Goal: Communication & Community: Share content

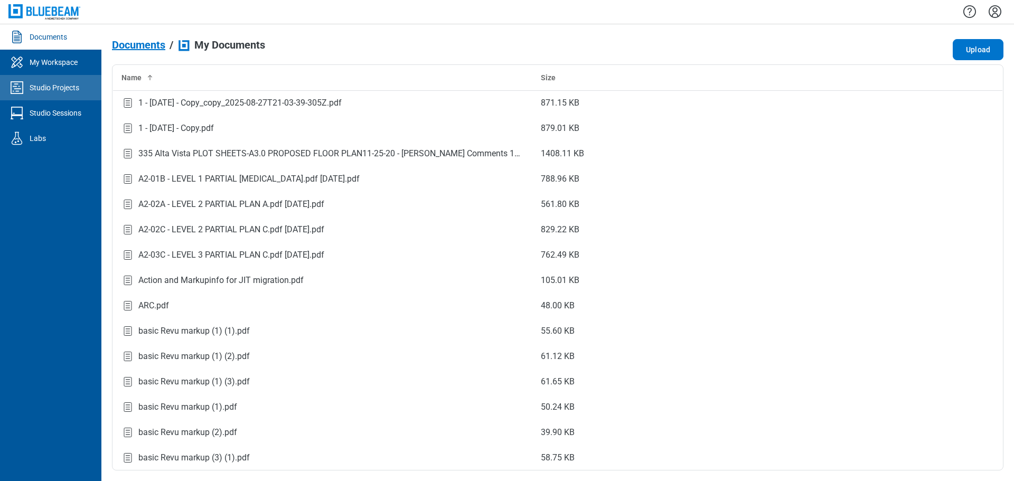
click at [59, 90] on div "Studio Projects" at bounding box center [55, 87] width 50 height 11
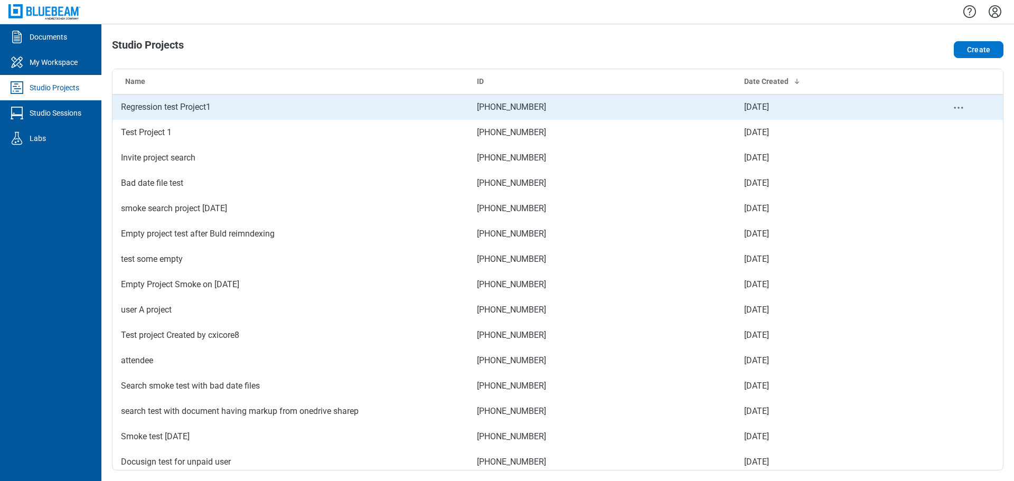
click at [293, 114] on td "Regression test Project1" at bounding box center [291, 107] width 356 height 25
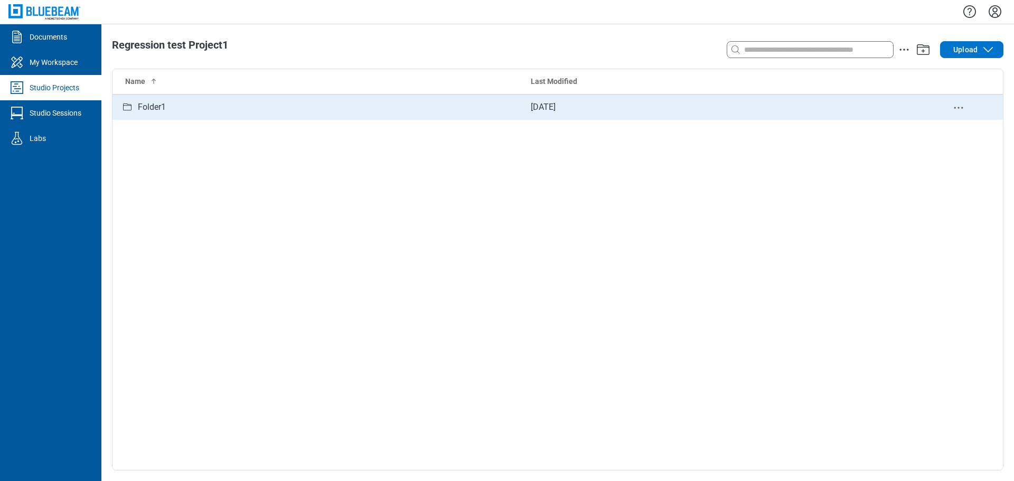
click at [452, 109] on div "Folder1" at bounding box center [317, 107] width 393 height 13
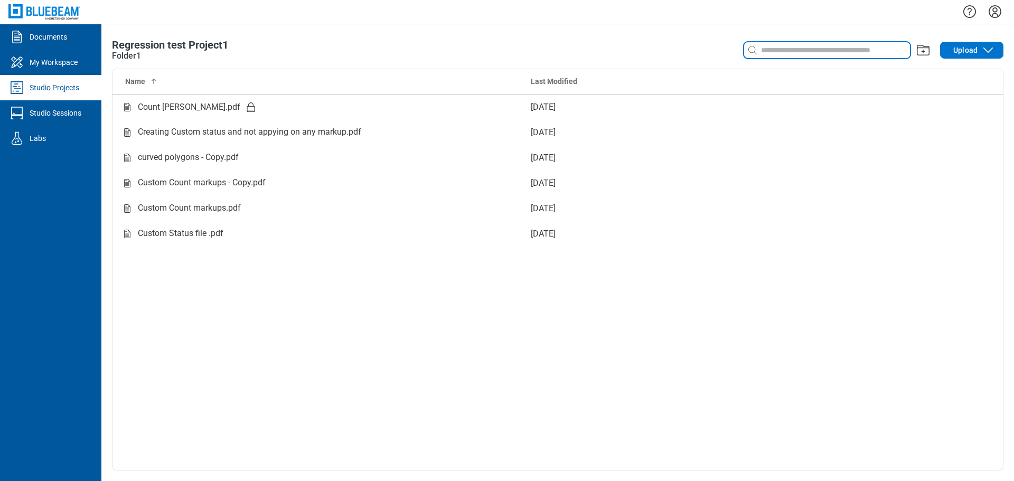
click at [814, 53] on input at bounding box center [834, 50] width 151 height 12
type input "*"
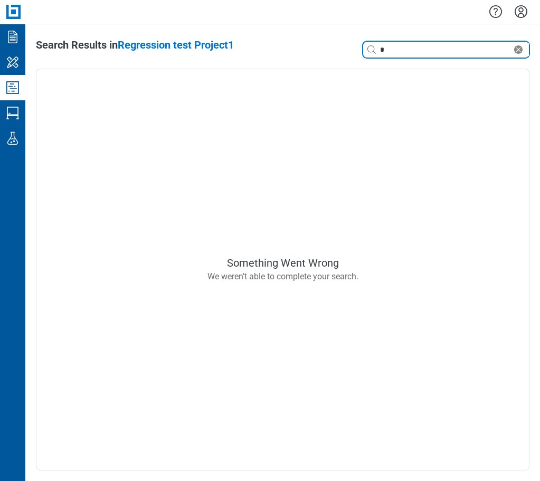
click at [411, 48] on input "*" at bounding box center [445, 50] width 134 height 12
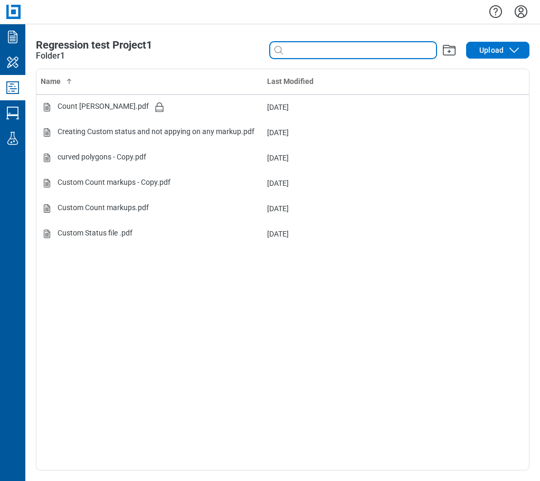
click at [316, 52] on input at bounding box center [360, 50] width 151 height 12
type input "*"
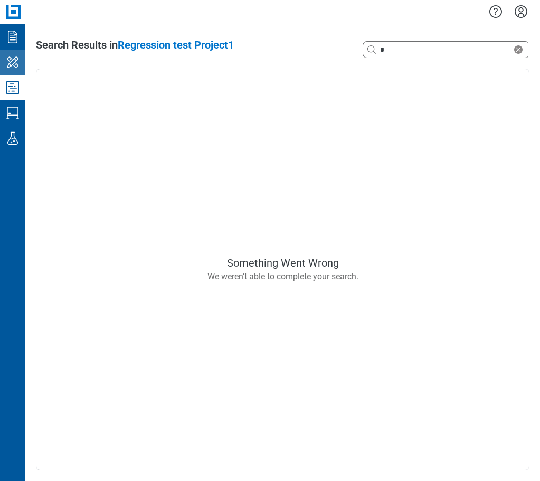
click at [19, 70] on icon "My Workspace" at bounding box center [12, 62] width 17 height 17
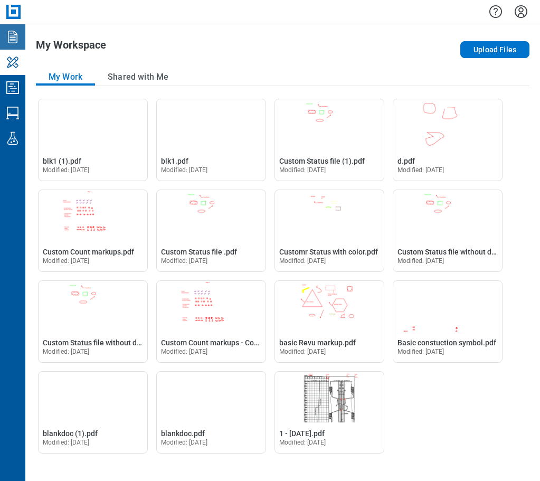
click at [16, 42] on icon "Documents" at bounding box center [12, 37] width 17 height 17
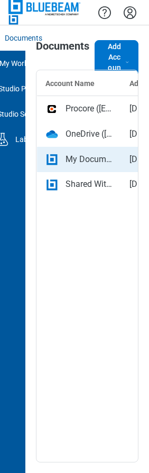
click at [89, 163] on div "My Documents" at bounding box center [89, 159] width 47 height 13
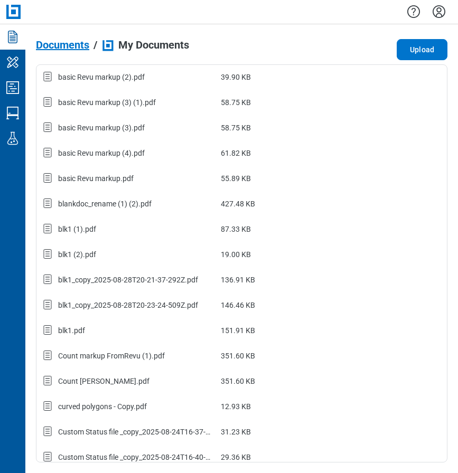
scroll to position [370, 0]
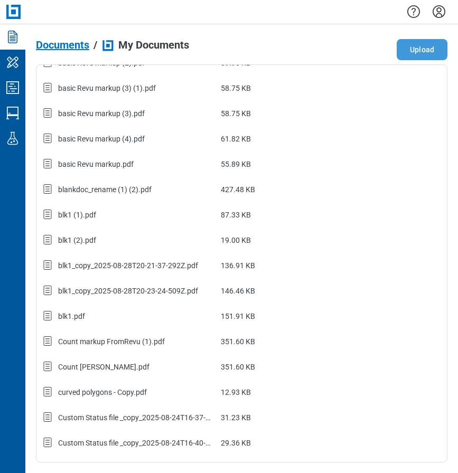
click at [411, 48] on button "Upload" at bounding box center [422, 49] width 51 height 21
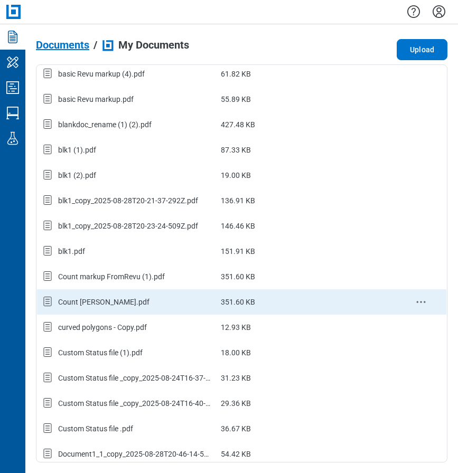
scroll to position [475, 0]
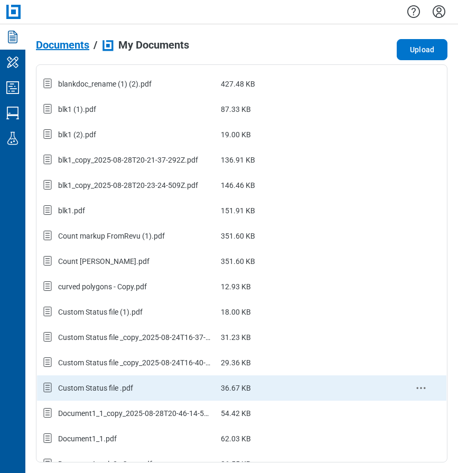
click at [117, 390] on div "Custom Status file .pdf" at bounding box center [95, 388] width 75 height 11
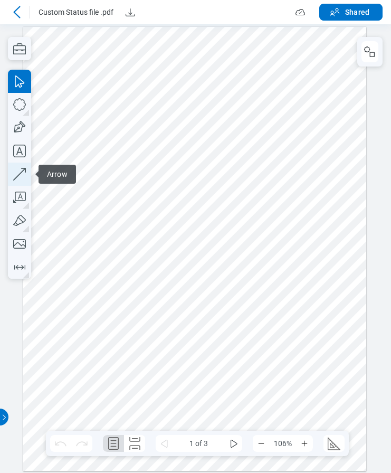
click at [18, 176] on icon "button" at bounding box center [19, 174] width 23 height 23
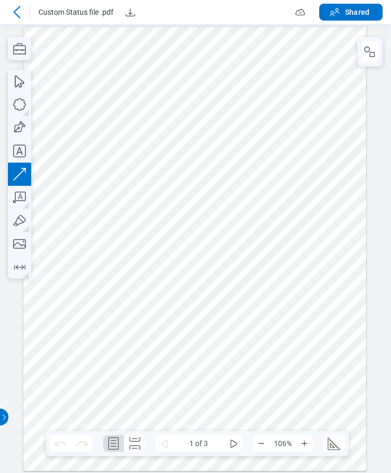
drag, startPoint x: 275, startPoint y: 226, endPoint x: 315, endPoint y: 134, distance: 101.0
click at [315, 134] on div at bounding box center [194, 248] width 343 height 445
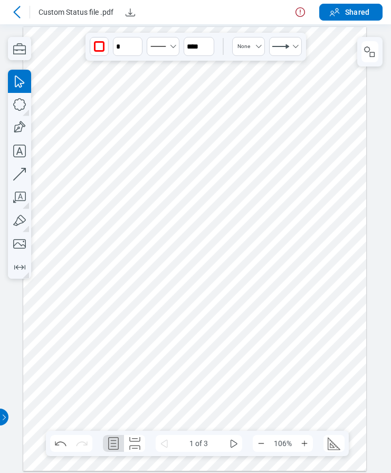
click at [17, 10] on icon at bounding box center [16, 12] width 7 height 12
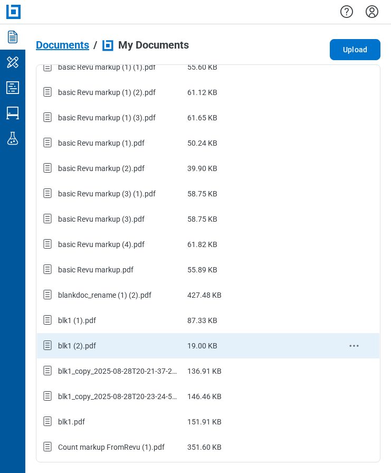
scroll to position [370, 0]
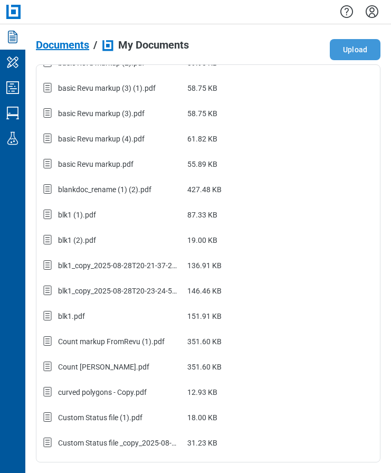
click at [366, 49] on button "Upload" at bounding box center [355, 49] width 51 height 21
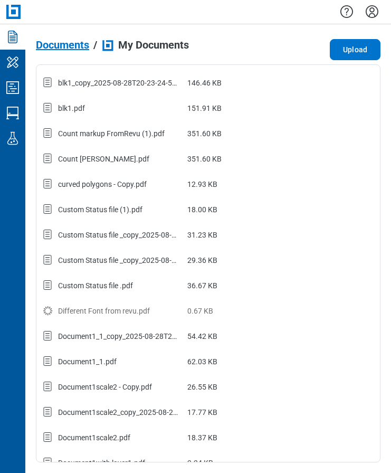
scroll to position [668, 0]
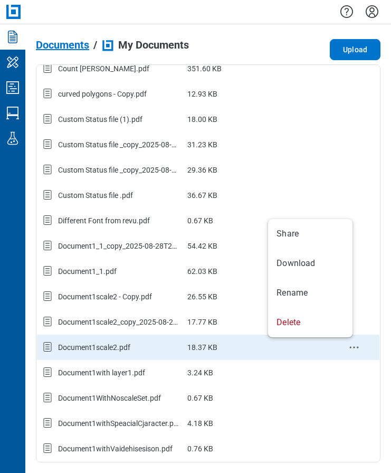
click at [348, 347] on icon "context-menu" at bounding box center [354, 347] width 13 height 13
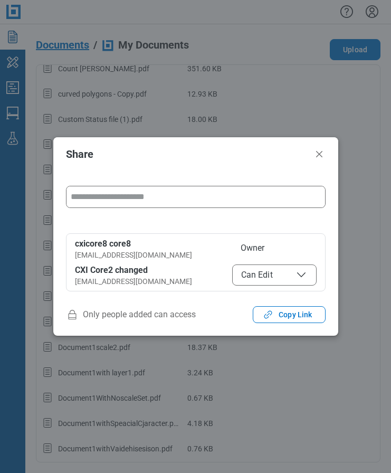
click at [162, 199] on input "form" at bounding box center [196, 196] width 259 height 21
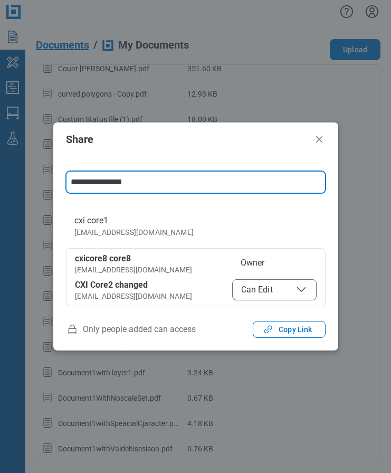
type input "**********"
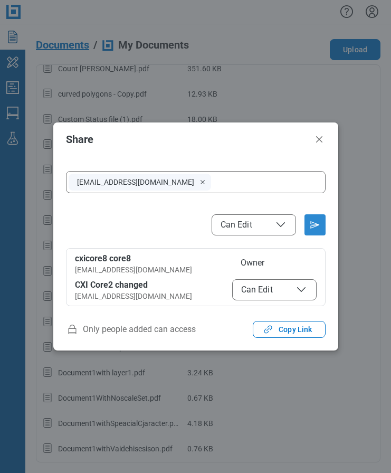
click at [310, 227] on icon "Send email invitation" at bounding box center [315, 225] width 17 height 17
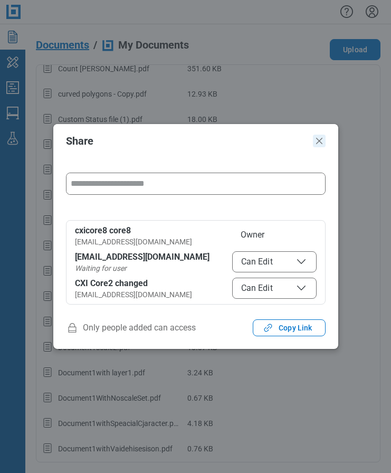
click at [315, 139] on icon "Close" at bounding box center [319, 141] width 13 height 13
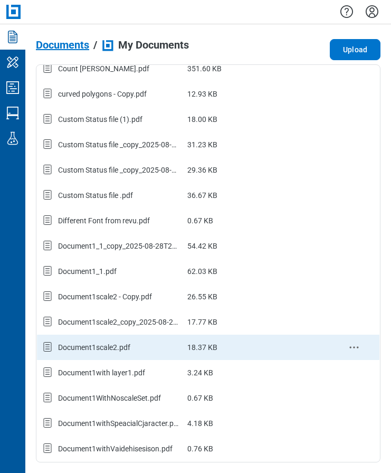
click at [129, 347] on div "Document1scale2.pdf" at bounding box center [94, 347] width 72 height 11
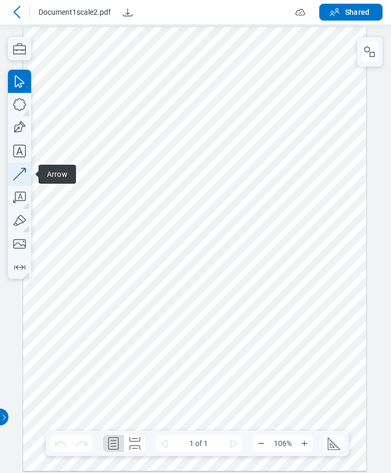
click at [22, 172] on icon "button" at bounding box center [19, 174] width 13 height 13
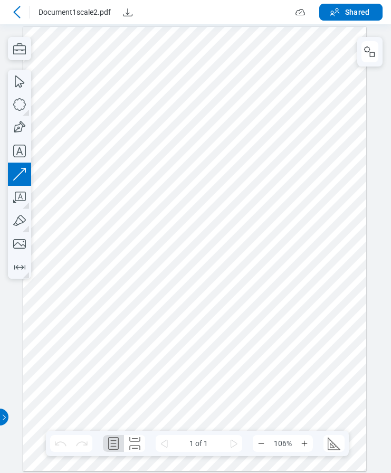
drag, startPoint x: 143, startPoint y: 298, endPoint x: 175, endPoint y: 277, distance: 38.5
click at [175, 277] on div at bounding box center [194, 248] width 343 height 445
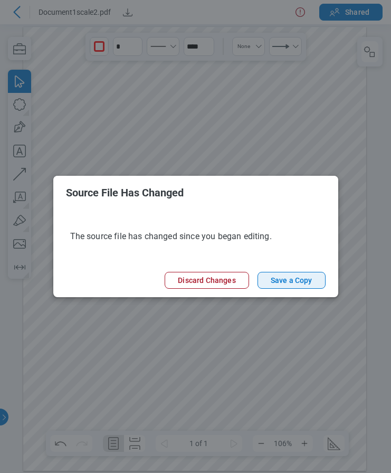
click at [294, 282] on button "Save a Copy" at bounding box center [292, 280] width 68 height 17
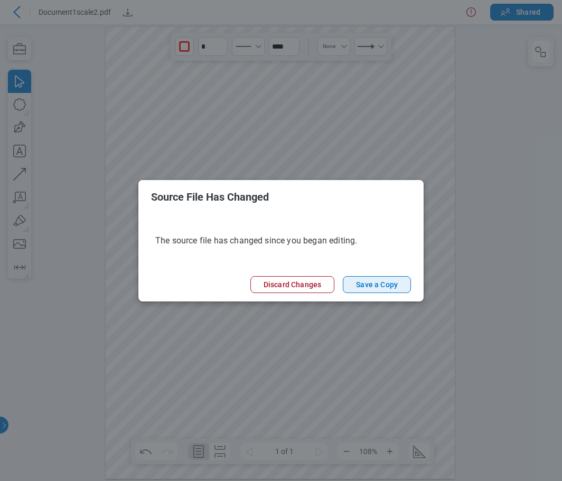
click at [385, 287] on button "Save a Copy" at bounding box center [377, 284] width 68 height 17
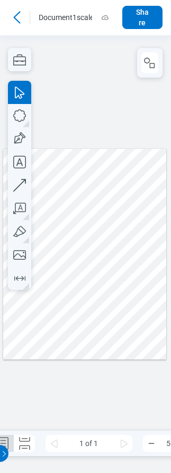
click at [15, 16] on icon at bounding box center [17, 17] width 13 height 13
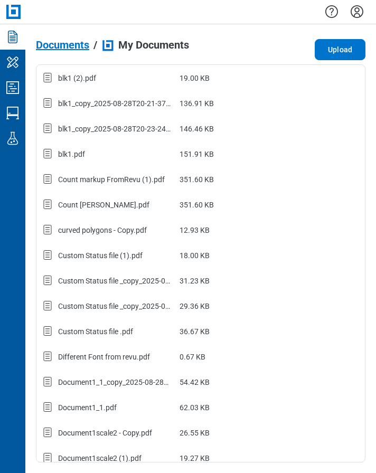
scroll to position [694, 0]
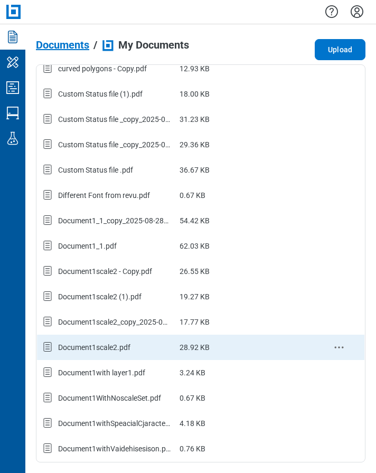
click at [119, 350] on div "Document1scale2.pdf" at bounding box center [94, 347] width 72 height 11
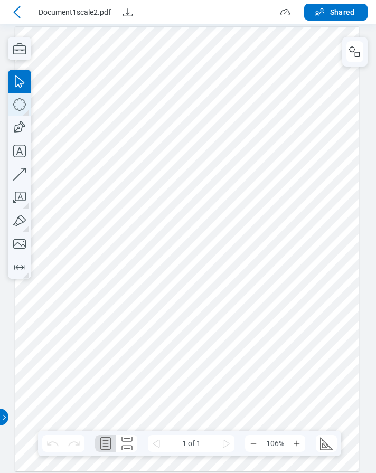
click at [20, 108] on icon "button" at bounding box center [19, 104] width 23 height 23
drag, startPoint x: 270, startPoint y: 318, endPoint x: 288, endPoint y: 357, distance: 43.2
click at [288, 357] on div at bounding box center [186, 248] width 343 height 445
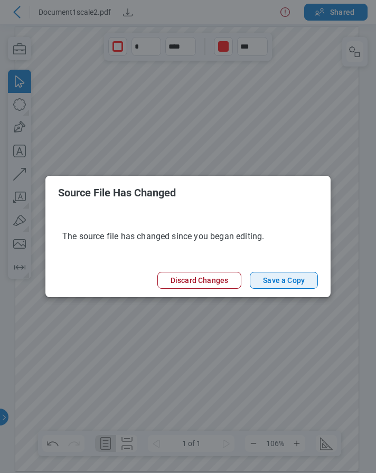
click at [294, 278] on button "Save a Copy" at bounding box center [284, 280] width 68 height 17
click at [289, 280] on button "Save a Copy" at bounding box center [284, 280] width 68 height 17
click at [280, 281] on button "Save a Copy" at bounding box center [284, 280] width 68 height 17
click at [279, 279] on button "Save a Copy" at bounding box center [284, 280] width 68 height 17
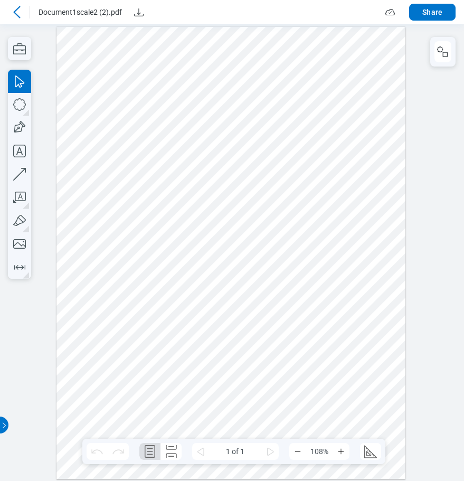
drag, startPoint x: 464, startPoint y: 182, endPoint x: 311, endPoint y: 183, distance: 152.7
click at [311, 183] on div at bounding box center [232, 252] width 464 height 457
click at [16, 14] on icon at bounding box center [16, 12] width 7 height 12
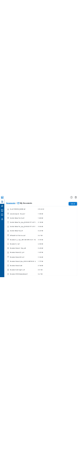
scroll to position [711, 0]
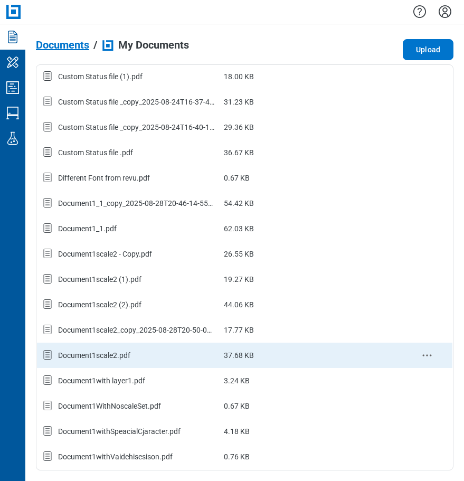
click at [138, 363] on td "Document1scale2.pdf" at bounding box center [128, 355] width 183 height 25
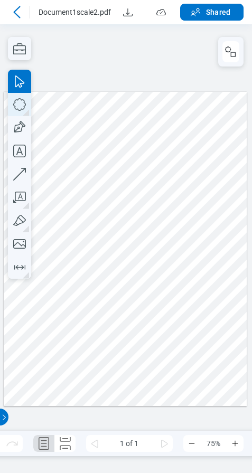
click at [18, 101] on icon "button" at bounding box center [19, 104] width 23 height 23
drag, startPoint x: 141, startPoint y: 344, endPoint x: 172, endPoint y: 375, distance: 44.1
click at [172, 375] on div at bounding box center [125, 248] width 243 height 315
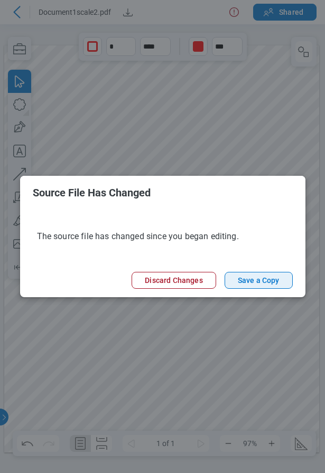
click at [260, 283] on button "Save a Copy" at bounding box center [259, 280] width 68 height 17
click at [262, 279] on button "Save a Copy" at bounding box center [259, 280] width 68 height 17
click at [261, 284] on button "Save a Copy" at bounding box center [259, 280] width 68 height 17
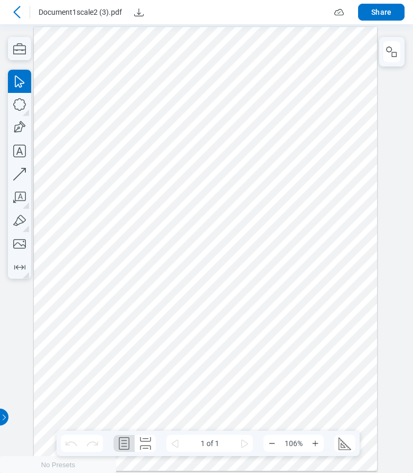
click at [19, 11] on icon at bounding box center [17, 12] width 13 height 13
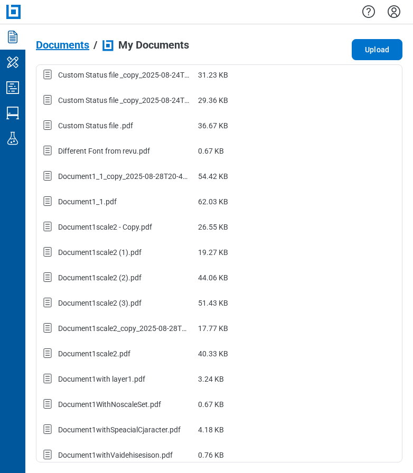
scroll to position [744, 0]
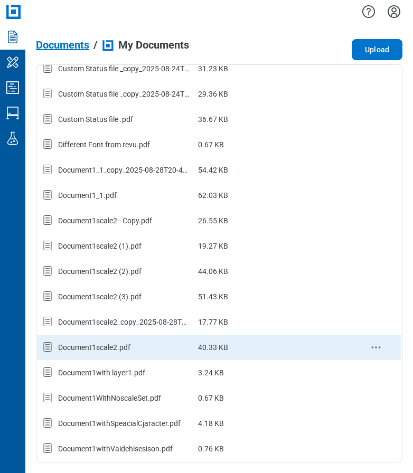
click at [102, 353] on div "Document1scale2.pdf" at bounding box center [94, 347] width 72 height 11
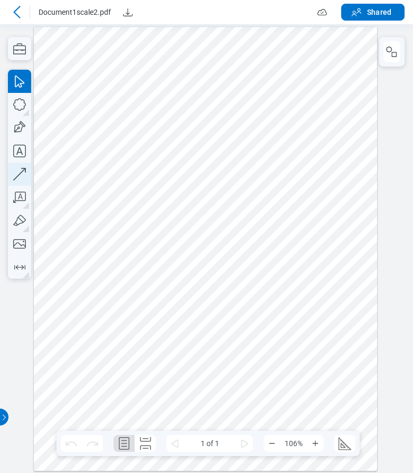
click at [21, 174] on icon "button" at bounding box center [19, 174] width 23 height 23
click at [115, 236] on div at bounding box center [205, 248] width 343 height 445
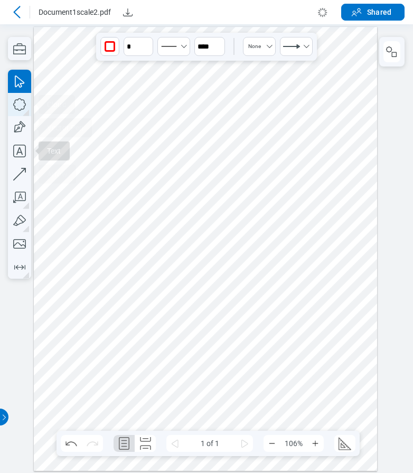
click at [17, 104] on icon "button" at bounding box center [19, 104] width 23 height 23
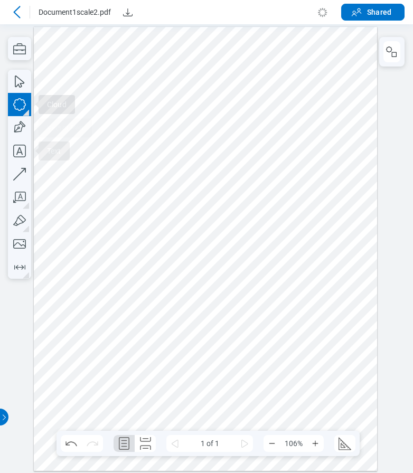
click at [114, 335] on div at bounding box center [205, 248] width 343 height 445
click at [107, 325] on div at bounding box center [205, 248] width 343 height 445
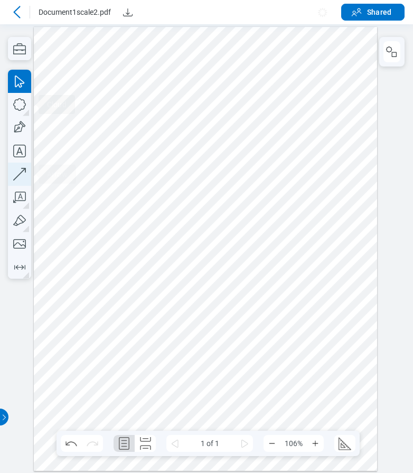
click at [23, 169] on icon "button" at bounding box center [19, 174] width 23 height 23
drag, startPoint x: 258, startPoint y: 108, endPoint x: 212, endPoint y: 141, distance: 56.1
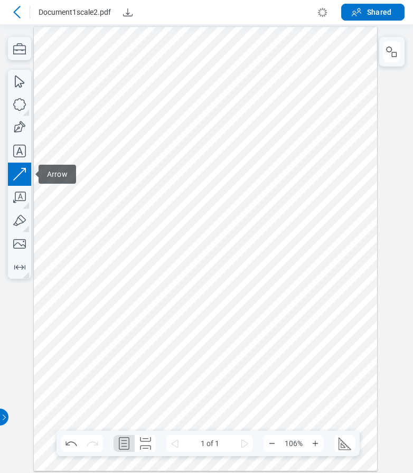
click at [212, 141] on div at bounding box center [205, 248] width 343 height 445
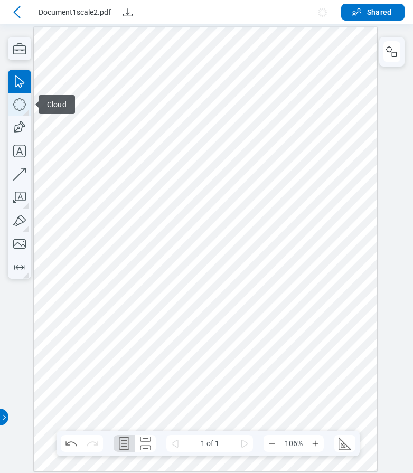
click at [25, 106] on icon "button" at bounding box center [19, 104] width 13 height 13
drag, startPoint x: 311, startPoint y: 112, endPoint x: 274, endPoint y: 149, distance: 52.3
click at [274, 149] on div at bounding box center [205, 248] width 343 height 445
click at [18, 104] on icon "button" at bounding box center [19, 104] width 23 height 23
drag, startPoint x: 197, startPoint y: 62, endPoint x: 240, endPoint y: 108, distance: 62.4
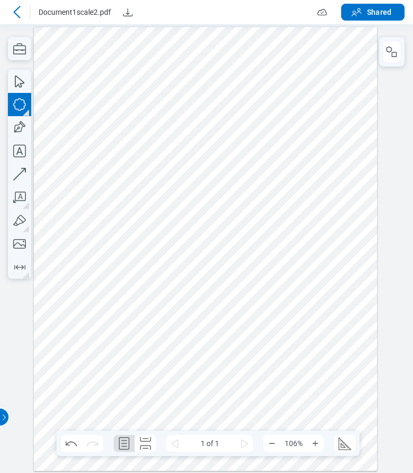
click at [240, 108] on div at bounding box center [205, 248] width 343 height 445
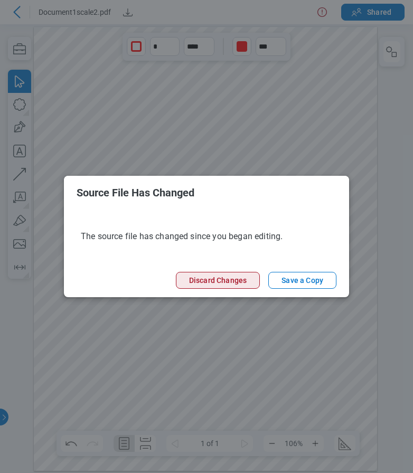
click at [222, 278] on button "Discard Changes" at bounding box center [218, 280] width 84 height 17
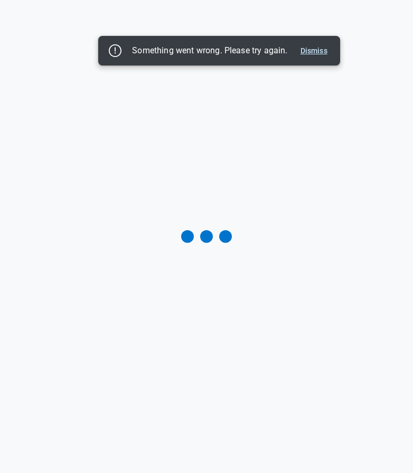
click at [307, 47] on button "Dismiss" at bounding box center [313, 50] width 35 height 13
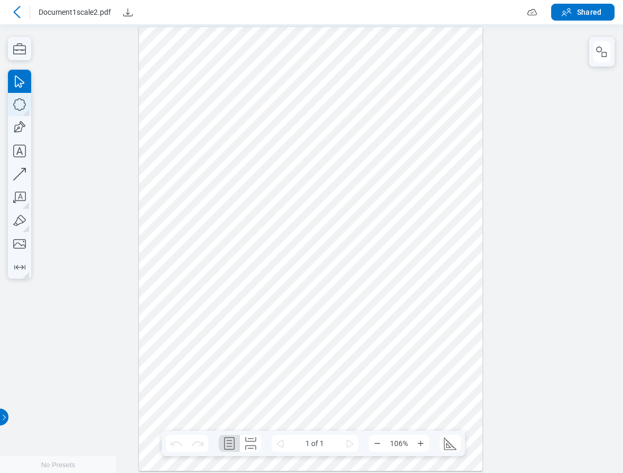
click at [413, 219] on icon "button" at bounding box center [626, 225] width 6 height 12
drag, startPoint x: 156, startPoint y: 209, endPoint x: 209, endPoint y: 253, distance: 69.1
click at [209, 253] on div at bounding box center [310, 248] width 343 height 445
click at [0, 0] on icon "button" at bounding box center [0, 0] width 0 height 0
click at [235, 236] on div at bounding box center [310, 248] width 343 height 445
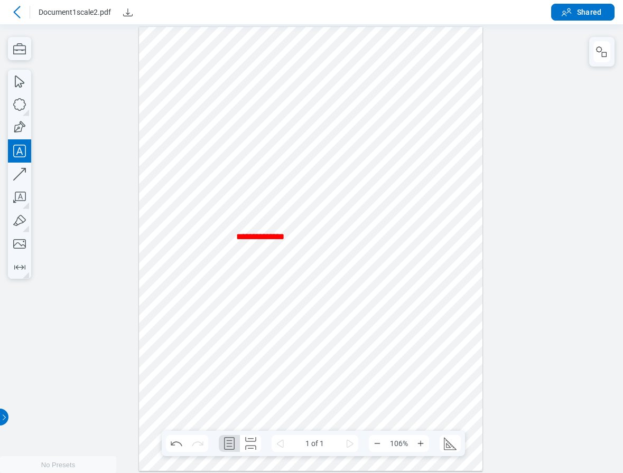
drag, startPoint x: 289, startPoint y: 229, endPoint x: 255, endPoint y: 205, distance: 41.8
click at [289, 228] on div at bounding box center [310, 248] width 343 height 445
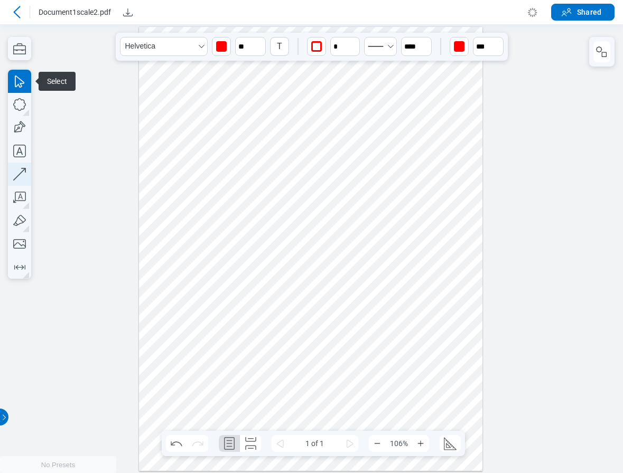
click at [413, 219] on icon "button" at bounding box center [626, 225] width 6 height 12
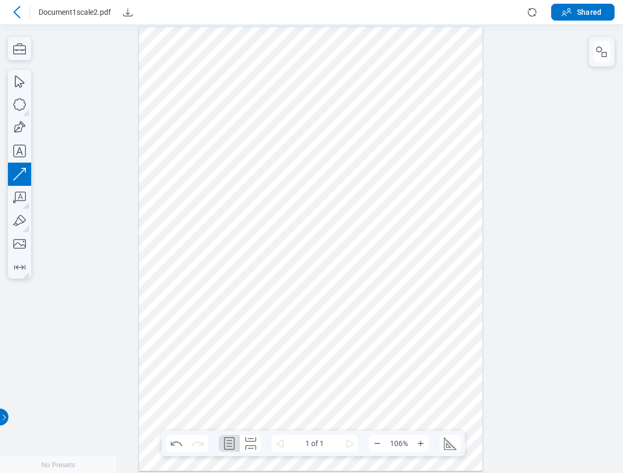
drag, startPoint x: 127, startPoint y: 242, endPoint x: 239, endPoint y: 197, distance: 120.4
click at [239, 197] on div at bounding box center [311, 248] width 623 height 449
click at [216, 230] on div at bounding box center [310, 248] width 343 height 445
click at [413, 219] on icon "button" at bounding box center [626, 225] width 6 height 12
drag, startPoint x: 386, startPoint y: 141, endPoint x: 299, endPoint y: 216, distance: 114.9
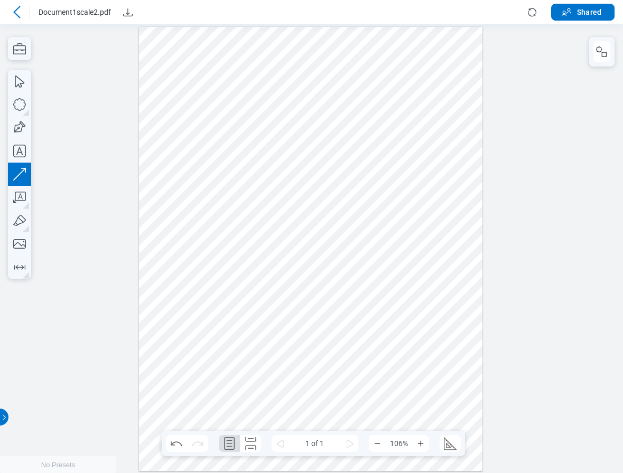
click at [299, 216] on div at bounding box center [310, 248] width 343 height 445
click at [413, 219] on icon "button" at bounding box center [626, 225] width 6 height 12
drag, startPoint x: 222, startPoint y: 353, endPoint x: 263, endPoint y: 306, distance: 61.8
click at [263, 306] on div at bounding box center [310, 248] width 343 height 445
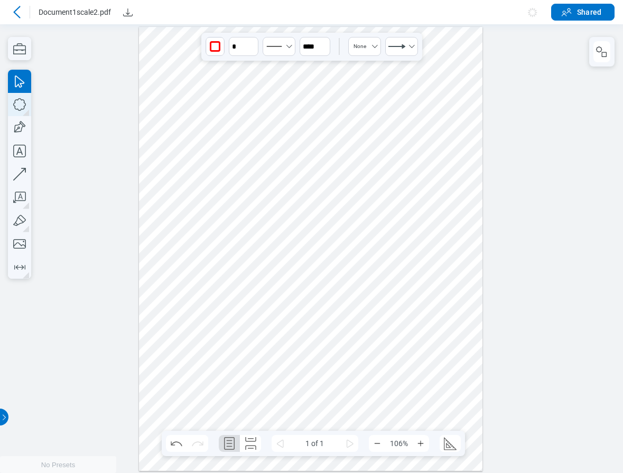
click at [0, 0] on icon "button" at bounding box center [0, 0] width 0 height 0
drag, startPoint x: 282, startPoint y: 327, endPoint x: 263, endPoint y: 319, distance: 20.3
click at [325, 358] on div at bounding box center [310, 248] width 343 height 445
click at [413, 219] on icon "button" at bounding box center [626, 225] width 6 height 12
drag, startPoint x: 340, startPoint y: 300, endPoint x: 436, endPoint y: 342, distance: 104.8
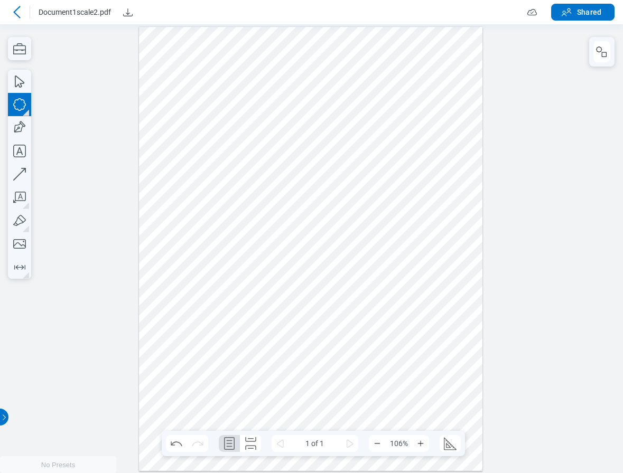
click at [404, 352] on div at bounding box center [310, 248] width 343 height 445
click at [413, 219] on icon "button" at bounding box center [626, 225] width 6 height 12
drag, startPoint x: 184, startPoint y: 285, endPoint x: 233, endPoint y: 334, distance: 69.1
click at [233, 334] on div at bounding box center [310, 248] width 343 height 445
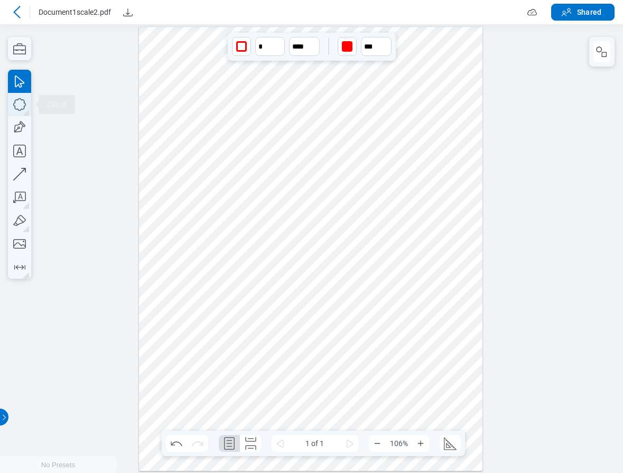
click at [413, 219] on icon "button" at bounding box center [626, 225] width 6 height 12
drag, startPoint x: 241, startPoint y: 133, endPoint x: 362, endPoint y: 248, distance: 167.0
click at [325, 216] on div at bounding box center [310, 248] width 343 height 445
click at [413, 219] on icon "button" at bounding box center [626, 225] width 6 height 12
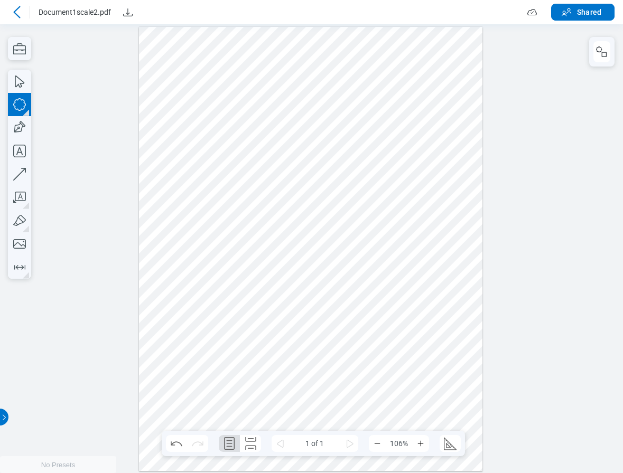
drag, startPoint x: 188, startPoint y: 364, endPoint x: 278, endPoint y: 407, distance: 99.7
click at [278, 407] on div at bounding box center [310, 248] width 343 height 445
click at [0, 0] on icon "button" at bounding box center [0, 0] width 0 height 0
drag, startPoint x: 287, startPoint y: 174, endPoint x: 390, endPoint y: 265, distance: 137.4
click at [352, 219] on div at bounding box center [310, 248] width 343 height 445
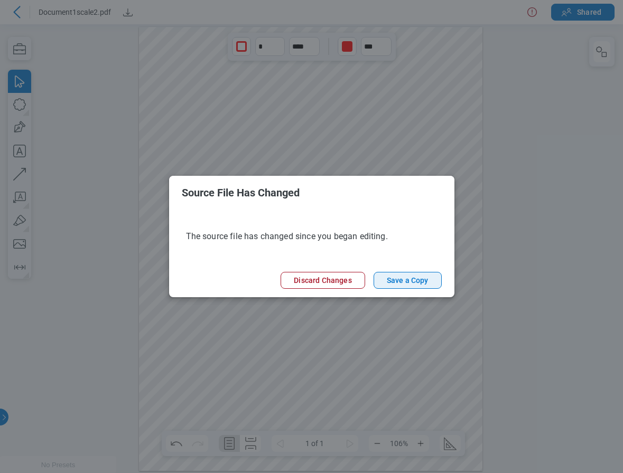
click at [413, 280] on button "Save a Copy" at bounding box center [407, 280] width 68 height 17
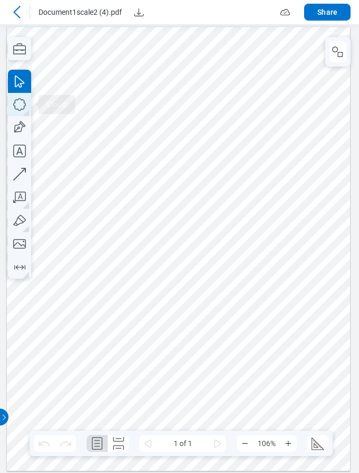
click at [23, 108] on icon "button" at bounding box center [19, 104] width 23 height 23
drag, startPoint x: 202, startPoint y: 99, endPoint x: 356, endPoint y: 205, distance: 187.6
click at [268, 137] on div at bounding box center [178, 248] width 343 height 445
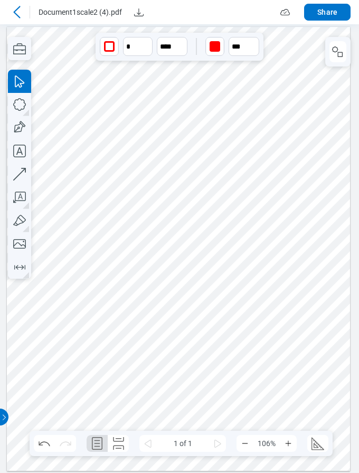
click at [15, 13] on icon at bounding box center [17, 12] width 13 height 13
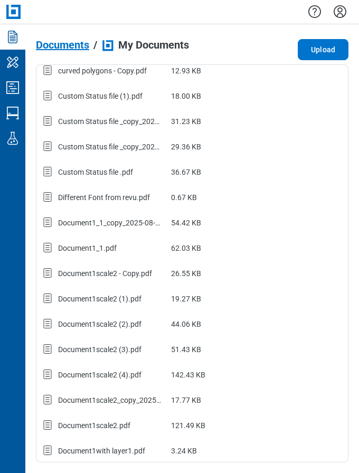
scroll to position [737, 0]
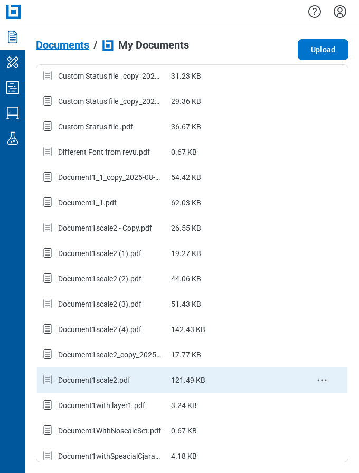
click at [114, 384] on div "Document1scale2.pdf" at bounding box center [94, 380] width 72 height 11
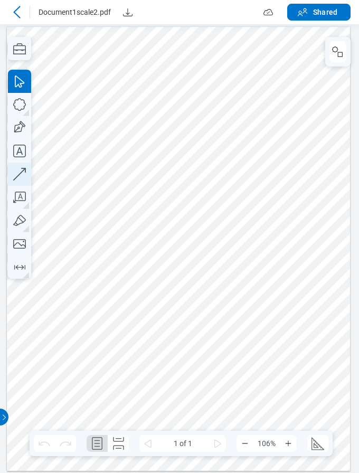
click at [19, 174] on icon "button" at bounding box center [19, 174] width 13 height 13
click at [22, 172] on icon "button" at bounding box center [19, 174] width 23 height 23
drag, startPoint x: 146, startPoint y: 61, endPoint x: 200, endPoint y: 162, distance: 114.4
click at [200, 162] on div at bounding box center [178, 248] width 343 height 445
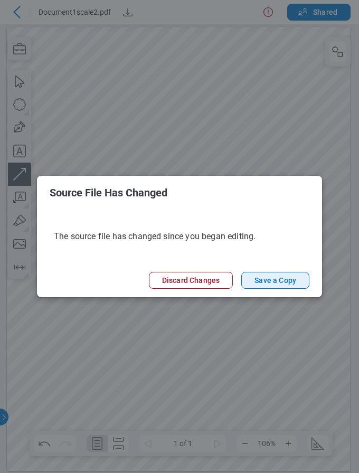
drag, startPoint x: 266, startPoint y: 278, endPoint x: 300, endPoint y: 283, distance: 34.2
click at [267, 278] on button "Save a Copy" at bounding box center [275, 280] width 68 height 17
click at [268, 282] on button "Save a Copy" at bounding box center [275, 280] width 68 height 17
click at [280, 280] on button "Save a Copy" at bounding box center [275, 280] width 68 height 17
click at [278, 280] on button "Save a Copy" at bounding box center [275, 280] width 68 height 17
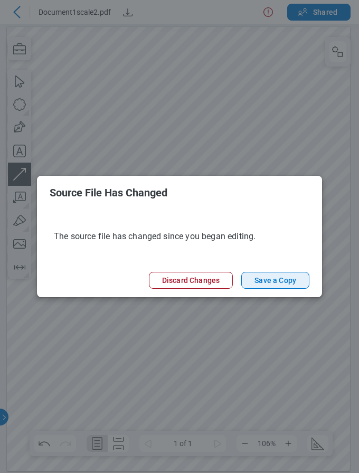
click at [281, 279] on button "Save a Copy" at bounding box center [275, 280] width 68 height 17
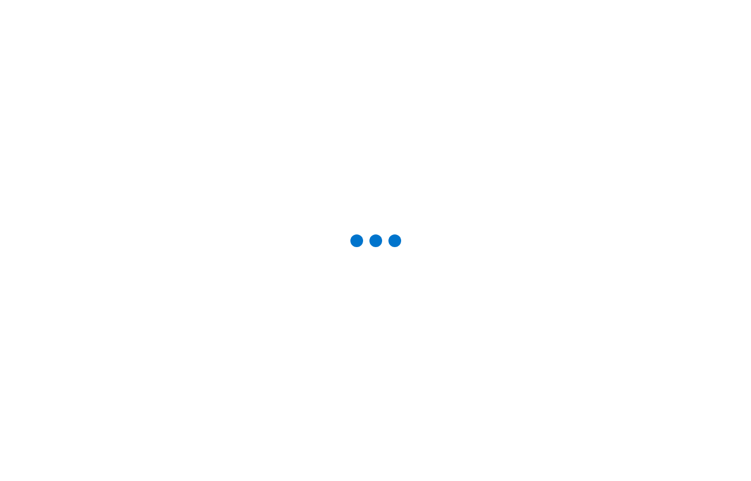
drag, startPoint x: 642, startPoint y: 117, endPoint x: 497, endPoint y: 124, distance: 146.0
click at [413, 124] on div at bounding box center [375, 240] width 751 height 481
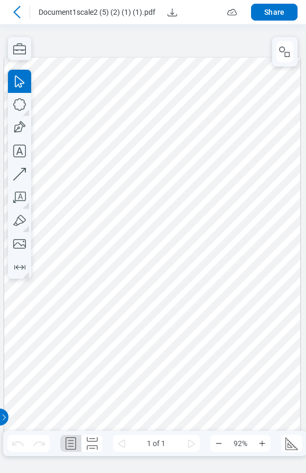
click at [20, 14] on icon at bounding box center [17, 12] width 13 height 13
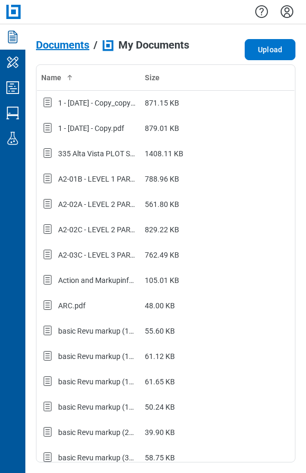
click at [20, 16] on icon at bounding box center [13, 12] width 14 height 14
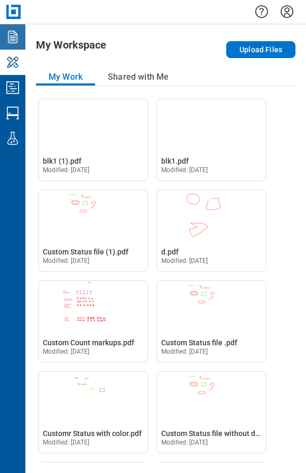
click at [16, 35] on icon "Documents" at bounding box center [12, 37] width 17 height 17
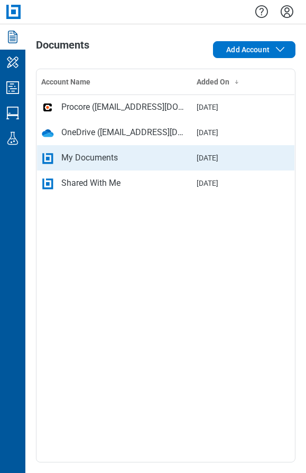
click at [83, 158] on div "My Documents" at bounding box center [89, 158] width 57 height 13
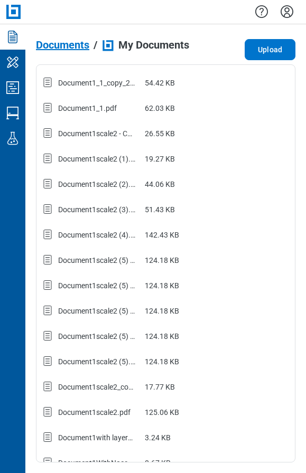
scroll to position [896, 0]
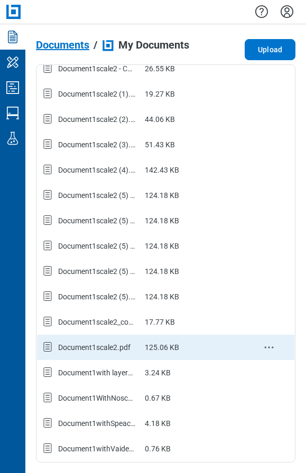
click at [110, 343] on div "Document1scale2.pdf" at bounding box center [94, 347] width 72 height 11
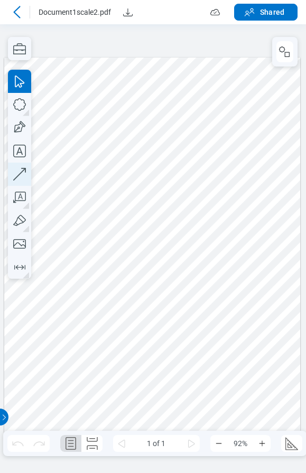
click at [20, 174] on icon "button" at bounding box center [19, 174] width 13 height 13
drag, startPoint x: 262, startPoint y: 189, endPoint x: 283, endPoint y: 224, distance: 40.5
click at [264, 185] on div at bounding box center [152, 249] width 296 height 384
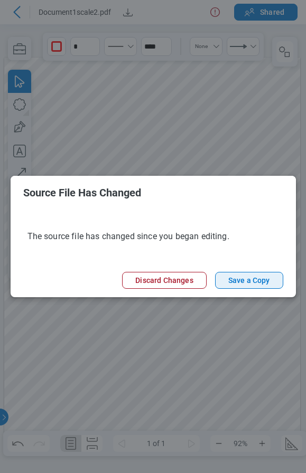
click at [258, 282] on button "Save a Copy" at bounding box center [249, 280] width 68 height 17
click at [249, 281] on button "Save a Copy" at bounding box center [249, 280] width 68 height 17
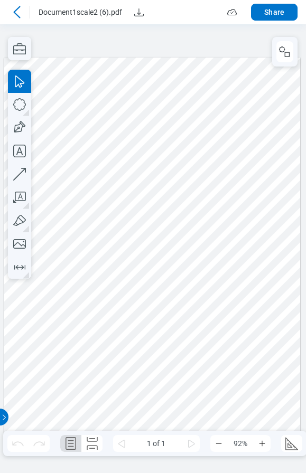
click at [20, 13] on icon at bounding box center [17, 12] width 13 height 13
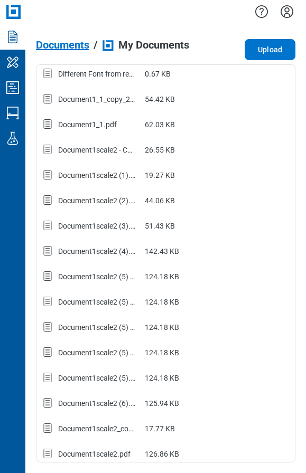
scroll to position [922, 0]
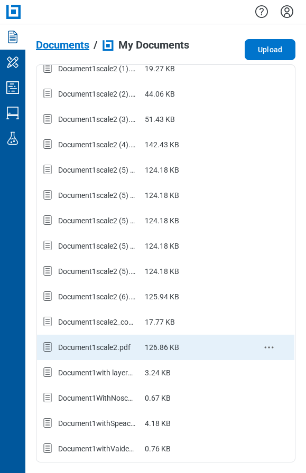
click at [108, 344] on div "Document1scale2.pdf" at bounding box center [94, 347] width 72 height 11
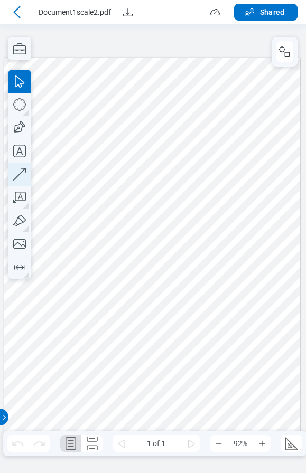
click at [24, 175] on icon "button" at bounding box center [19, 174] width 23 height 23
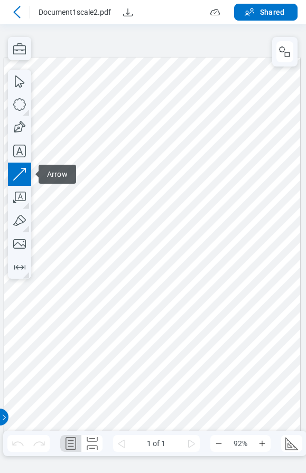
drag, startPoint x: 149, startPoint y: 154, endPoint x: 269, endPoint y: 217, distance: 135.6
click at [151, 159] on div at bounding box center [152, 249] width 296 height 384
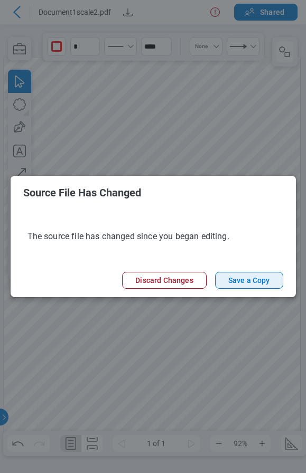
click at [256, 279] on button "Save a Copy" at bounding box center [249, 280] width 68 height 17
click at [253, 279] on button "Save a Copy" at bounding box center [249, 280] width 68 height 17
click at [265, 282] on button "Save a Copy" at bounding box center [249, 280] width 68 height 17
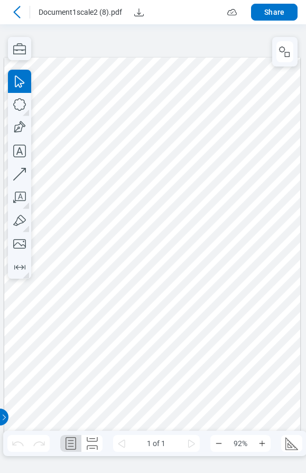
click at [18, 11] on icon at bounding box center [17, 12] width 13 height 13
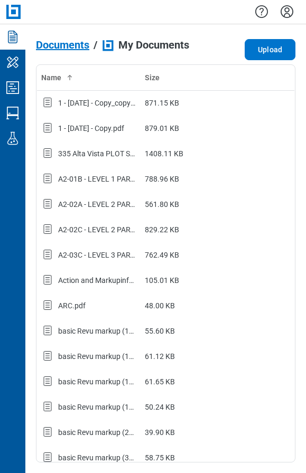
click at [41, 48] on span "Documents" at bounding box center [62, 45] width 53 height 12
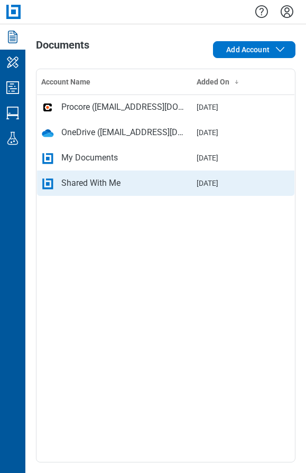
click at [114, 182] on div "Shared With Me" at bounding box center [90, 183] width 59 height 13
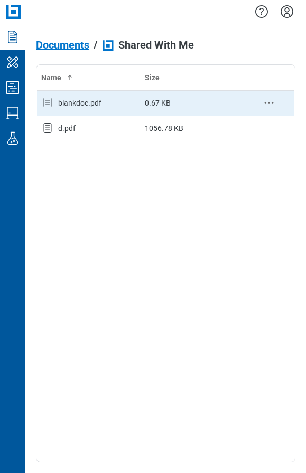
click at [69, 100] on div "blankdoc.pdf" at bounding box center [79, 103] width 43 height 11
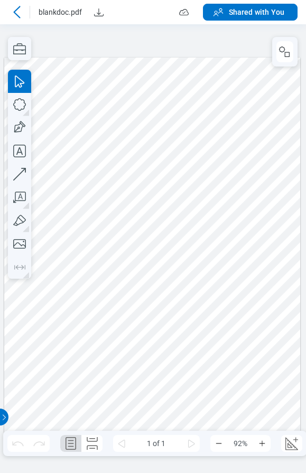
click at [18, 174] on icon "button" at bounding box center [19, 174] width 23 height 23
drag, startPoint x: 148, startPoint y: 173, endPoint x: 163, endPoint y: 157, distance: 22.0
click at [163, 157] on div at bounding box center [152, 249] width 296 height 384
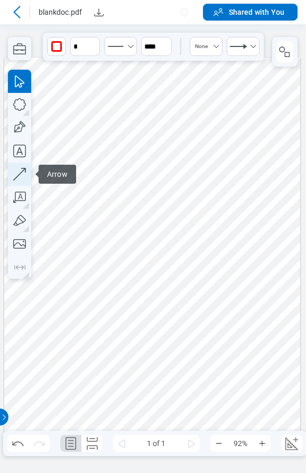
click at [22, 174] on icon "button" at bounding box center [19, 174] width 23 height 23
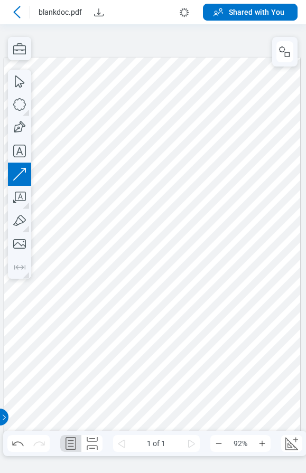
drag, startPoint x: 130, startPoint y: 294, endPoint x: 191, endPoint y: 223, distance: 93.3
click at [191, 223] on div at bounding box center [152, 249] width 296 height 384
click at [20, 178] on icon "button" at bounding box center [19, 174] width 23 height 23
drag, startPoint x: 226, startPoint y: 231, endPoint x: 223, endPoint y: 151, distance: 80.3
click at [223, 151] on div at bounding box center [152, 249] width 296 height 384
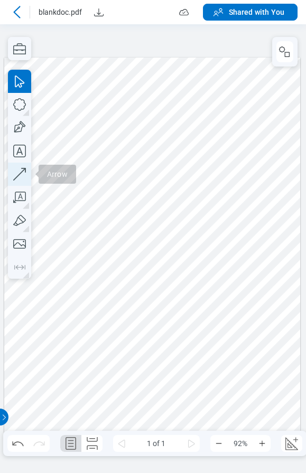
click at [19, 175] on icon "button" at bounding box center [19, 174] width 23 height 23
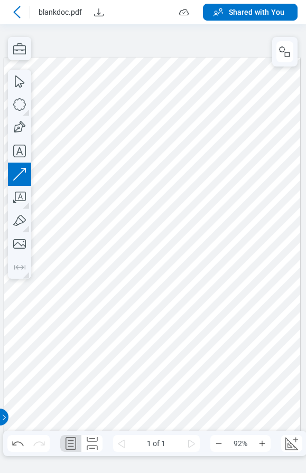
drag, startPoint x: 114, startPoint y: 271, endPoint x: 158, endPoint y: 221, distance: 67.0
click at [158, 221] on div at bounding box center [152, 249] width 296 height 384
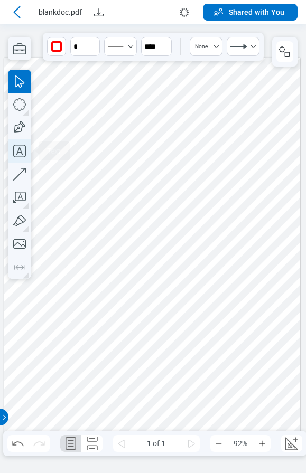
click at [22, 153] on icon "button" at bounding box center [19, 151] width 13 height 13
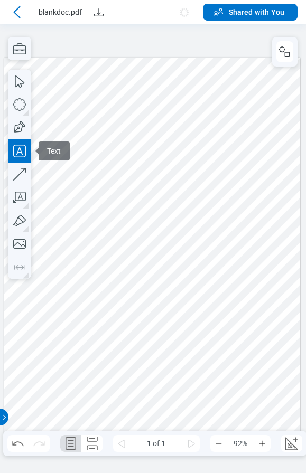
click at [101, 162] on div at bounding box center [152, 249] width 296 height 384
click at [177, 194] on div at bounding box center [152, 249] width 296 height 384
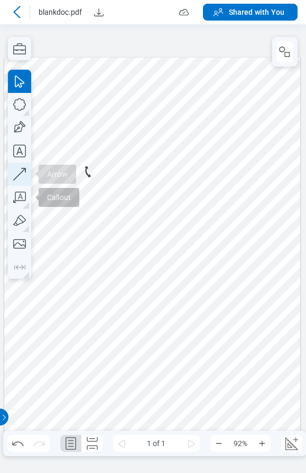
click at [25, 178] on icon "button" at bounding box center [19, 174] width 23 height 23
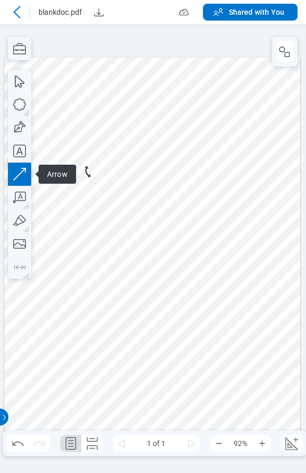
click at [224, 261] on div at bounding box center [152, 249] width 296 height 384
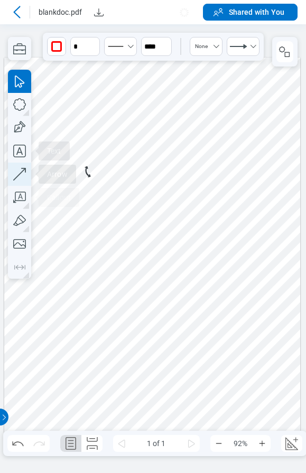
click at [20, 170] on icon "button" at bounding box center [19, 174] width 23 height 23
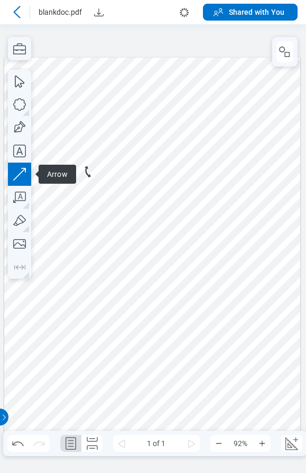
drag, startPoint x: 203, startPoint y: 201, endPoint x: 122, endPoint y: 243, distance: 91.2
click at [146, 256] on div at bounding box center [152, 249] width 296 height 384
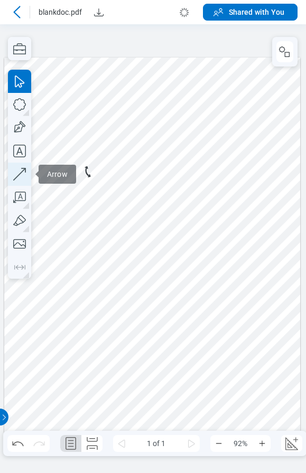
click at [18, 172] on icon "button" at bounding box center [19, 174] width 23 height 23
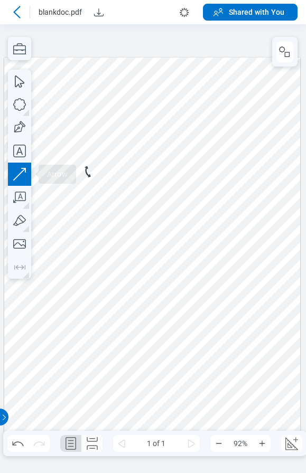
drag, startPoint x: 184, startPoint y: 163, endPoint x: 171, endPoint y: 177, distance: 19.5
click at [171, 177] on div at bounding box center [152, 249] width 296 height 384
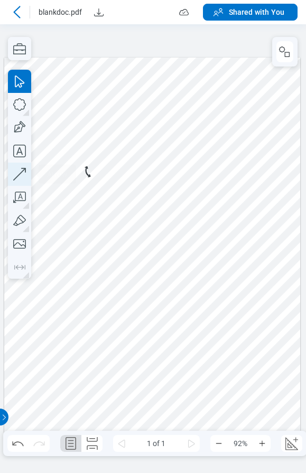
click at [17, 174] on icon "button" at bounding box center [19, 174] width 23 height 23
drag, startPoint x: 117, startPoint y: 338, endPoint x: 162, endPoint y: 295, distance: 62.4
click at [162, 295] on div at bounding box center [152, 249] width 296 height 384
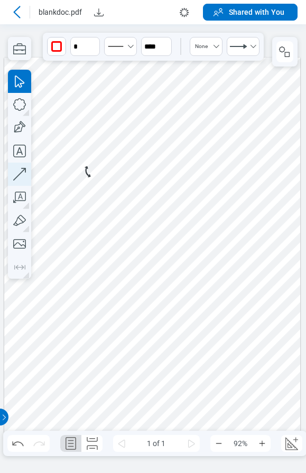
click at [25, 174] on icon "button" at bounding box center [19, 174] width 23 height 23
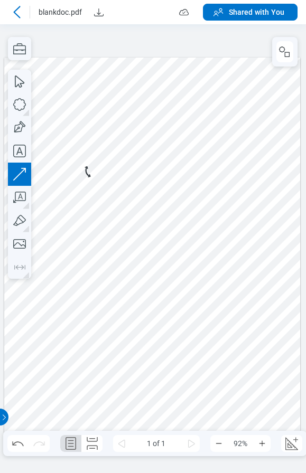
drag, startPoint x: 150, startPoint y: 116, endPoint x: 103, endPoint y: 139, distance: 52.7
click at [103, 139] on div at bounding box center [152, 249] width 296 height 384
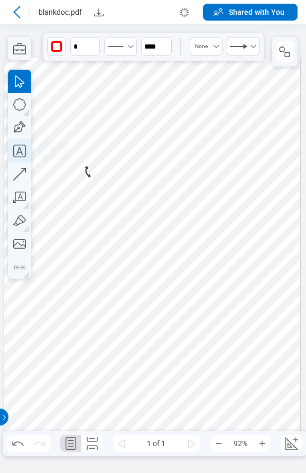
click at [22, 148] on icon "button" at bounding box center [19, 150] width 23 height 23
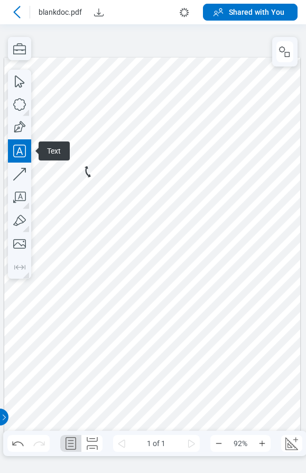
click at [189, 126] on div at bounding box center [152, 249] width 296 height 384
drag, startPoint x: 222, startPoint y: 155, endPoint x: 267, endPoint y: 211, distance: 72.1
click at [237, 208] on div at bounding box center [152, 249] width 296 height 384
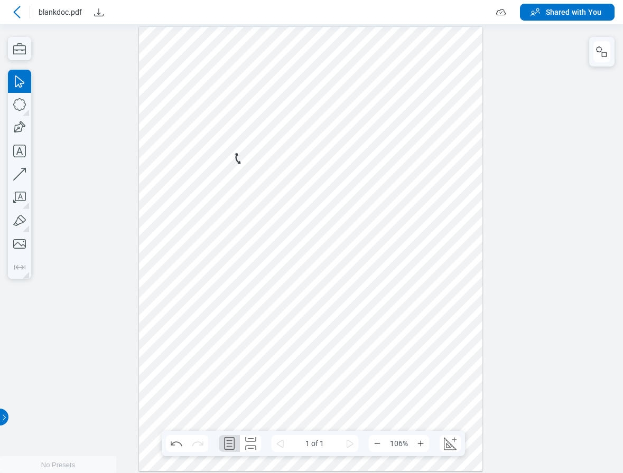
drag, startPoint x: 323, startPoint y: 138, endPoint x: 349, endPoint y: 138, distance: 25.9
click at [323, 138] on div at bounding box center [310, 248] width 343 height 445
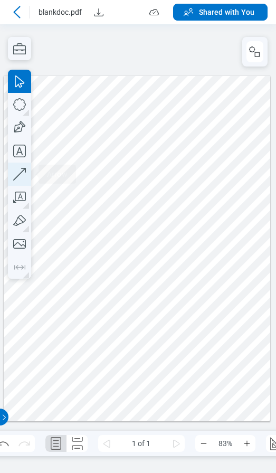
click at [21, 172] on icon "button" at bounding box center [19, 174] width 23 height 23
drag, startPoint x: 188, startPoint y: 259, endPoint x: 242, endPoint y: 207, distance: 75.1
click at [242, 207] on div at bounding box center [137, 248] width 267 height 345
click at [22, 167] on icon "button" at bounding box center [19, 174] width 23 height 23
drag, startPoint x: 118, startPoint y: 231, endPoint x: 170, endPoint y: 181, distance: 71.7
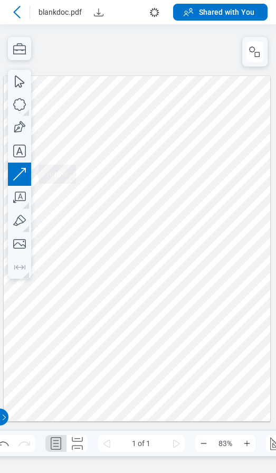
click at [170, 181] on div at bounding box center [137, 248] width 267 height 345
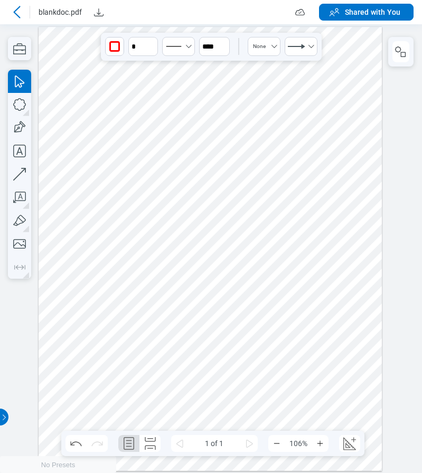
click at [17, 13] on icon at bounding box center [17, 12] width 13 height 13
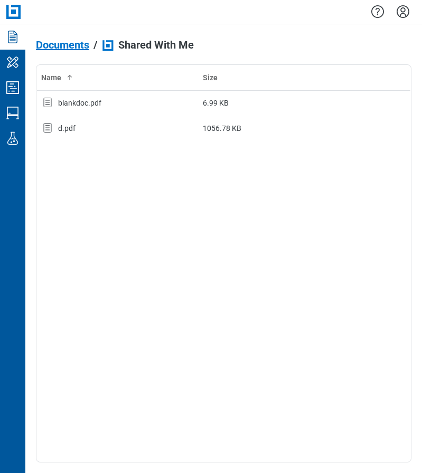
click at [73, 48] on span "Documents" at bounding box center [62, 45] width 53 height 12
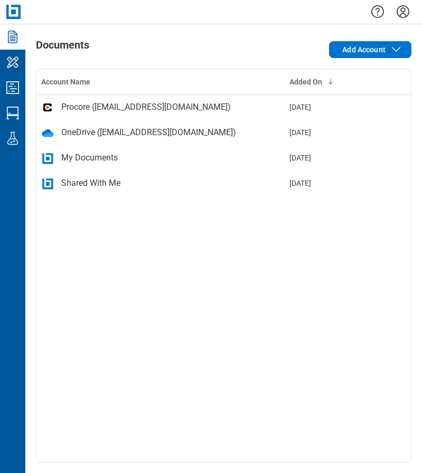
click at [96, 158] on div "My Documents" at bounding box center [89, 158] width 57 height 13
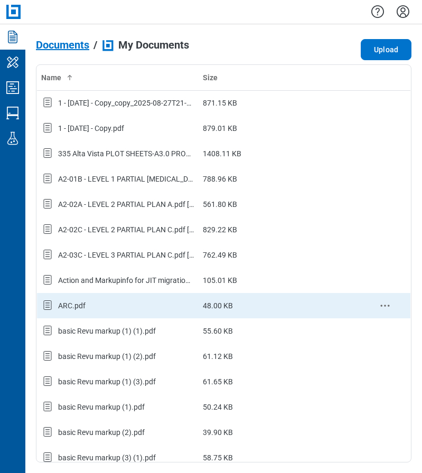
click at [78, 300] on div "ARC.pdf" at bounding box center [117, 306] width 153 height 14
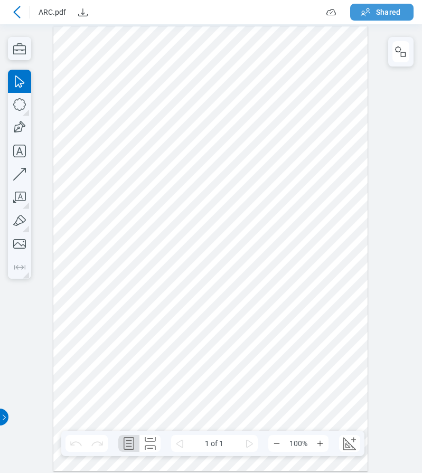
click at [380, 12] on span "Shared" at bounding box center [388, 12] width 24 height 11
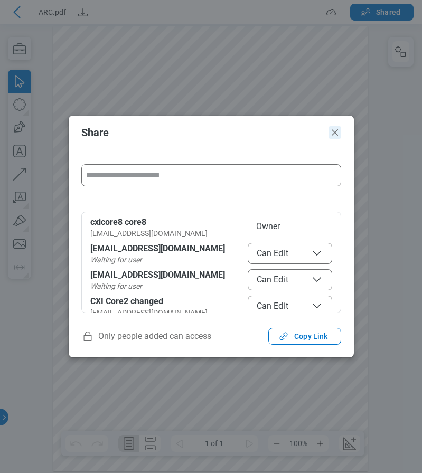
click at [334, 134] on icon "Close" at bounding box center [335, 132] width 13 height 13
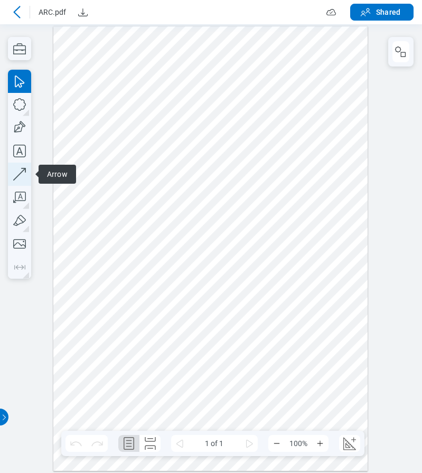
click at [18, 176] on icon "button" at bounding box center [19, 174] width 13 height 13
drag, startPoint x: 155, startPoint y: 205, endPoint x: 116, endPoint y: 163, distance: 57.6
click at [206, 146] on div at bounding box center [210, 248] width 314 height 445
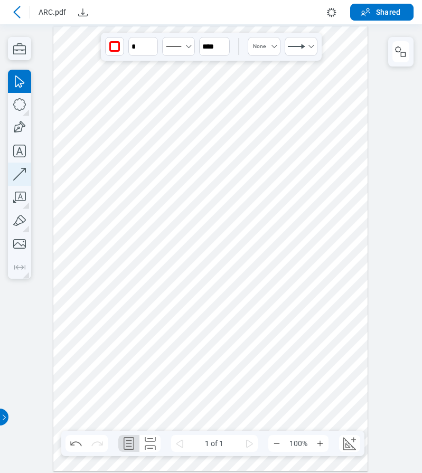
click at [29, 175] on icon "button" at bounding box center [19, 174] width 23 height 23
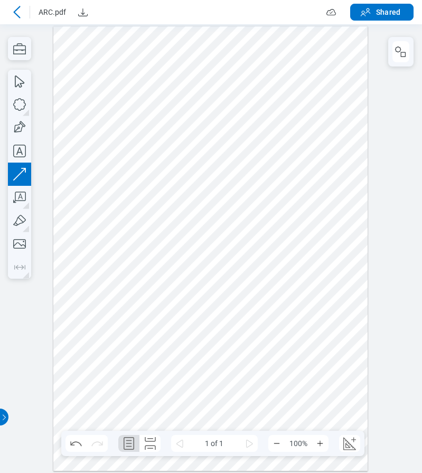
drag, startPoint x: 142, startPoint y: 175, endPoint x: 186, endPoint y: 125, distance: 67.0
click at [186, 125] on div at bounding box center [210, 248] width 314 height 445
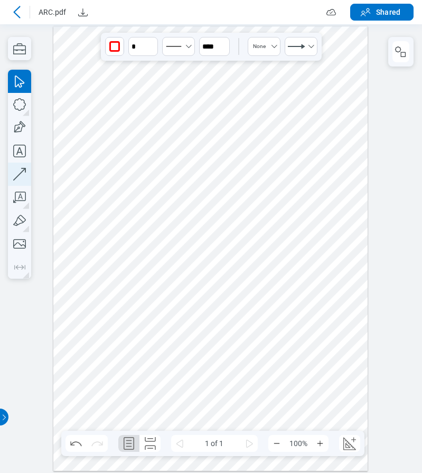
click at [19, 177] on icon "button" at bounding box center [19, 174] width 23 height 23
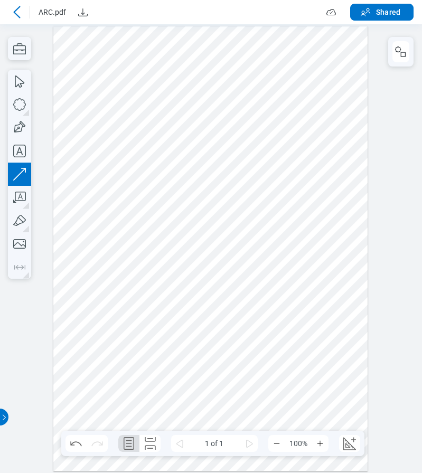
drag, startPoint x: 199, startPoint y: 154, endPoint x: 213, endPoint y: 143, distance: 18.4
click at [213, 143] on div at bounding box center [210, 248] width 314 height 445
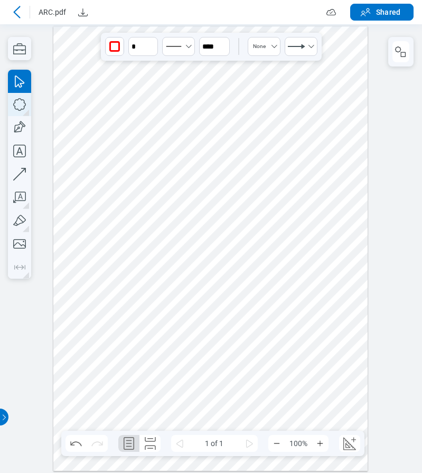
click at [17, 106] on icon "button" at bounding box center [19, 104] width 23 height 23
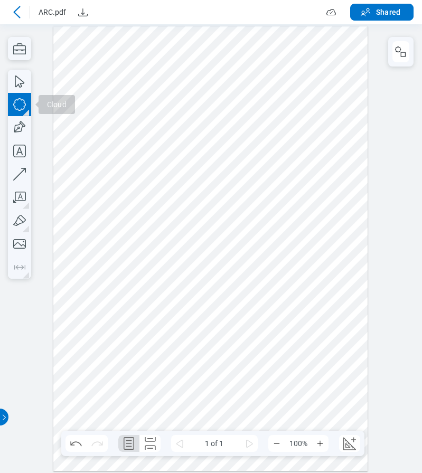
drag, startPoint x: 187, startPoint y: 137, endPoint x: 233, endPoint y: 171, distance: 57.8
click at [233, 171] on div at bounding box center [210, 248] width 314 height 445
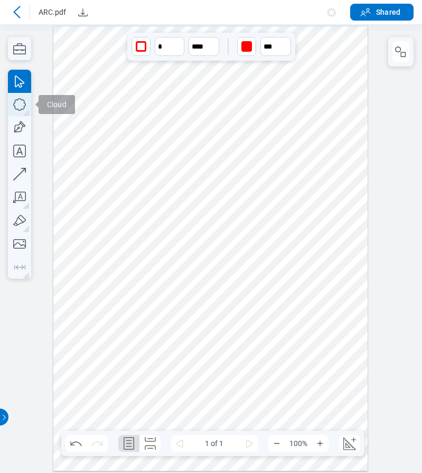
click at [19, 108] on icon "button" at bounding box center [19, 104] width 23 height 23
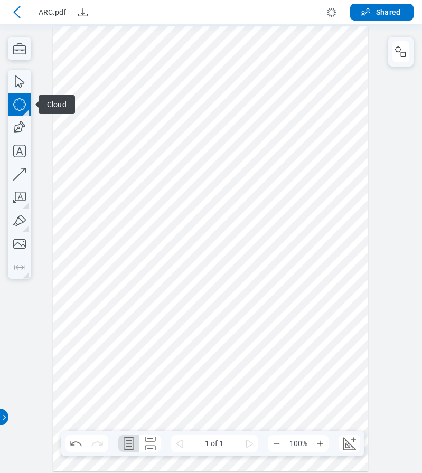
drag, startPoint x: 223, startPoint y: 179, endPoint x: 142, endPoint y: 166, distance: 82.9
click at [247, 202] on div at bounding box center [210, 248] width 314 height 445
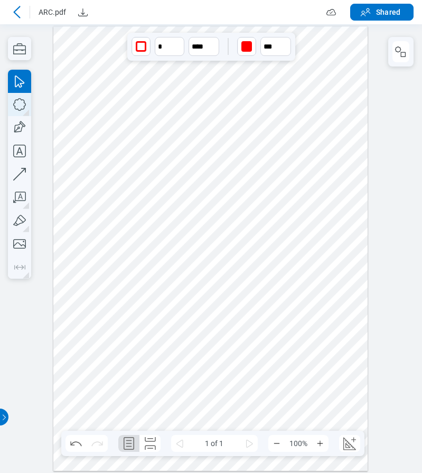
click at [18, 109] on icon "button" at bounding box center [19, 104] width 13 height 13
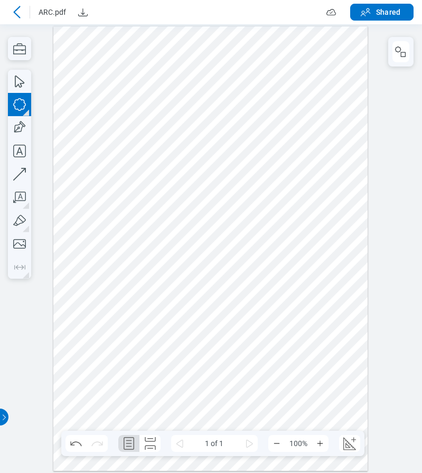
click at [243, 236] on div at bounding box center [210, 248] width 314 height 445
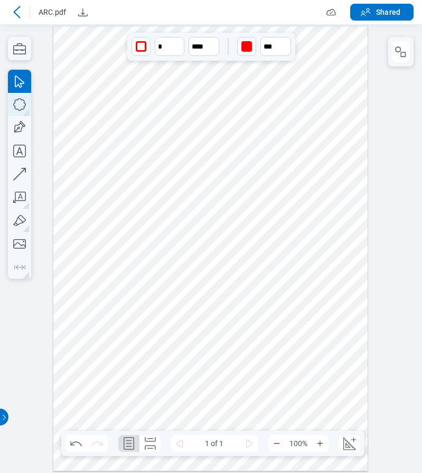
click at [16, 106] on icon "button" at bounding box center [19, 104] width 23 height 23
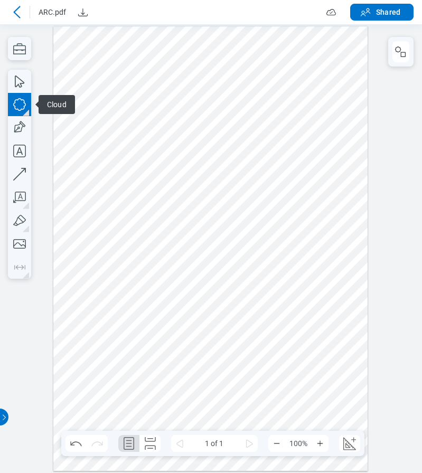
drag, startPoint x: 176, startPoint y: 299, endPoint x: 319, endPoint y: 308, distance: 142.9
click at [187, 308] on div at bounding box center [210, 248] width 314 height 445
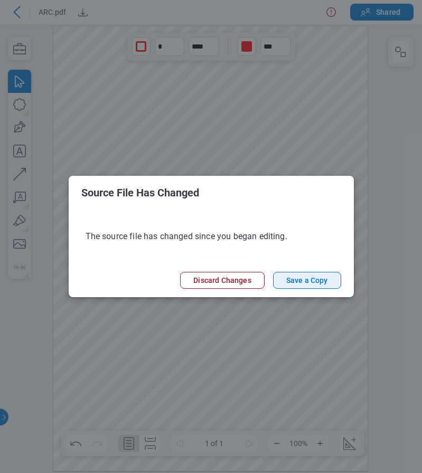
click at [298, 285] on button "Save a Copy" at bounding box center [307, 280] width 68 height 17
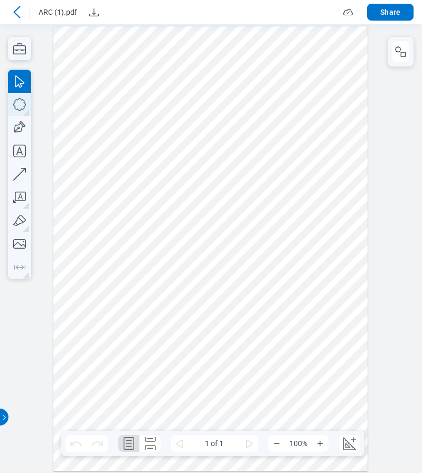
click at [16, 108] on icon "button" at bounding box center [19, 104] width 23 height 23
drag, startPoint x: 100, startPoint y: 83, endPoint x: 137, endPoint y: 126, distance: 56.6
click at [137, 126] on div at bounding box center [210, 248] width 314 height 445
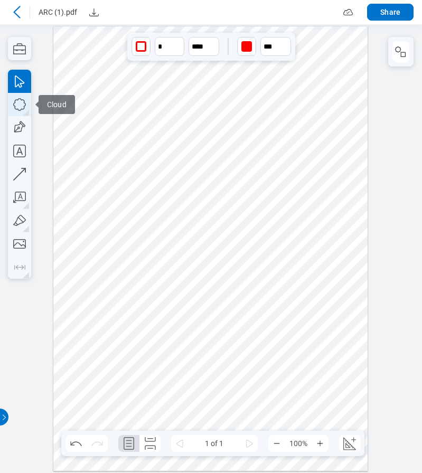
click at [18, 106] on icon "button" at bounding box center [19, 104] width 23 height 23
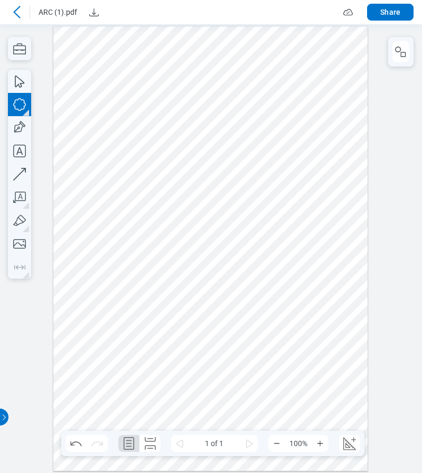
drag, startPoint x: 274, startPoint y: 209, endPoint x: 282, endPoint y: 218, distance: 11.6
click at [282, 217] on div at bounding box center [210, 248] width 314 height 445
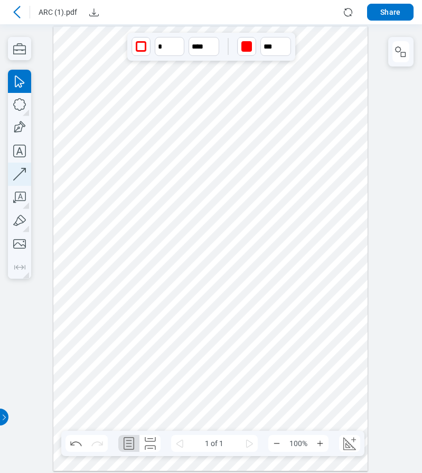
click at [23, 171] on icon "button" at bounding box center [19, 174] width 13 height 13
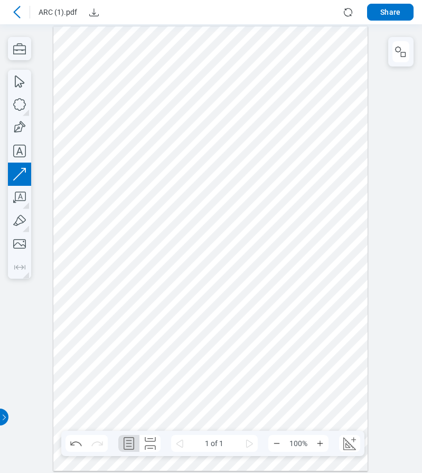
drag, startPoint x: 272, startPoint y: 197, endPoint x: 218, endPoint y: 272, distance: 92.8
click at [218, 272] on div at bounding box center [210, 248] width 314 height 445
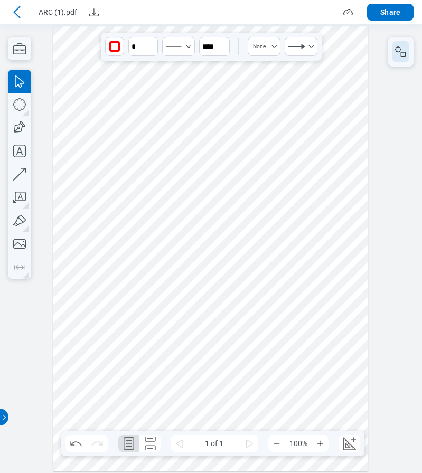
click at [398, 60] on button "button" at bounding box center [400, 51] width 17 height 21
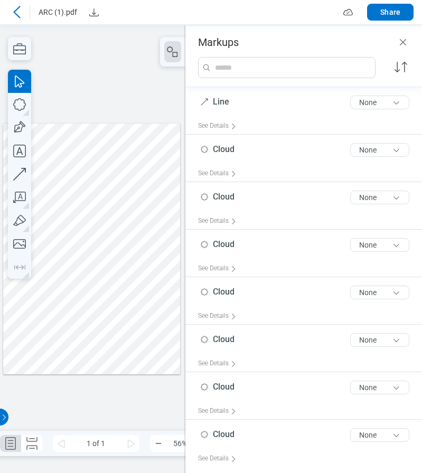
click at [106, 205] on div at bounding box center [91, 248] width 177 height 251
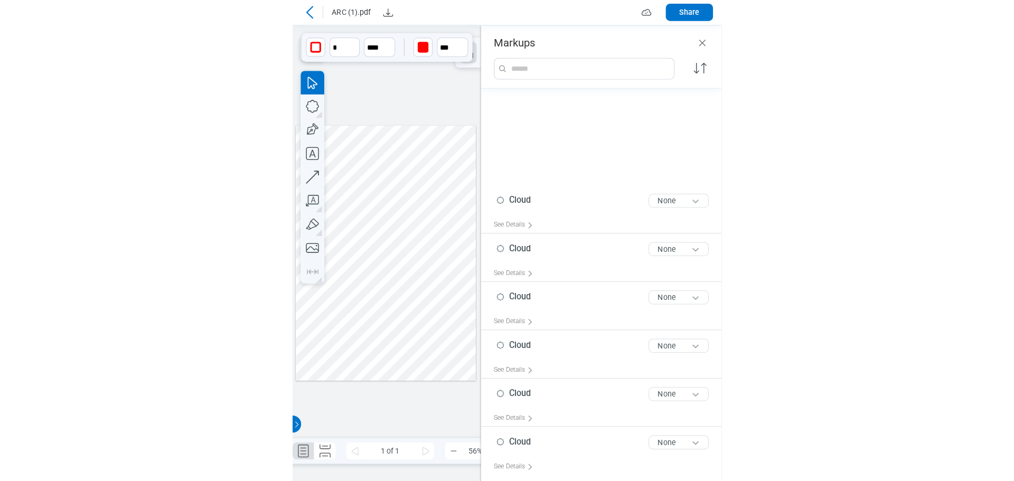
scroll to position [134, 0]
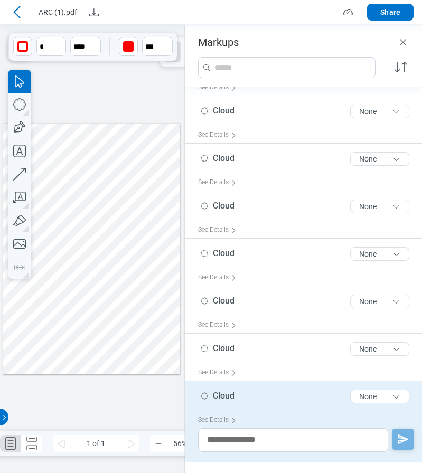
drag, startPoint x: 119, startPoint y: 111, endPoint x: 67, endPoint y: 64, distance: 70.7
click at [118, 107] on div at bounding box center [92, 248] width 185 height 449
click at [21, 15] on icon at bounding box center [17, 12] width 13 height 13
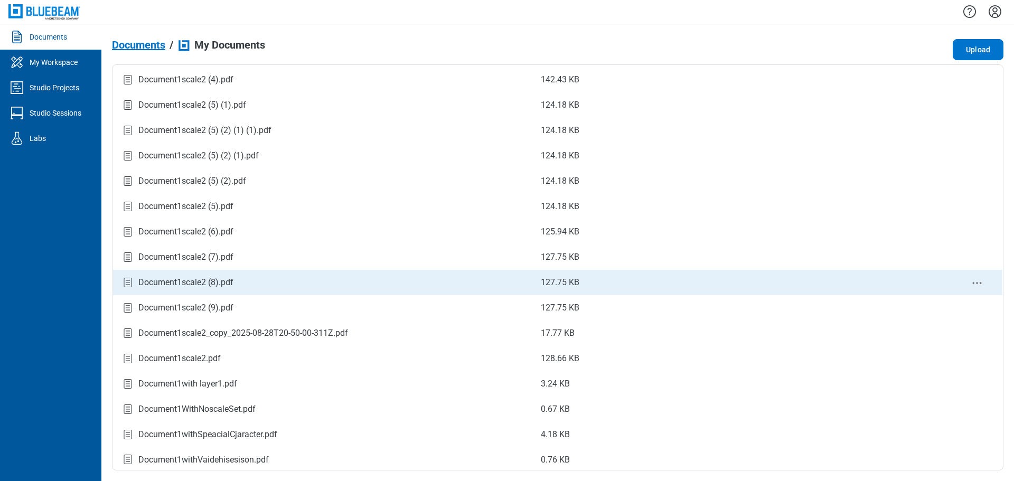
scroll to position [1015, 0]
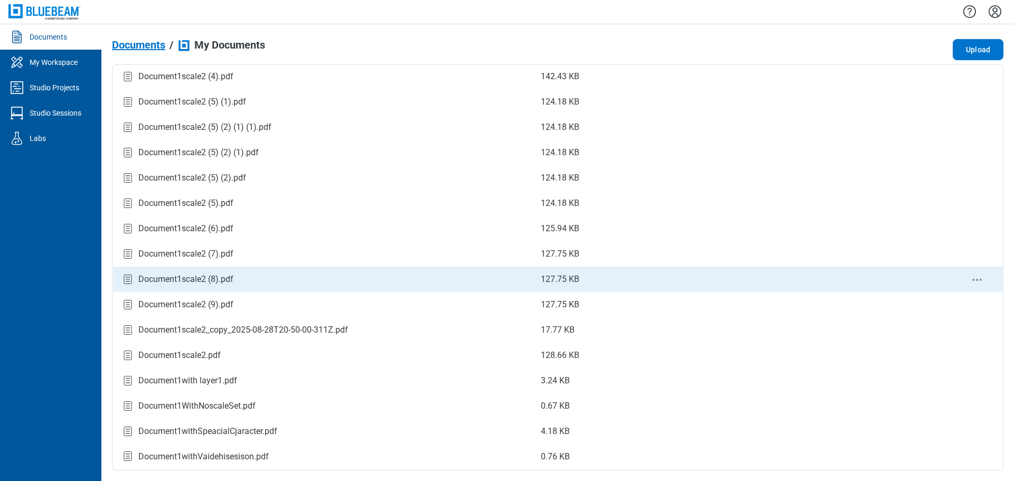
click at [201, 273] on div "Document1scale2 (8).pdf" at bounding box center [322, 280] width 403 height 14
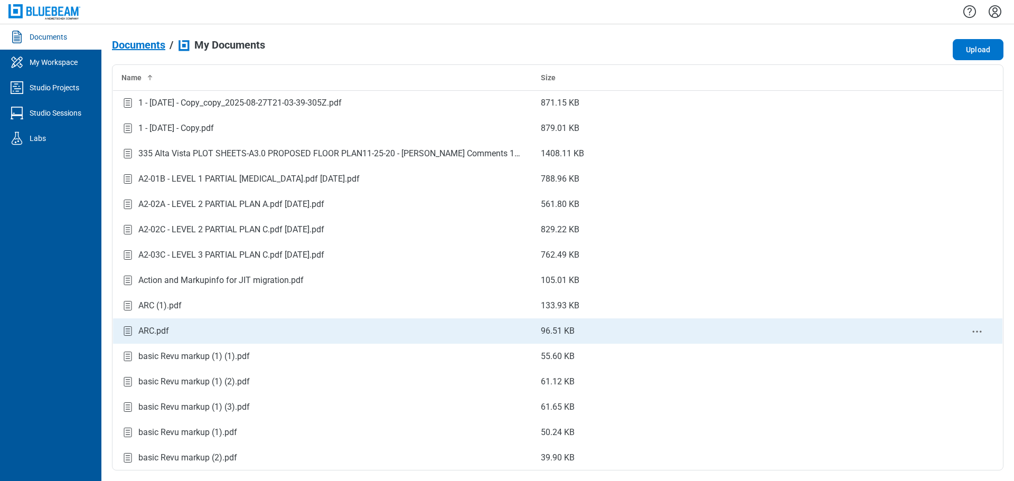
click at [181, 332] on div "ARC.pdf" at bounding box center [322, 331] width 403 height 14
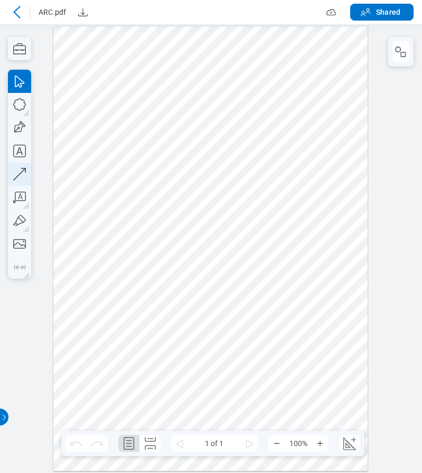
click at [19, 168] on icon "button" at bounding box center [19, 174] width 23 height 23
click at [253, 177] on div at bounding box center [210, 248] width 314 height 445
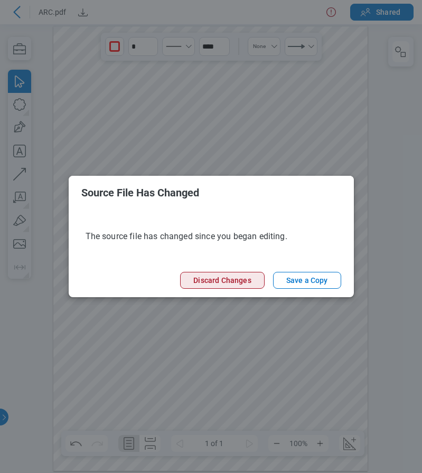
click at [250, 279] on button "Discard Changes" at bounding box center [222, 280] width 84 height 17
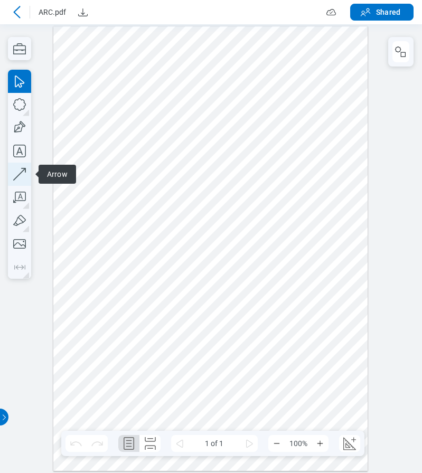
click at [21, 173] on icon "button" at bounding box center [19, 174] width 13 height 13
drag, startPoint x: 130, startPoint y: 212, endPoint x: 153, endPoint y: 181, distance: 38.6
click at [188, 165] on div at bounding box center [210, 248] width 314 height 445
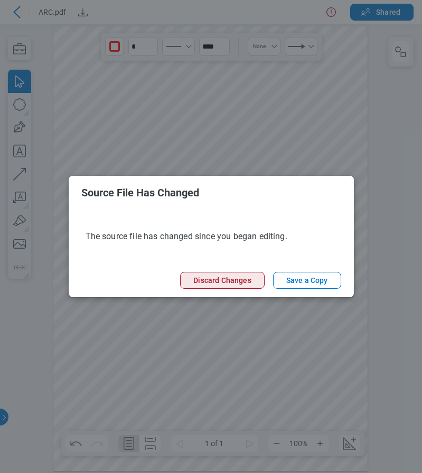
click at [235, 275] on button "Discard Changes" at bounding box center [222, 280] width 84 height 17
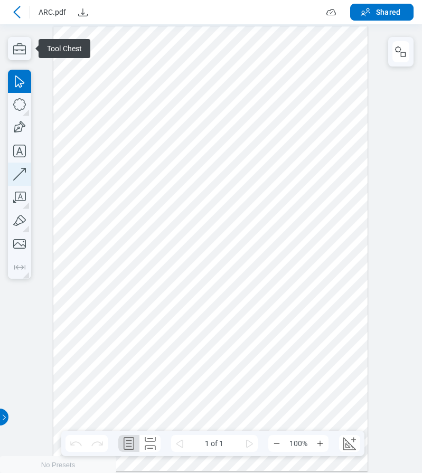
click at [22, 174] on icon "button" at bounding box center [19, 174] width 23 height 23
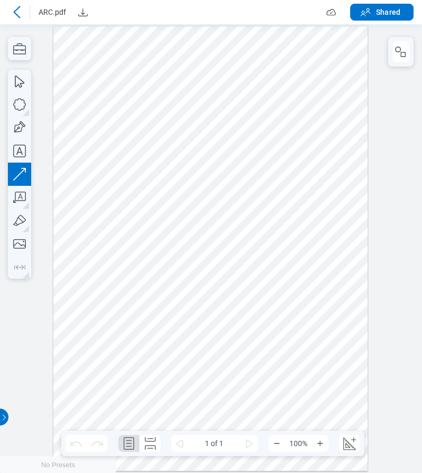
drag, startPoint x: 185, startPoint y: 254, endPoint x: 161, endPoint y: 259, distance: 25.4
click at [167, 269] on div at bounding box center [210, 248] width 314 height 445
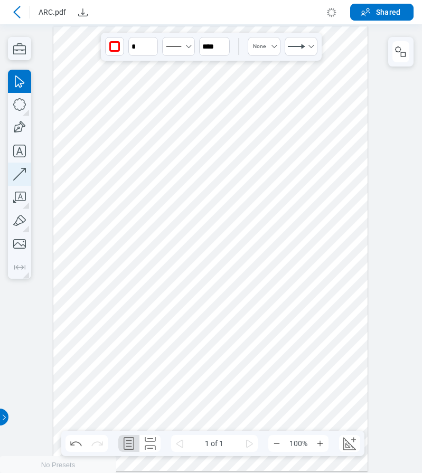
click at [22, 170] on icon "button" at bounding box center [19, 174] width 23 height 23
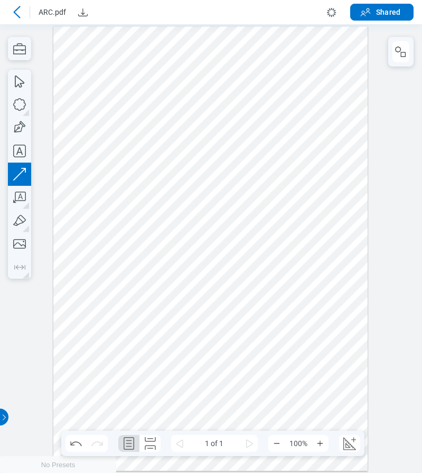
click at [141, 260] on div at bounding box center [210, 248] width 314 height 445
click at [23, 173] on icon "button" at bounding box center [19, 174] width 23 height 23
click at [205, 268] on div at bounding box center [210, 248] width 314 height 445
click at [298, 211] on div at bounding box center [210, 248] width 314 height 445
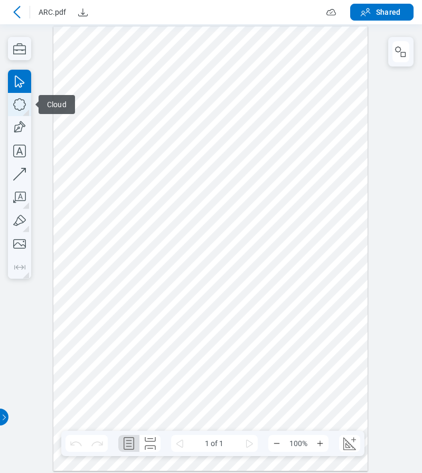
click at [0, 0] on icon "button" at bounding box center [0, 0] width 0 height 0
drag, startPoint x: 135, startPoint y: 83, endPoint x: 200, endPoint y: 131, distance: 80.5
click at [200, 131] on div at bounding box center [210, 248] width 314 height 445
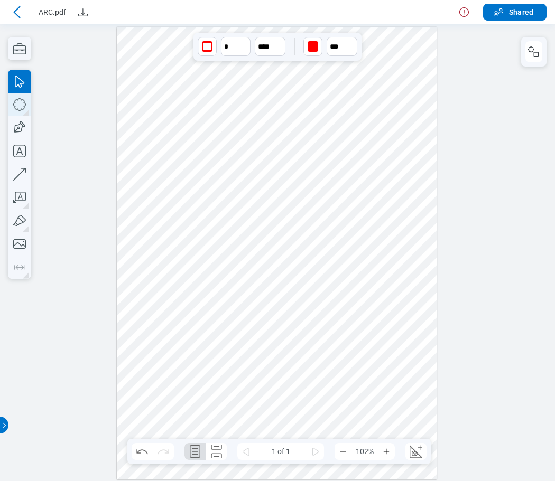
click at [0, 0] on icon "button" at bounding box center [0, 0] width 0 height 0
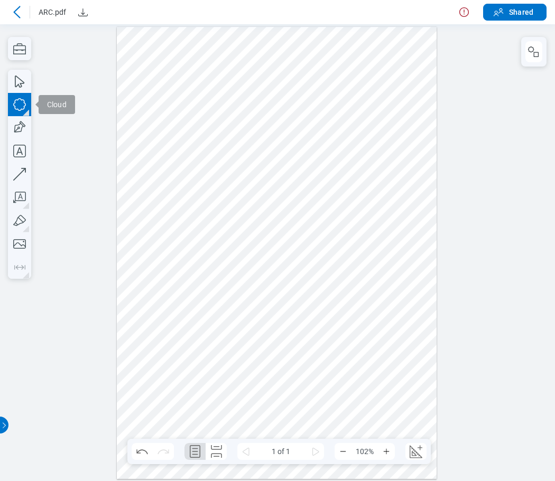
drag, startPoint x: 317, startPoint y: 225, endPoint x: 380, endPoint y: 275, distance: 79.7
click at [373, 271] on div at bounding box center [277, 252] width 320 height 453
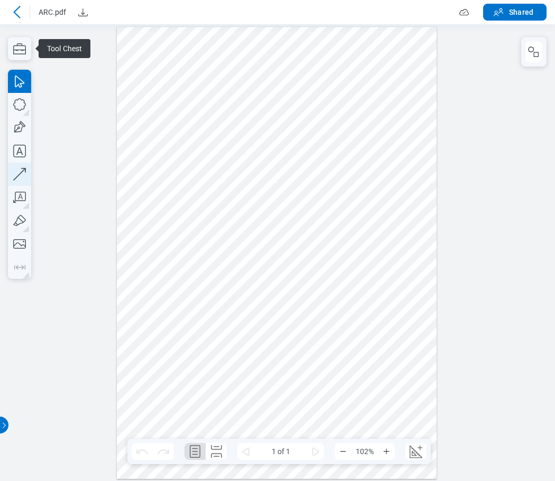
click at [23, 175] on icon "button" at bounding box center [19, 174] width 23 height 23
drag, startPoint x: 175, startPoint y: 325, endPoint x: 237, endPoint y: 325, distance: 61.8
click at [237, 325] on div at bounding box center [277, 252] width 320 height 453
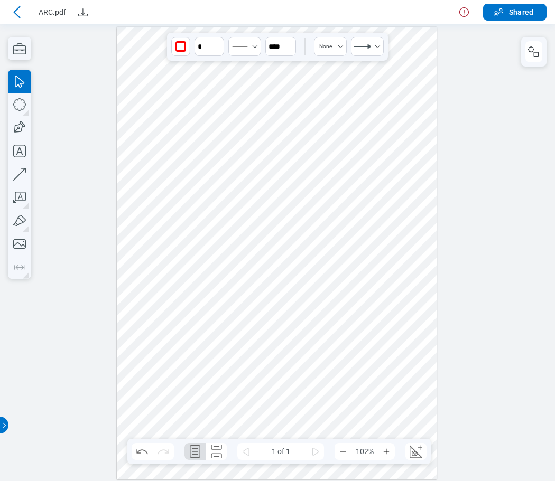
click at [18, 14] on icon at bounding box center [17, 12] width 13 height 13
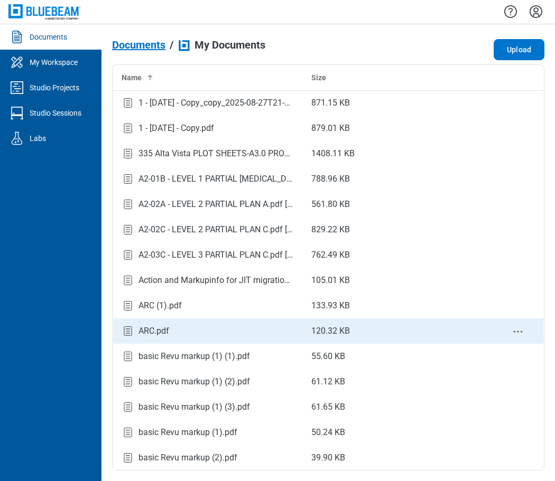
click at [170, 332] on div "ARC.pdf" at bounding box center [207, 331] width 173 height 14
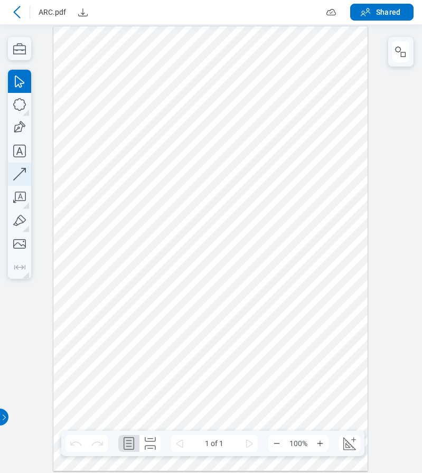
click at [20, 176] on icon "button" at bounding box center [19, 174] width 23 height 23
drag, startPoint x: 312, startPoint y: 196, endPoint x: 278, endPoint y: 253, distance: 66.0
click at [278, 253] on div at bounding box center [210, 248] width 314 height 445
click at [15, 15] on icon at bounding box center [17, 12] width 13 height 13
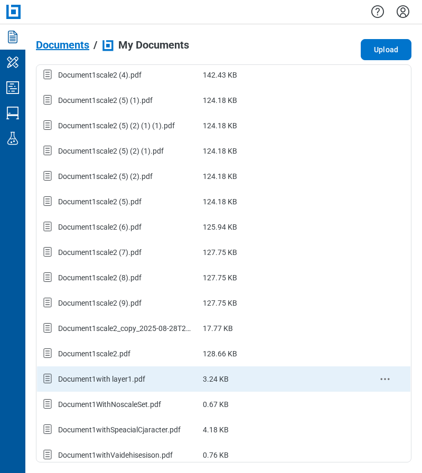
scroll to position [1023, 0]
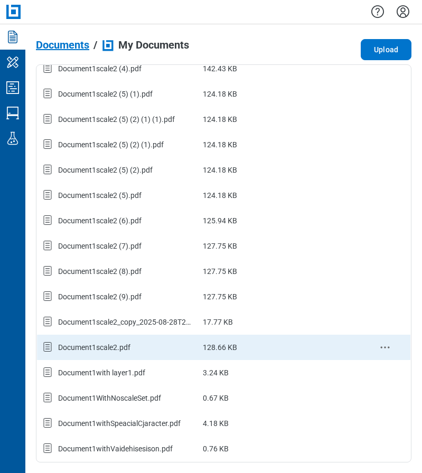
click at [122, 352] on div "Document1scale2.pdf" at bounding box center [94, 347] width 72 height 11
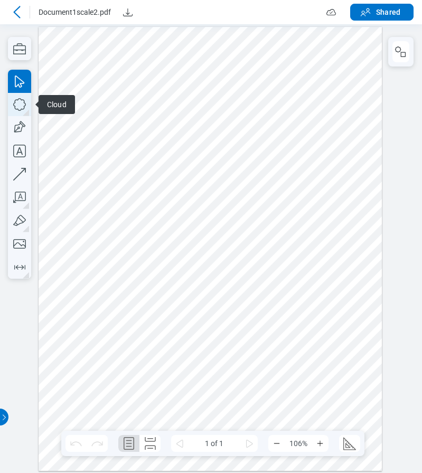
click at [21, 107] on icon "button" at bounding box center [19, 104] width 23 height 23
click at [222, 92] on div at bounding box center [210, 248] width 343 height 445
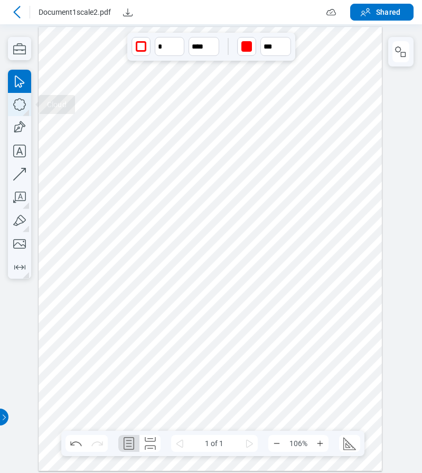
click at [25, 104] on icon "button" at bounding box center [19, 104] width 23 height 23
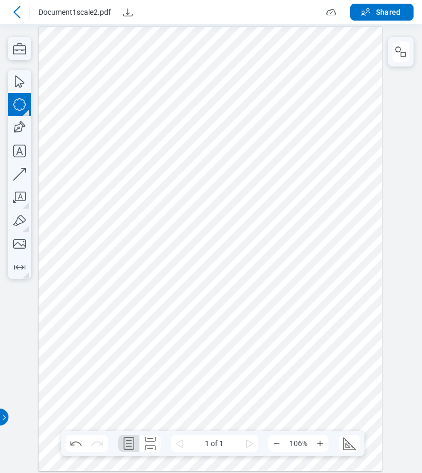
drag, startPoint x: 307, startPoint y: 93, endPoint x: 325, endPoint y: 107, distance: 22.9
click at [325, 107] on div at bounding box center [210, 248] width 343 height 445
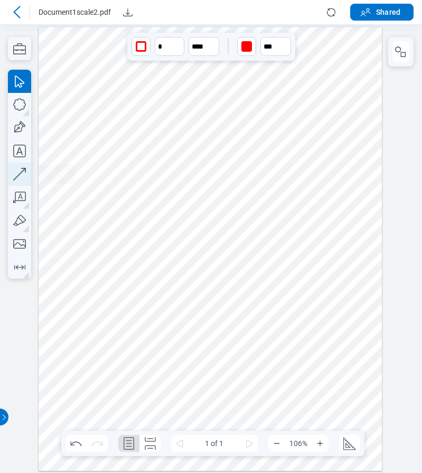
click at [21, 172] on icon "button" at bounding box center [19, 174] width 13 height 13
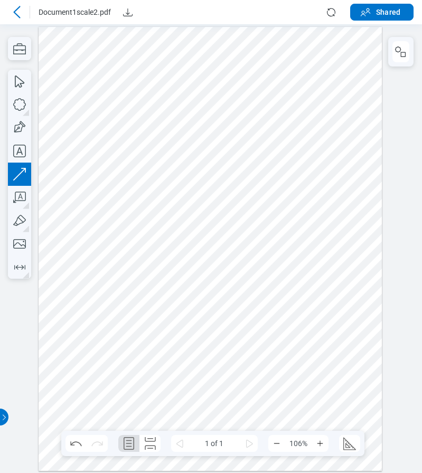
drag, startPoint x: 346, startPoint y: 147, endPoint x: 313, endPoint y: 197, distance: 59.0
click at [313, 197] on div at bounding box center [210, 248] width 343 height 445
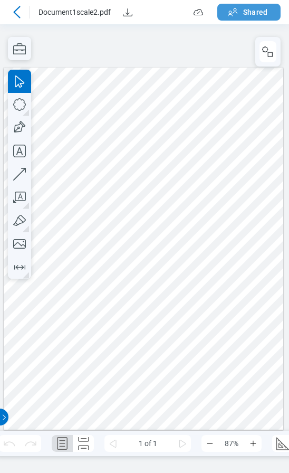
click at [257, 8] on span "Shared" at bounding box center [256, 12] width 24 height 11
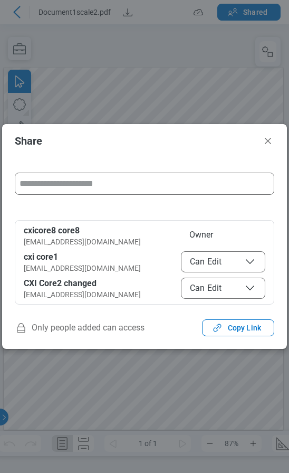
click at [205, 264] on span "Can Edit" at bounding box center [223, 262] width 67 height 13
click at [211, 260] on span "Can View" at bounding box center [223, 262] width 67 height 13
click at [224, 267] on span "Can Edit" at bounding box center [223, 262] width 67 height 13
click at [218, 263] on span "Can View" at bounding box center [223, 262] width 67 height 13
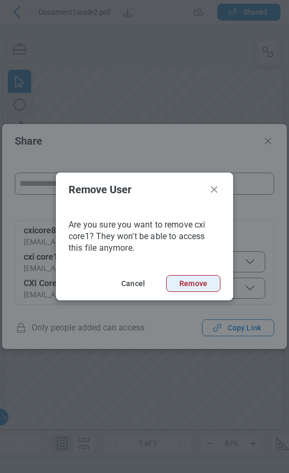
click at [202, 281] on button "Remove" at bounding box center [193, 283] width 54 height 17
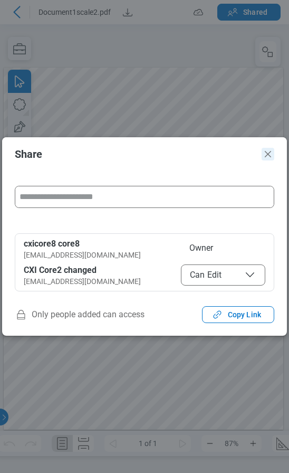
click at [273, 155] on icon "Close" at bounding box center [268, 154] width 13 height 13
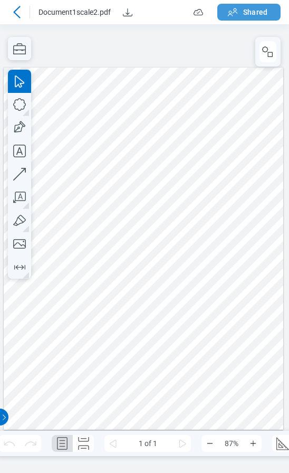
click at [251, 14] on span "Shared" at bounding box center [256, 12] width 24 height 11
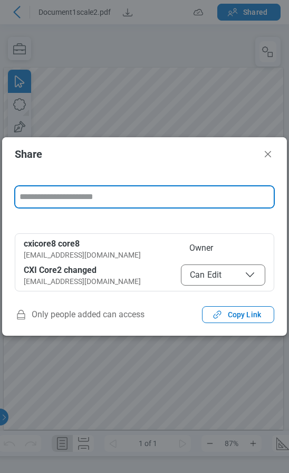
click at [71, 195] on input "form" at bounding box center [144, 196] width 259 height 21
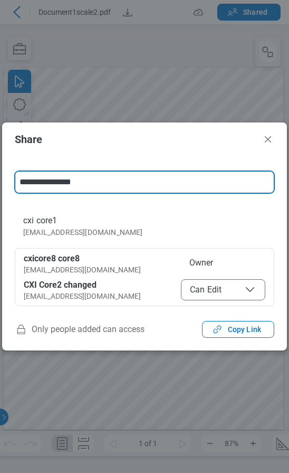
type input "**********"
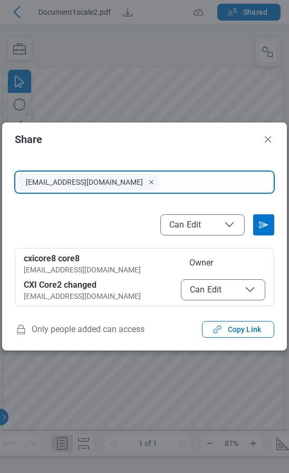
drag, startPoint x: 265, startPoint y: 225, endPoint x: 250, endPoint y: 227, distance: 15.5
click at [265, 225] on icon "Send email invitation" at bounding box center [264, 225] width 17 height 17
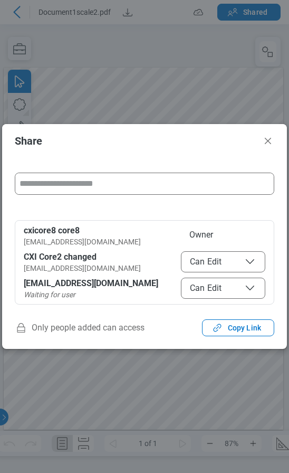
click at [217, 267] on span "Can Edit" at bounding box center [223, 262] width 67 height 13
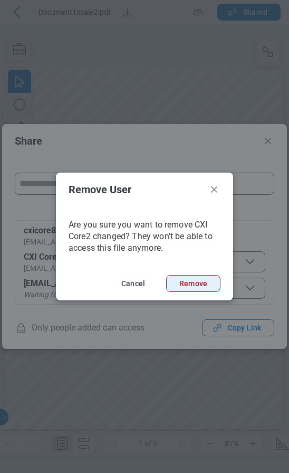
click at [202, 285] on button "Remove" at bounding box center [193, 283] width 54 height 17
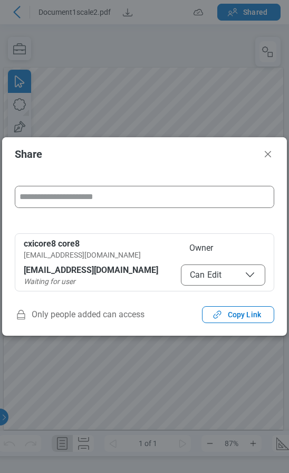
click at [192, 276] on span "Can Edit" at bounding box center [223, 275] width 67 height 13
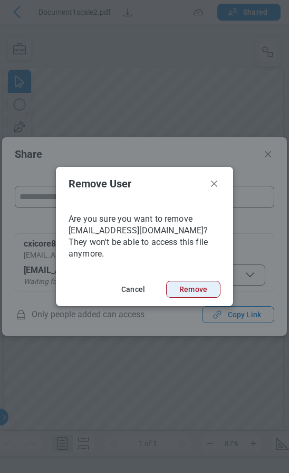
click at [200, 284] on button "Remove" at bounding box center [193, 289] width 54 height 17
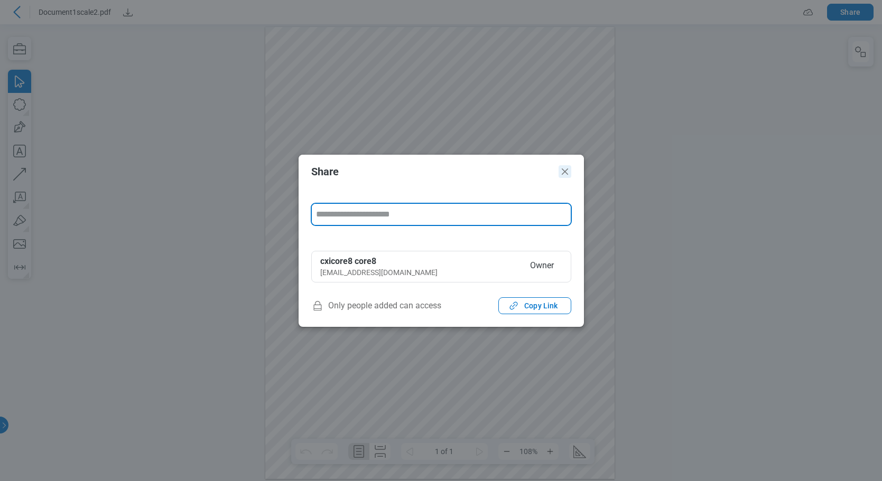
click at [422, 173] on icon "Close" at bounding box center [565, 172] width 6 height 6
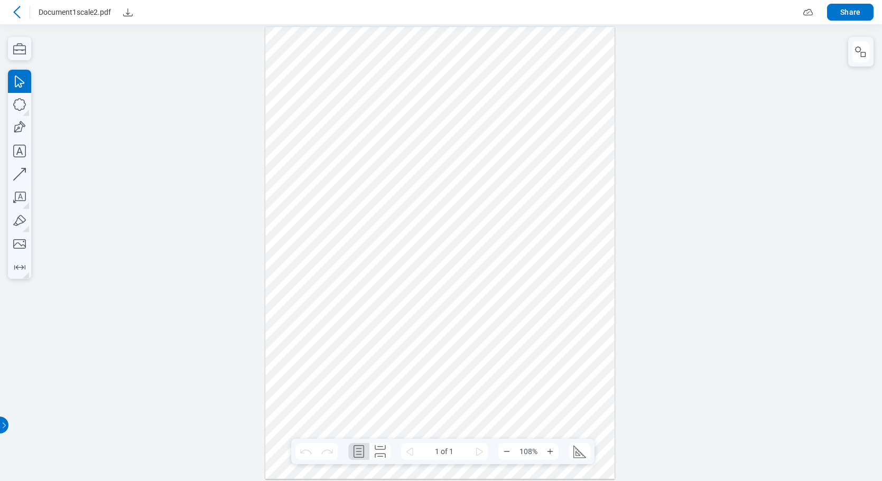
click at [22, 7] on icon at bounding box center [17, 12] width 13 height 13
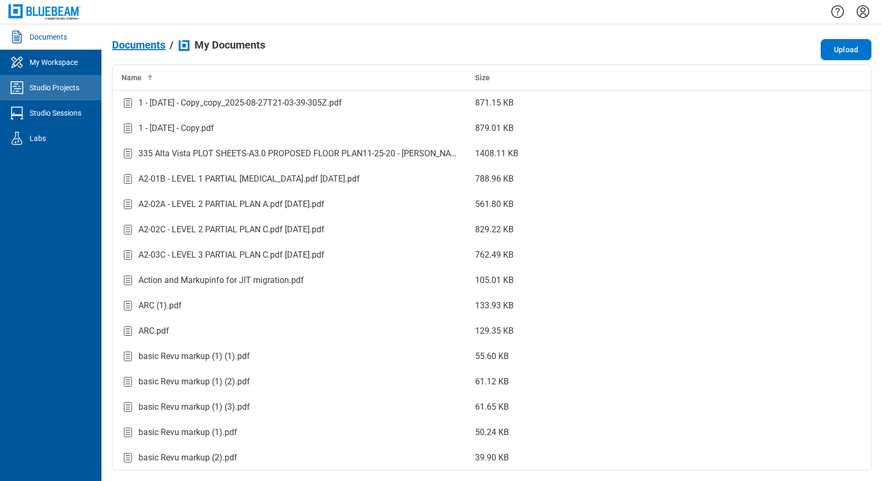
click at [52, 89] on div "Studio Projects" at bounding box center [55, 87] width 50 height 11
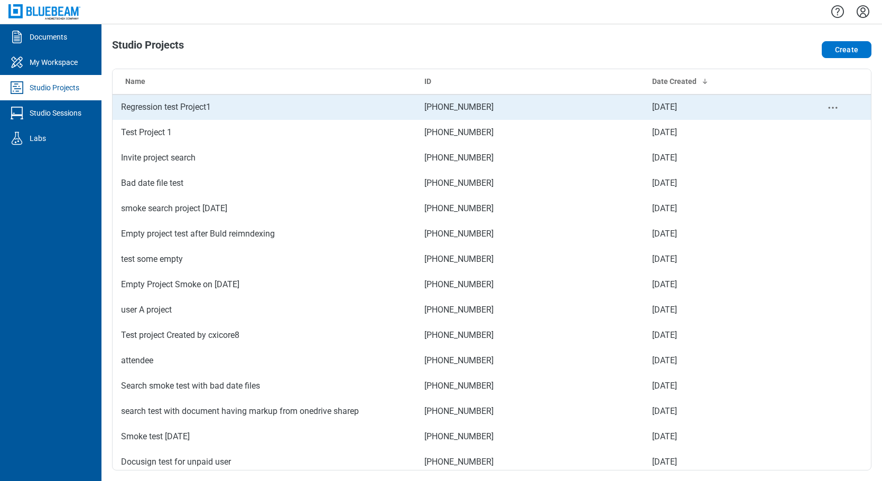
click at [190, 107] on td "Regression test Project1" at bounding box center [264, 107] width 303 height 25
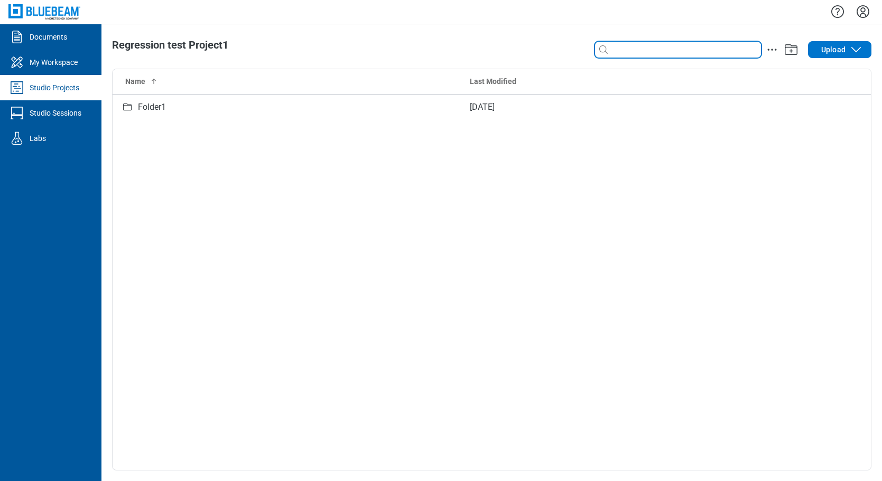
click at [422, 53] on input at bounding box center [685, 50] width 151 height 12
type input "*"
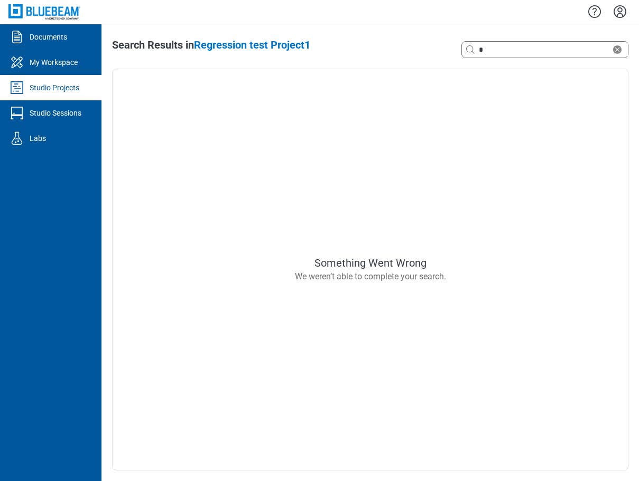
drag, startPoint x: 618, startPoint y: 12, endPoint x: 626, endPoint y: 18, distance: 10.1
click at [422, 13] on icon "Settings" at bounding box center [619, 11] width 17 height 17
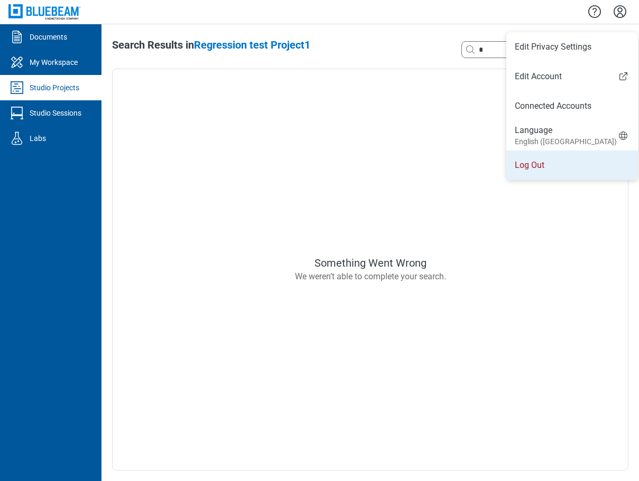
click at [422, 163] on li "Log Out" at bounding box center [572, 166] width 132 height 30
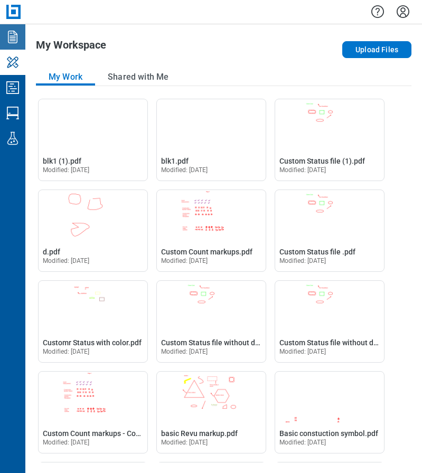
click at [17, 41] on icon "Documents" at bounding box center [12, 37] width 17 height 17
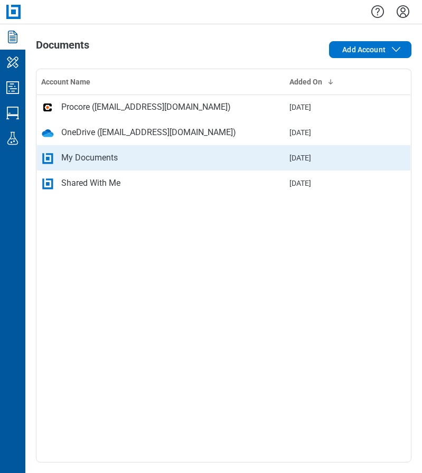
click at [98, 164] on div "My Documents" at bounding box center [89, 158] width 57 height 13
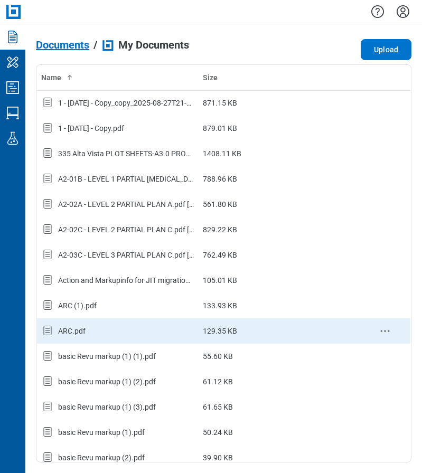
click at [102, 333] on div "ARC.pdf" at bounding box center [117, 331] width 153 height 14
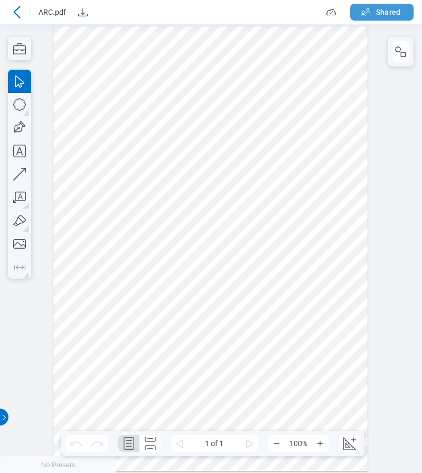
click at [366, 11] on icon "button" at bounding box center [365, 12] width 13 height 13
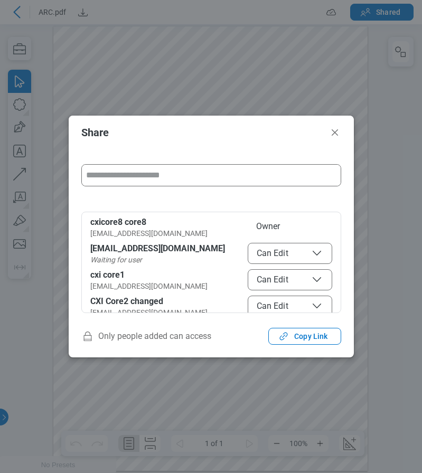
click at [275, 251] on span "Can Edit" at bounding box center [290, 253] width 67 height 13
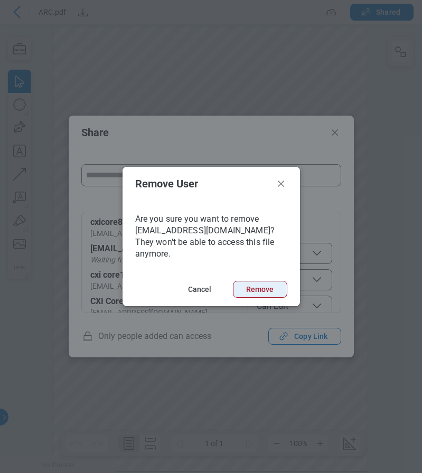
click at [261, 281] on button "Remove" at bounding box center [260, 289] width 54 height 17
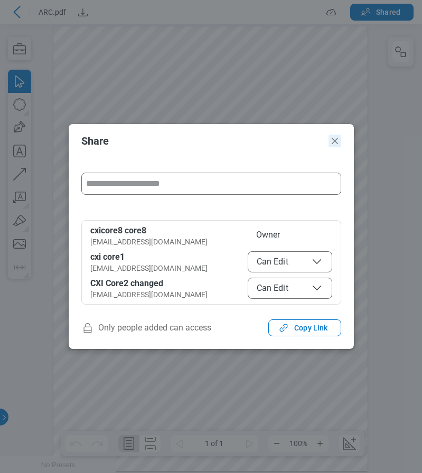
click at [331, 145] on icon "Close" at bounding box center [335, 141] width 13 height 13
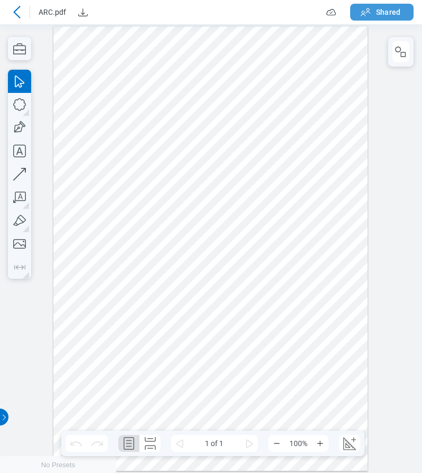
click at [387, 14] on span "Shared" at bounding box center [388, 12] width 24 height 11
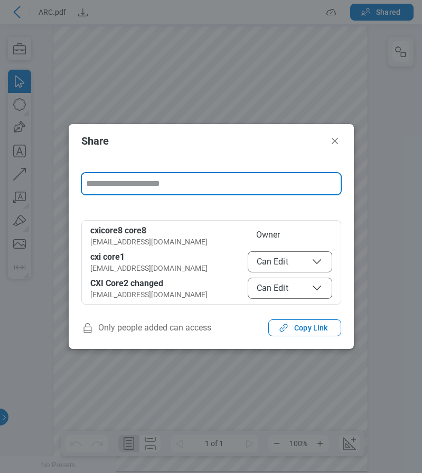
click at [283, 263] on span "Can Edit" at bounding box center [290, 262] width 67 height 13
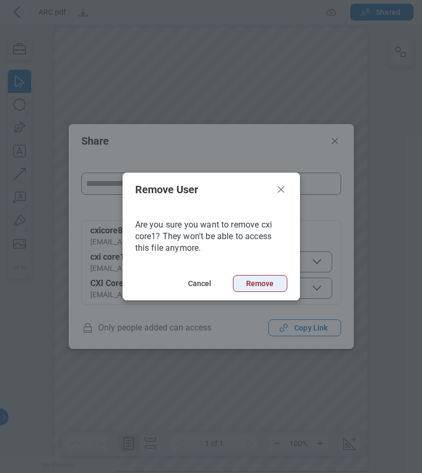
click at [260, 280] on button "Remove" at bounding box center [260, 283] width 54 height 17
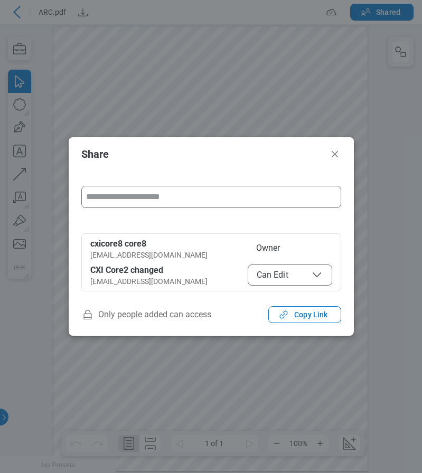
click at [175, 200] on input "form" at bounding box center [211, 196] width 259 height 21
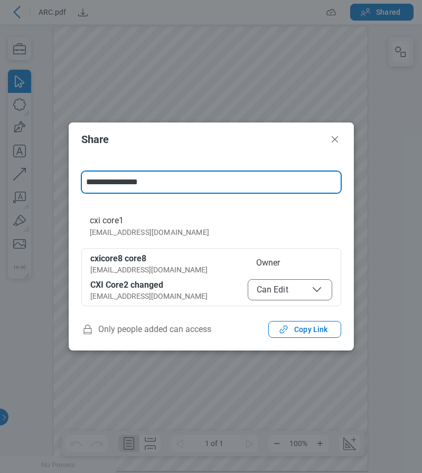
type input "**********"
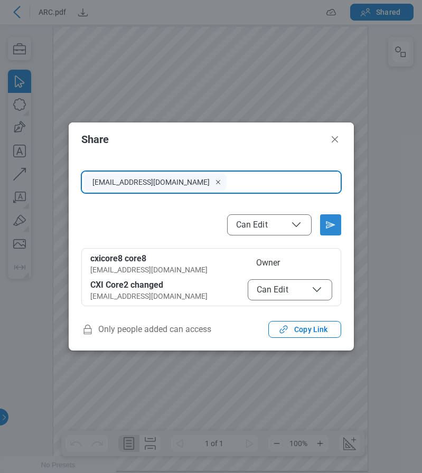
click at [323, 229] on icon "Send email invitation" at bounding box center [330, 225] width 17 height 17
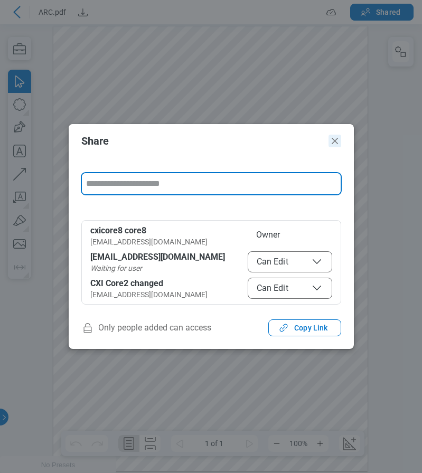
click at [333, 141] on icon "Close" at bounding box center [335, 141] width 13 height 13
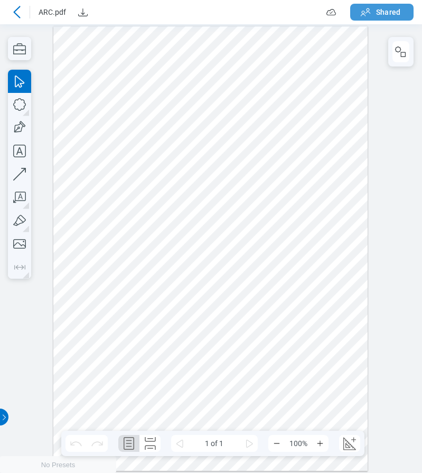
click at [372, 11] on icon "button" at bounding box center [365, 12] width 13 height 13
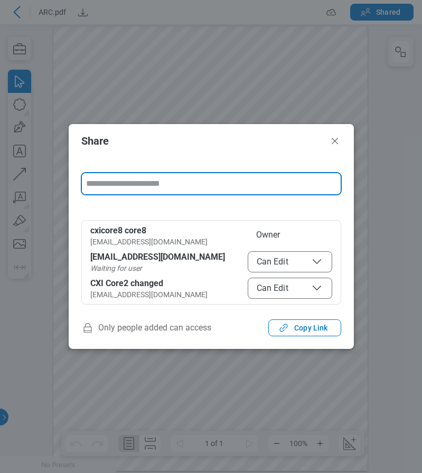
click at [279, 267] on span "Can Edit" at bounding box center [290, 262] width 67 height 13
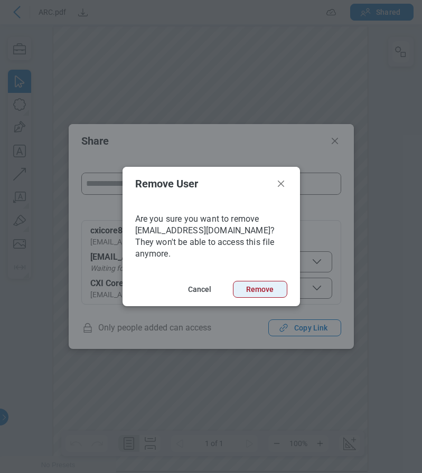
click at [247, 283] on button "Remove" at bounding box center [260, 289] width 54 height 17
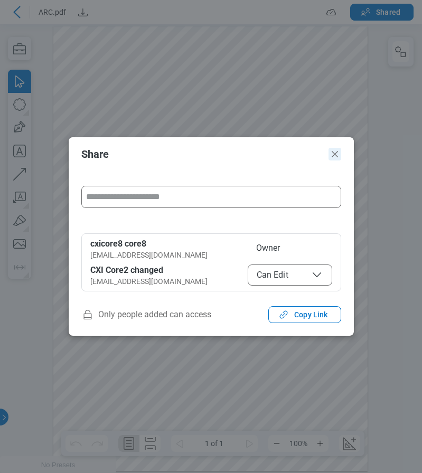
click at [336, 155] on icon "Close" at bounding box center [335, 154] width 13 height 13
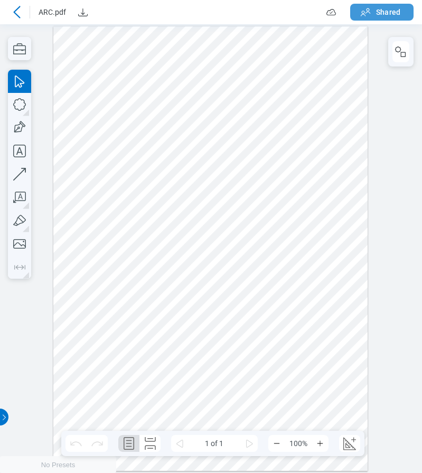
click at [387, 13] on span "Shared" at bounding box center [388, 12] width 24 height 11
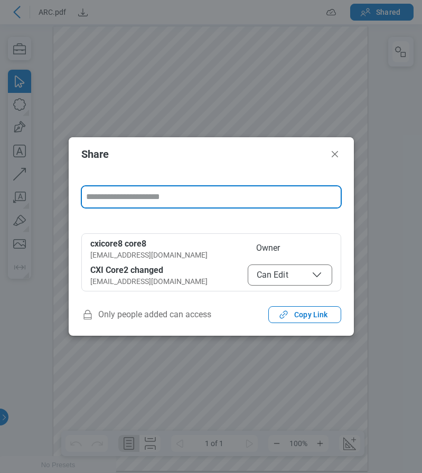
click at [132, 199] on input "form" at bounding box center [211, 196] width 259 height 21
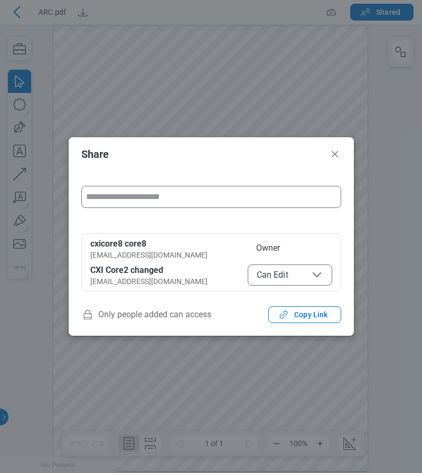
click at [126, 193] on input "form" at bounding box center [211, 196] width 259 height 21
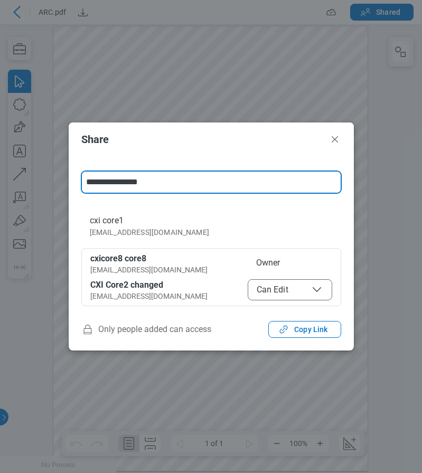
type input "**********"
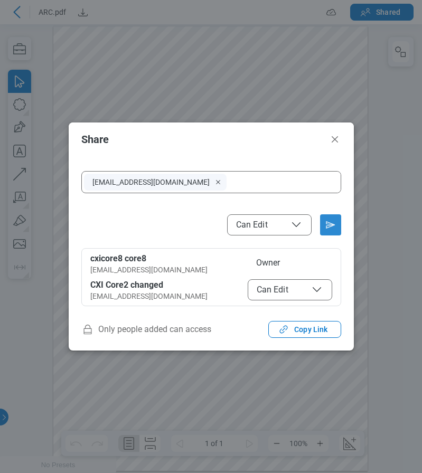
click at [323, 220] on icon "Send email invitation" at bounding box center [330, 225] width 17 height 17
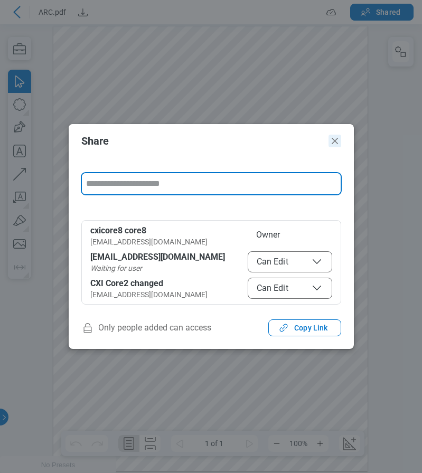
click at [335, 142] on icon "Close" at bounding box center [335, 141] width 6 height 6
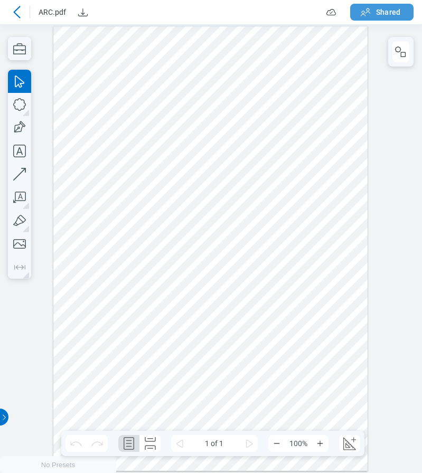
click at [391, 13] on span "Shared" at bounding box center [388, 12] width 24 height 11
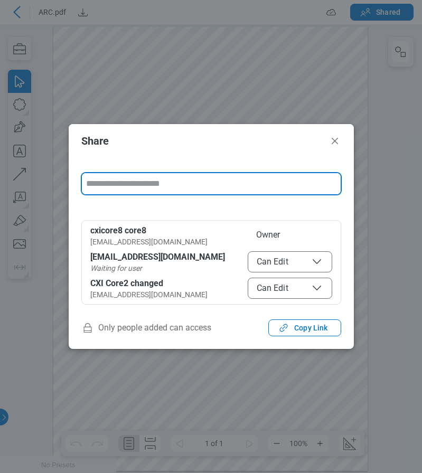
click at [286, 261] on span "Can Edit" at bounding box center [290, 262] width 67 height 13
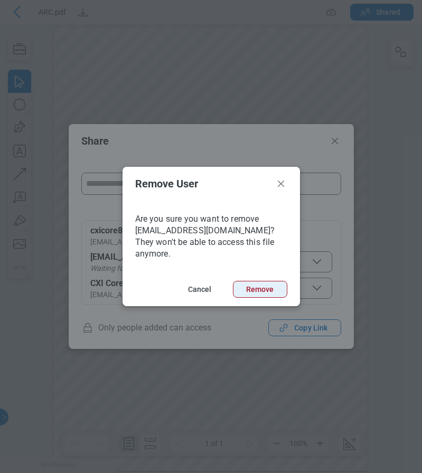
click at [261, 283] on button "Remove" at bounding box center [260, 289] width 54 height 17
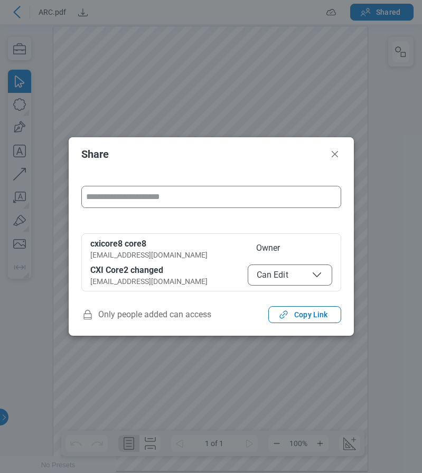
click at [156, 198] on input "form" at bounding box center [211, 196] width 259 height 21
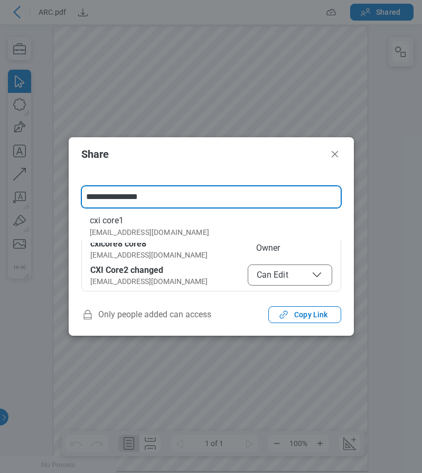
type input "**********"
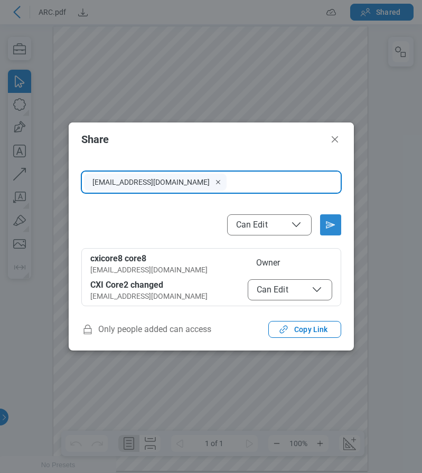
click at [335, 226] on icon "Send email invitation" at bounding box center [330, 225] width 17 height 17
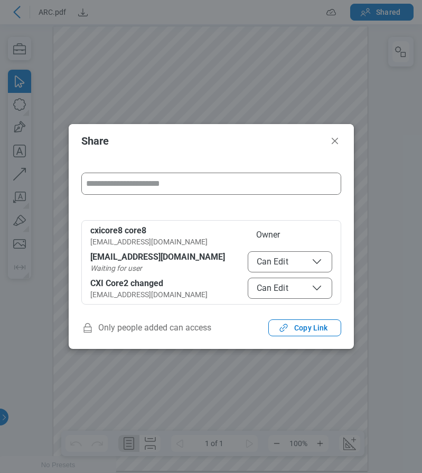
click at [297, 263] on span "Can Edit" at bounding box center [290, 262] width 67 height 13
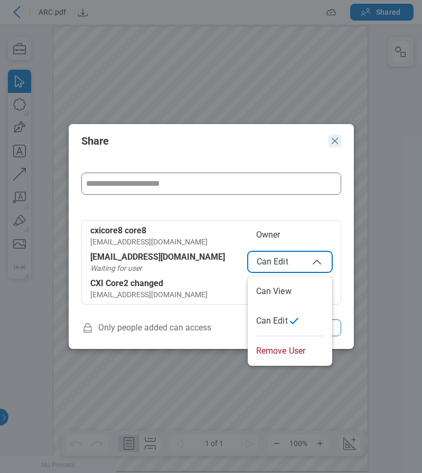
click at [338, 139] on icon "Close" at bounding box center [335, 141] width 13 height 13
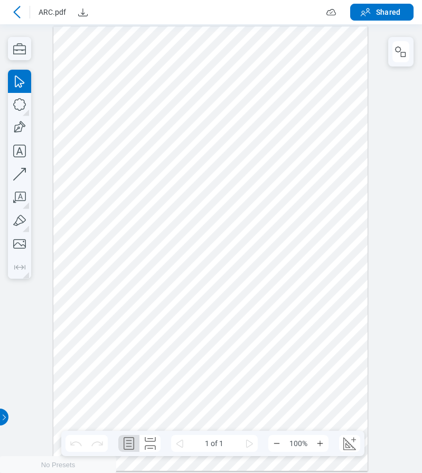
click at [18, 14] on icon at bounding box center [17, 12] width 13 height 13
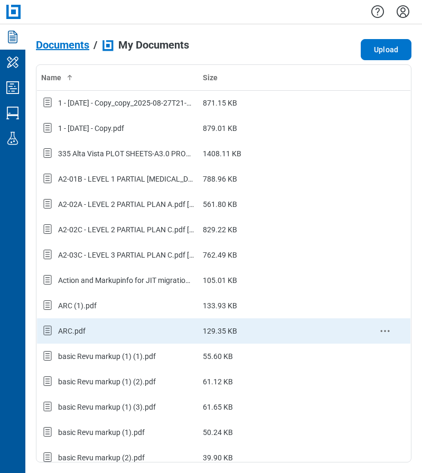
click at [385, 331] on circle "context-menu" at bounding box center [386, 331] width 2 height 2
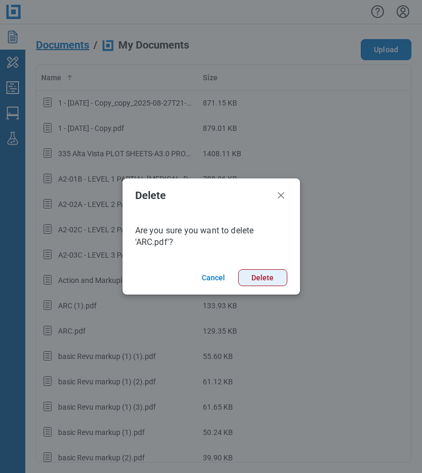
click at [265, 278] on button "Delete" at bounding box center [262, 277] width 49 height 17
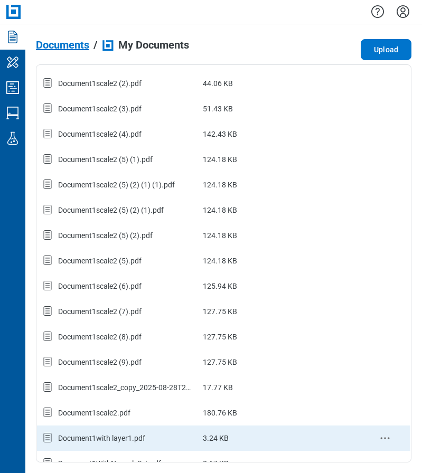
scroll to position [998, 0]
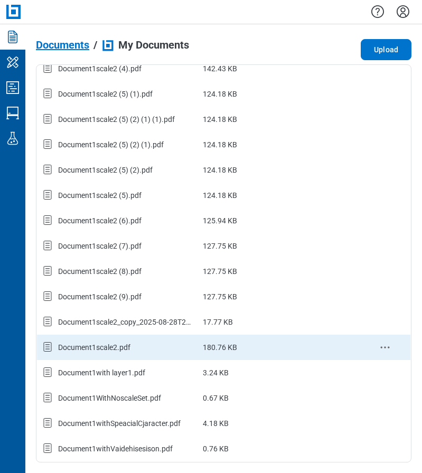
click at [119, 347] on div "Document1scale2.pdf" at bounding box center [94, 347] width 72 height 11
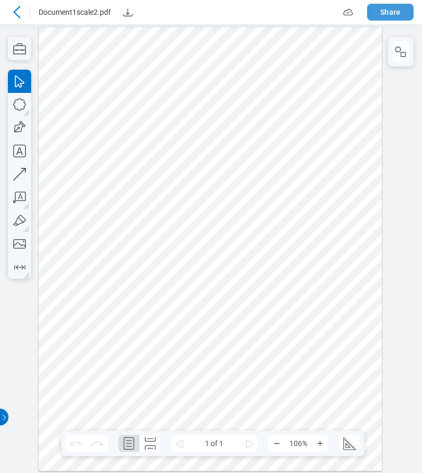
click at [394, 15] on button "Share" at bounding box center [390, 12] width 46 height 17
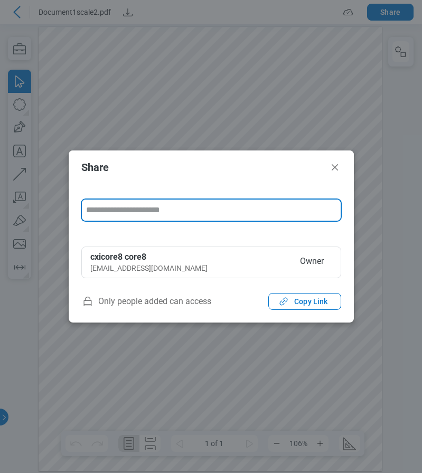
click at [155, 209] on input "form" at bounding box center [211, 210] width 259 height 21
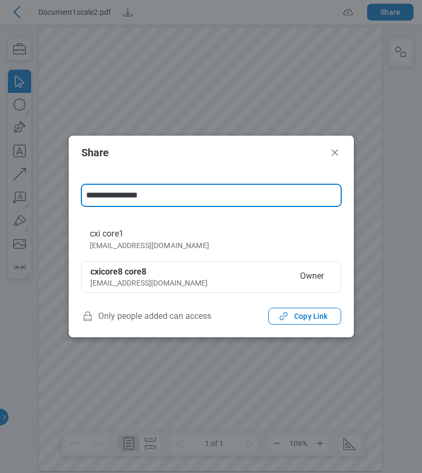
type input "**********"
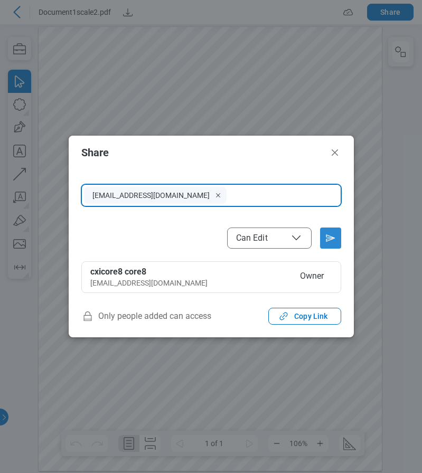
click at [325, 238] on icon "Send email invitation" at bounding box center [330, 238] width 17 height 17
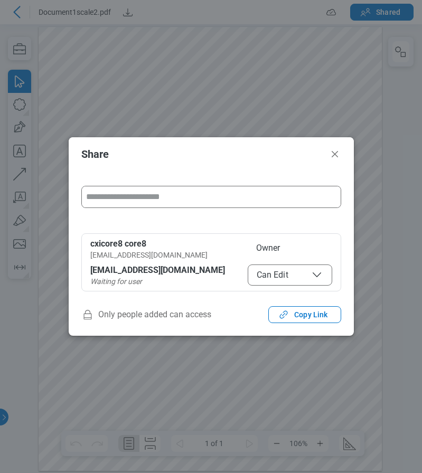
click at [281, 280] on span "Can Edit" at bounding box center [290, 275] width 67 height 13
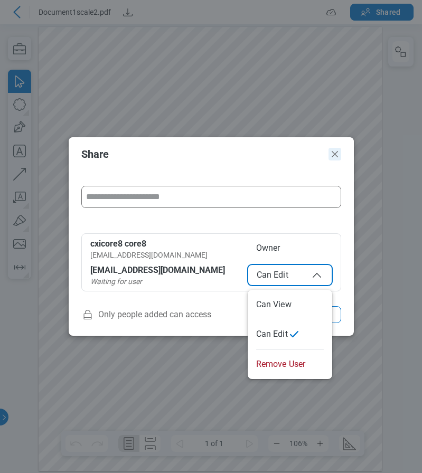
click at [338, 154] on icon "Close" at bounding box center [335, 154] width 13 height 13
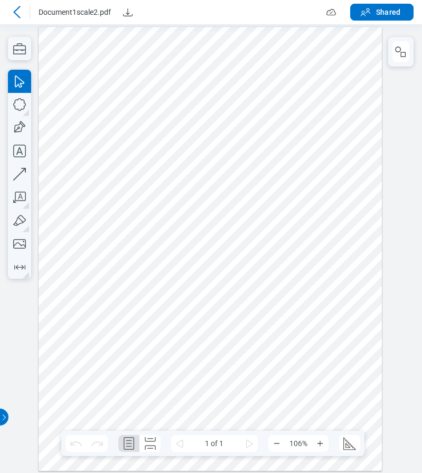
click at [13, 11] on icon at bounding box center [17, 12] width 13 height 13
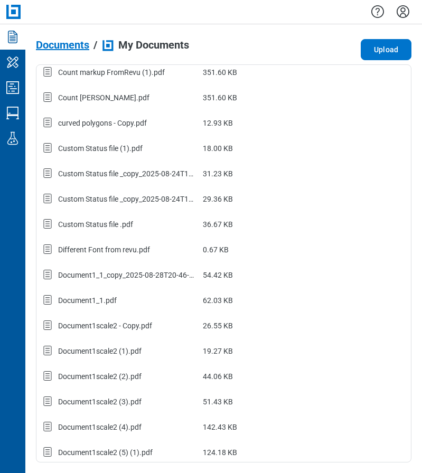
scroll to position [998, 0]
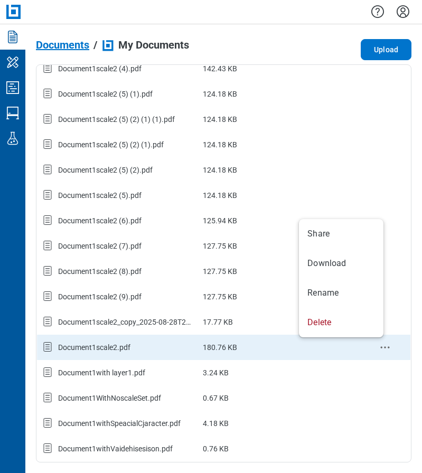
click at [379, 347] on icon "context-menu" at bounding box center [385, 347] width 13 height 13
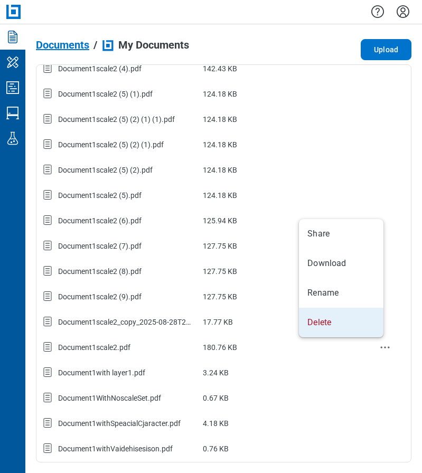
scroll to position [0, 0]
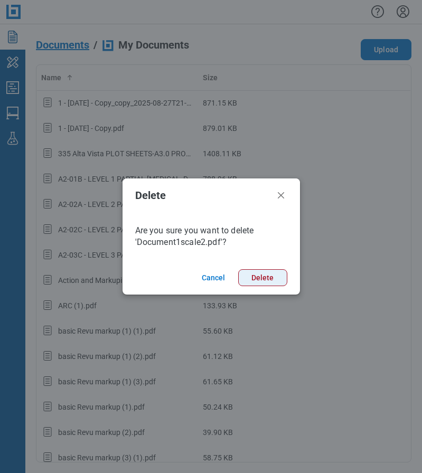
click at [274, 281] on button "Delete" at bounding box center [262, 277] width 49 height 17
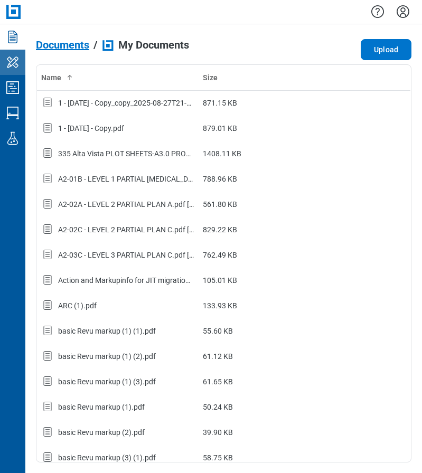
click at [22, 62] on link "My Workspace" at bounding box center [12, 62] width 25 height 25
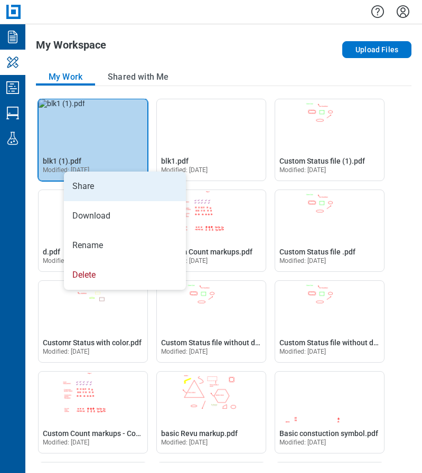
click at [96, 183] on li "Share" at bounding box center [125, 187] width 122 height 30
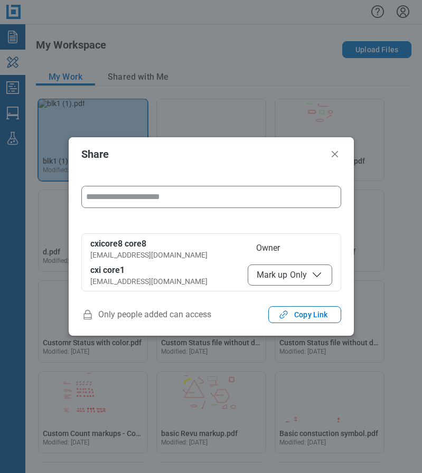
click at [161, 199] on input "form" at bounding box center [211, 196] width 259 height 21
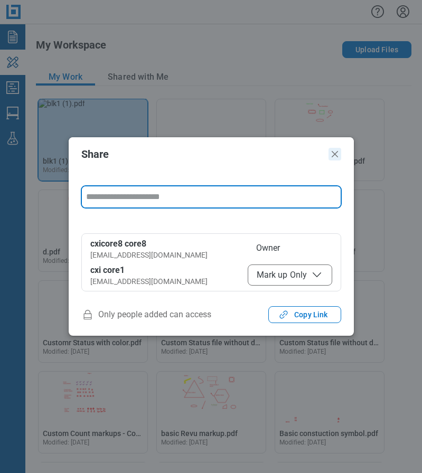
click at [339, 156] on icon "Close" at bounding box center [335, 154] width 13 height 13
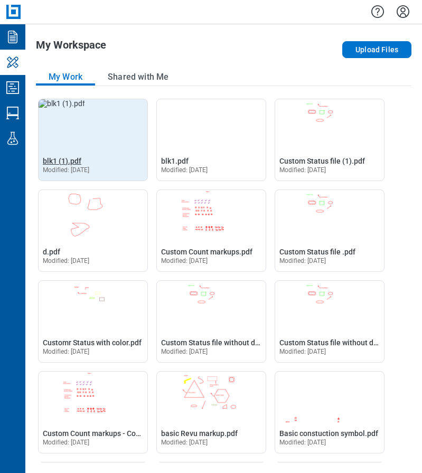
click at [68, 161] on span "blk1 (1).pdf" at bounding box center [62, 161] width 39 height 8
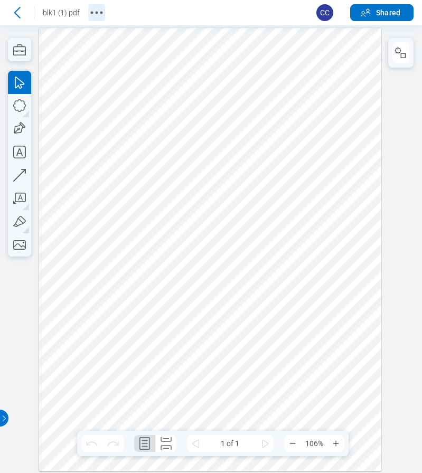
click at [92, 16] on icon "More actions" at bounding box center [96, 12] width 17 height 17
click at [15, 10] on icon at bounding box center [16, 12] width 17 height 17
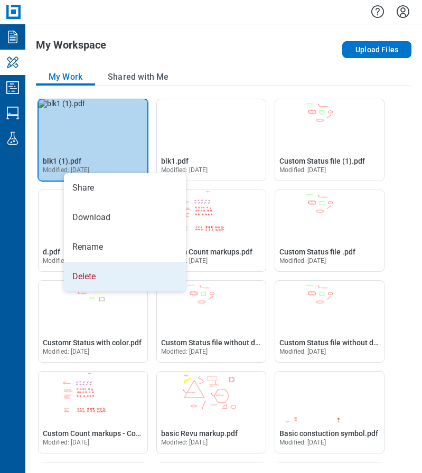
click at [101, 276] on li "Delete" at bounding box center [125, 277] width 122 height 30
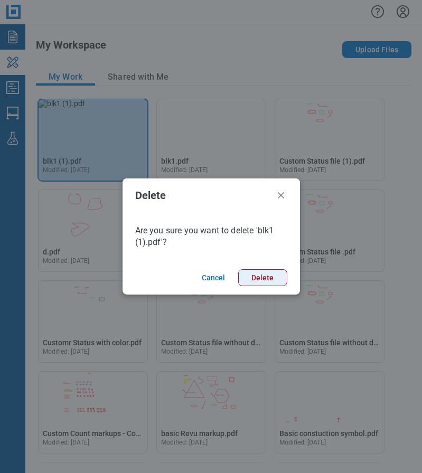
click at [257, 274] on button "Delete" at bounding box center [262, 277] width 49 height 17
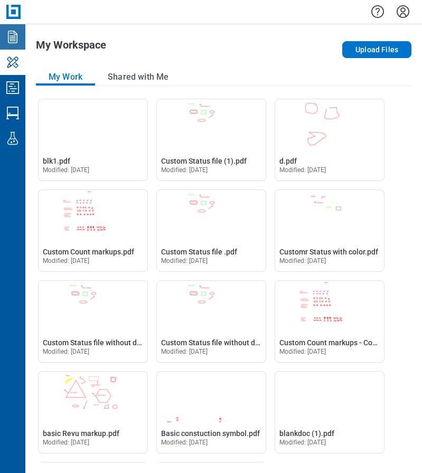
click at [20, 38] on icon "Documents" at bounding box center [12, 37] width 17 height 17
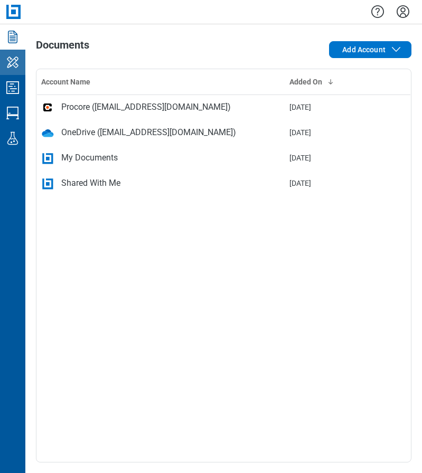
click at [17, 64] on icon "My Workspace" at bounding box center [13, 62] width 12 height 11
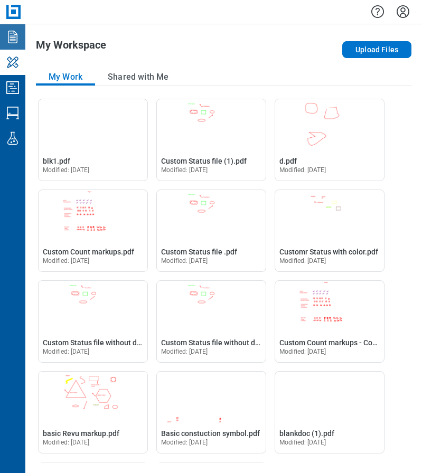
click at [19, 41] on icon "Documents" at bounding box center [12, 37] width 17 height 17
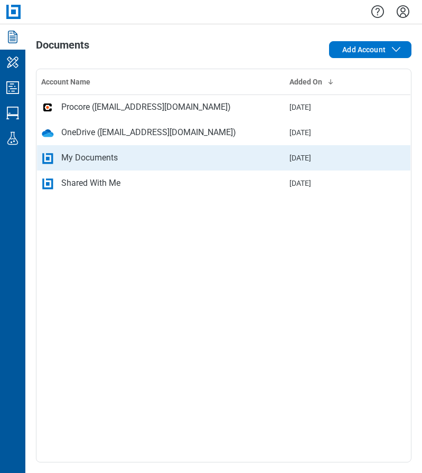
click at [137, 157] on div "My Documents" at bounding box center [161, 158] width 240 height 13
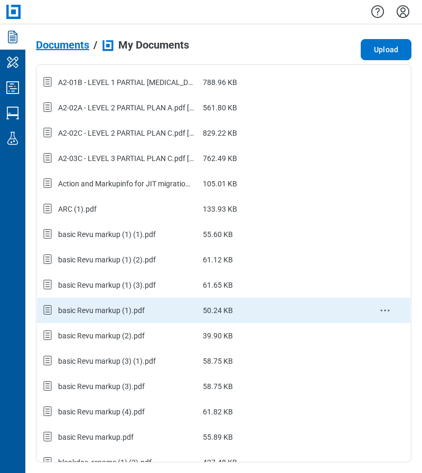
scroll to position [106, 0]
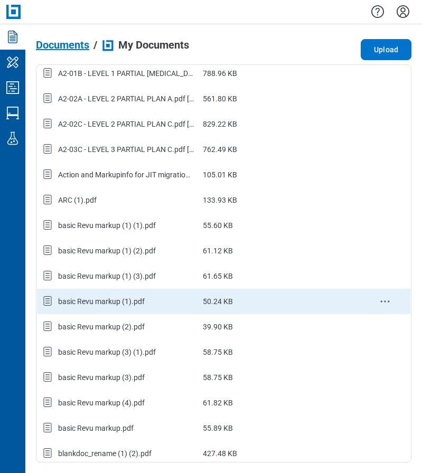
click at [151, 303] on div "basic Revu markup (1).pdf" at bounding box center [117, 302] width 153 height 14
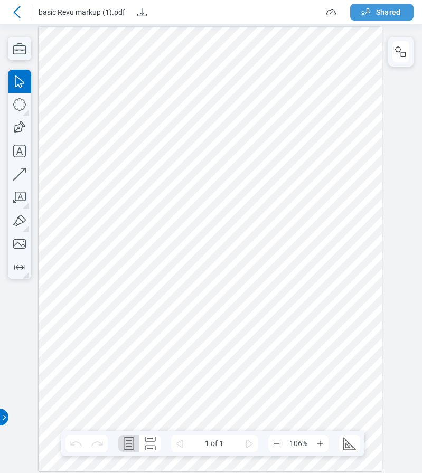
click at [384, 14] on span "Shared" at bounding box center [388, 12] width 24 height 11
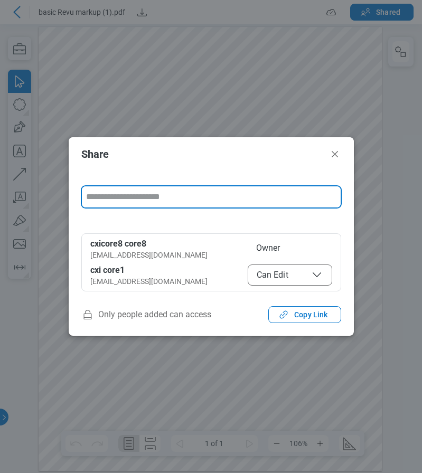
click at [274, 277] on span "Can Edit" at bounding box center [290, 275] width 67 height 13
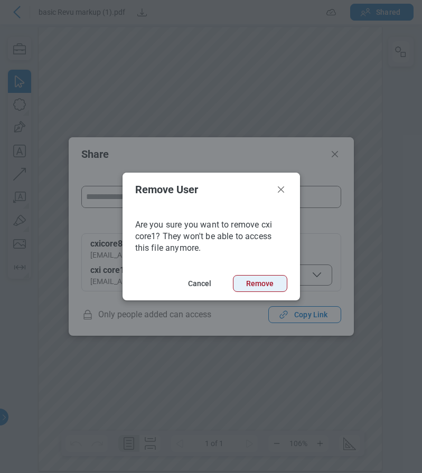
click at [260, 278] on button "Remove" at bounding box center [260, 283] width 54 height 17
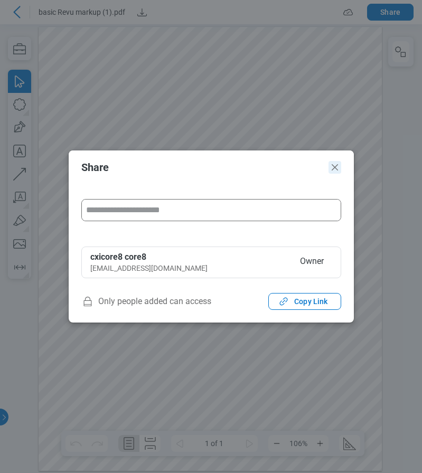
drag, startPoint x: 333, startPoint y: 167, endPoint x: 419, endPoint y: 127, distance: 95.7
click at [333, 167] on icon "Close" at bounding box center [335, 167] width 13 height 13
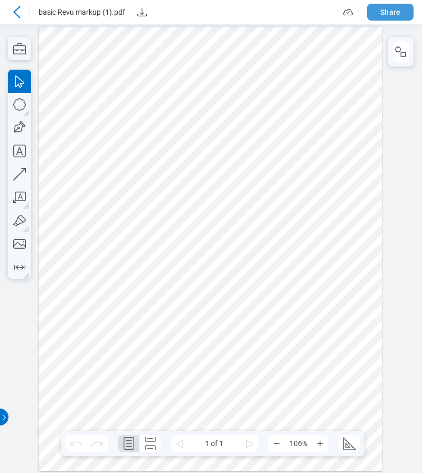
click at [390, 15] on button "Share" at bounding box center [390, 12] width 46 height 17
select select "******"
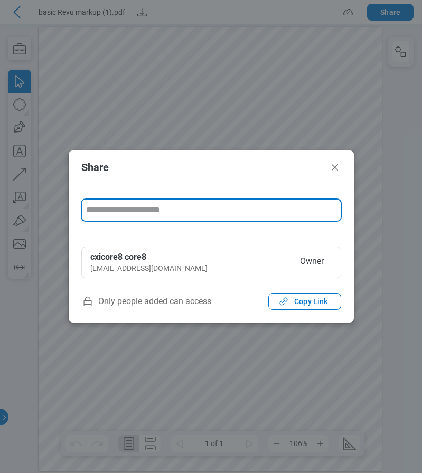
click at [162, 211] on input "form" at bounding box center [211, 210] width 259 height 21
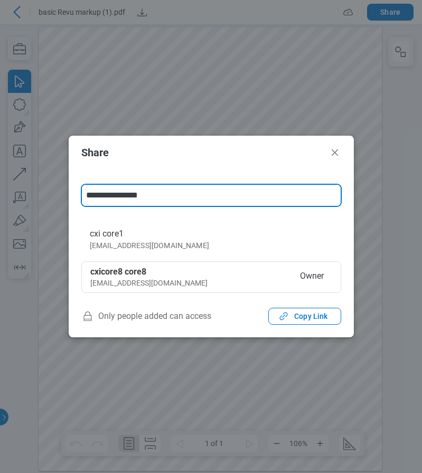
type input "**********"
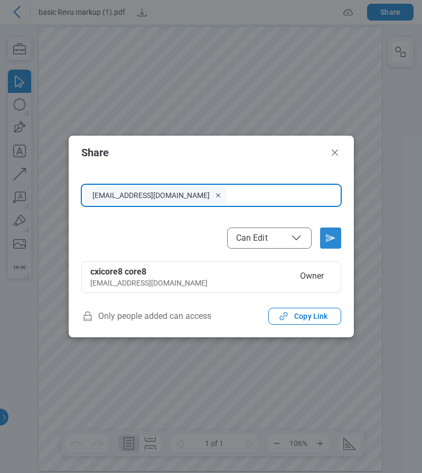
click at [331, 236] on icon "Send email invitation" at bounding box center [330, 238] width 17 height 17
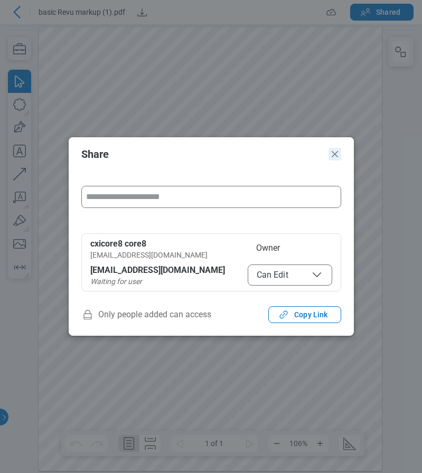
click at [334, 153] on icon "Close" at bounding box center [335, 154] width 6 height 6
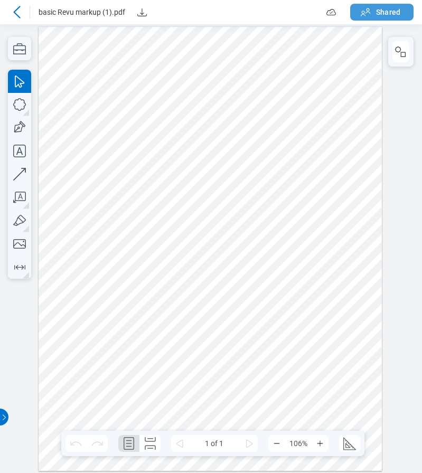
click at [384, 14] on span "Shared" at bounding box center [388, 12] width 24 height 11
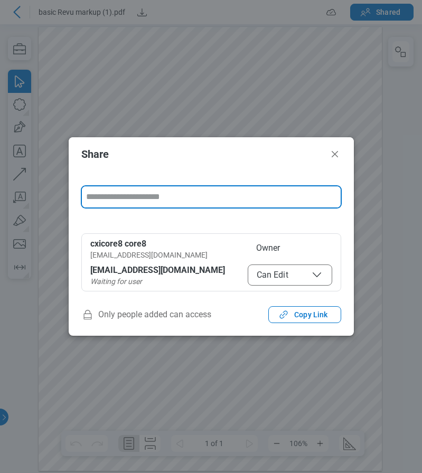
click at [261, 279] on span "Can Edit" at bounding box center [290, 275] width 67 height 13
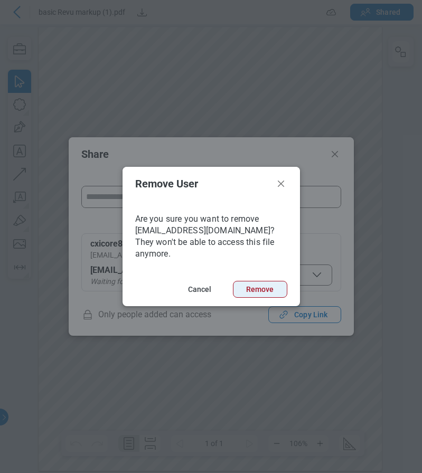
click at [258, 281] on button "Remove" at bounding box center [260, 289] width 54 height 17
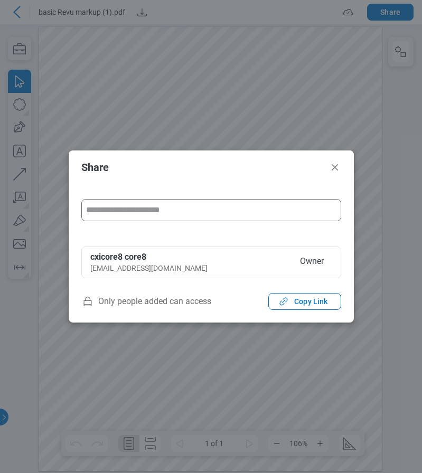
click at [126, 216] on input "form" at bounding box center [211, 210] width 259 height 21
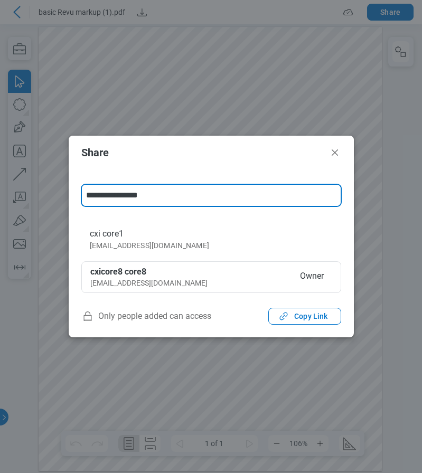
type input "**********"
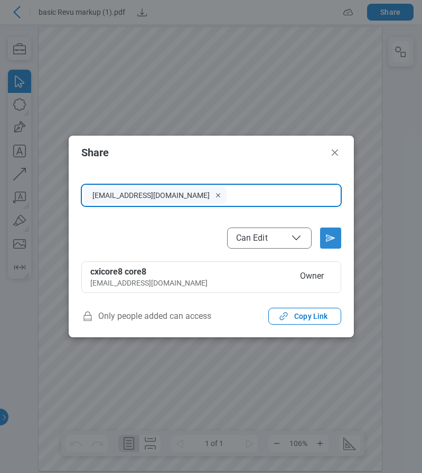
click at [333, 244] on icon "Send email invitation" at bounding box center [330, 238] width 17 height 17
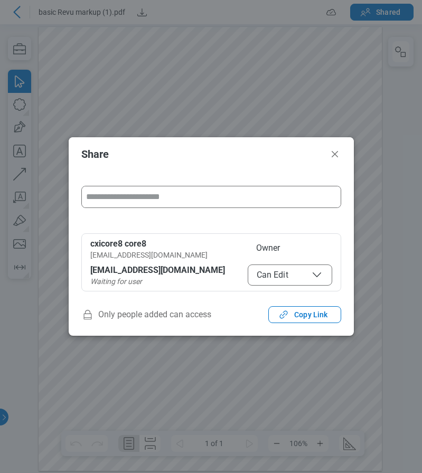
click at [274, 274] on span "Can Edit" at bounding box center [290, 275] width 67 height 13
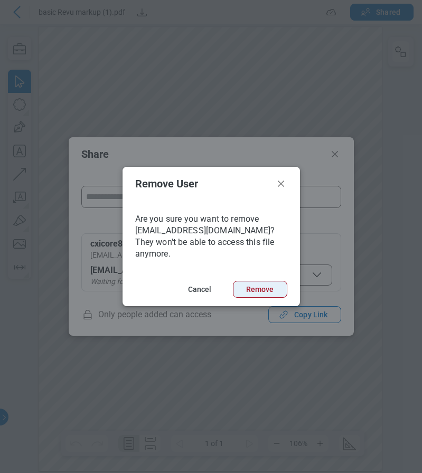
click at [262, 287] on button "Remove" at bounding box center [260, 289] width 54 height 17
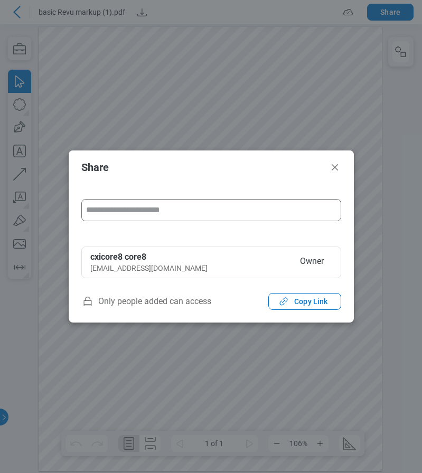
click at [113, 212] on input "form" at bounding box center [211, 210] width 259 height 21
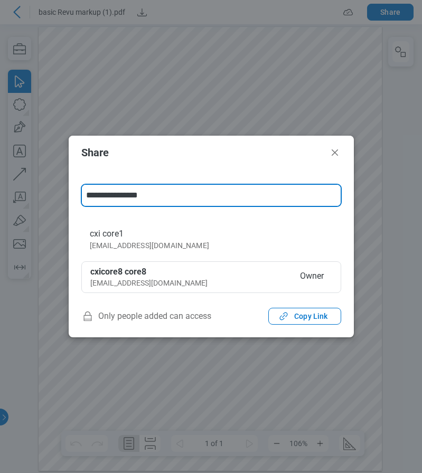
type input "**********"
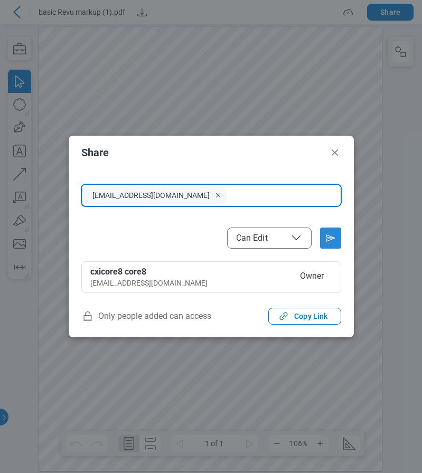
click at [329, 240] on icon "Send email invitation" at bounding box center [330, 238] width 17 height 17
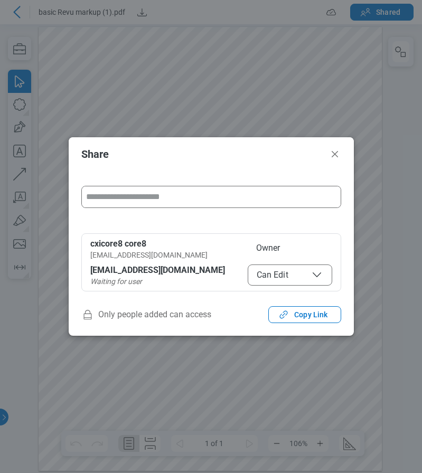
click at [277, 275] on span "Can Edit" at bounding box center [290, 275] width 67 height 13
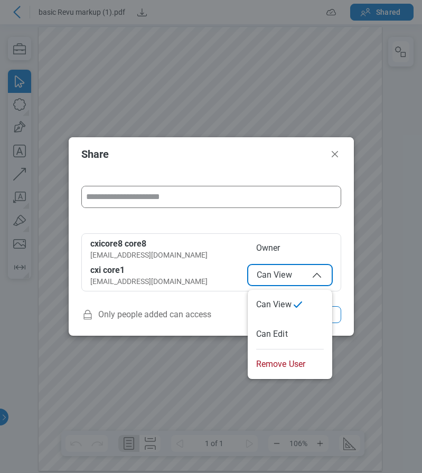
click at [286, 275] on span "Can View" at bounding box center [290, 275] width 67 height 13
click at [282, 279] on span "Can Edit" at bounding box center [290, 275] width 67 height 13
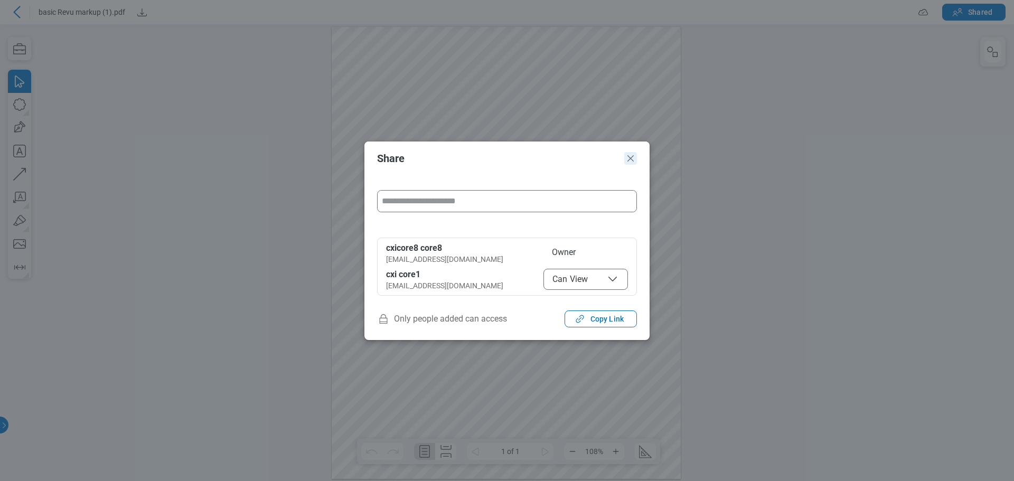
click at [632, 162] on icon "Close" at bounding box center [630, 158] width 13 height 13
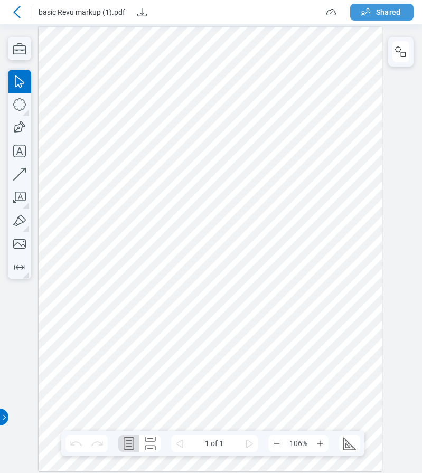
click at [372, 14] on icon "button" at bounding box center [365, 12] width 13 height 13
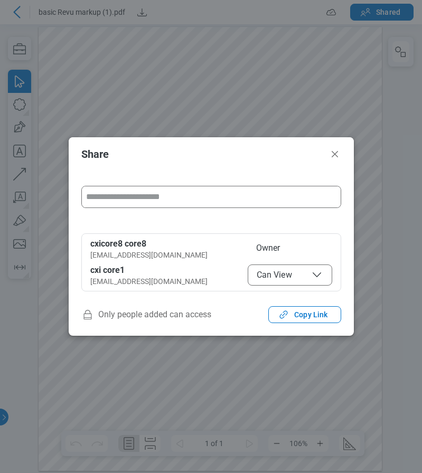
click at [288, 277] on span "Can View" at bounding box center [290, 275] width 67 height 13
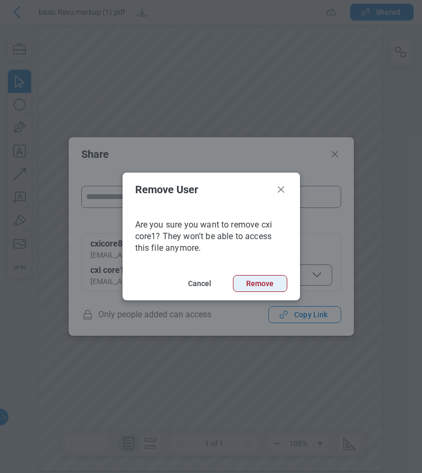
click at [266, 287] on button "Remove" at bounding box center [260, 283] width 54 height 17
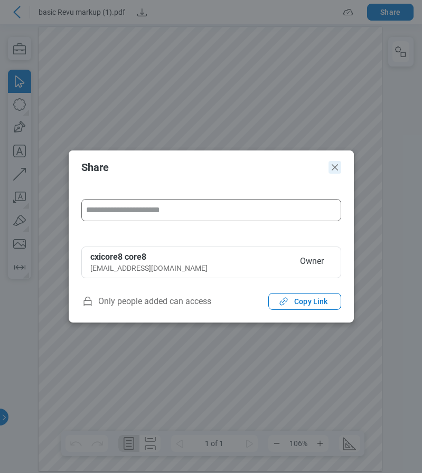
click at [336, 171] on icon "Close" at bounding box center [335, 167] width 13 height 13
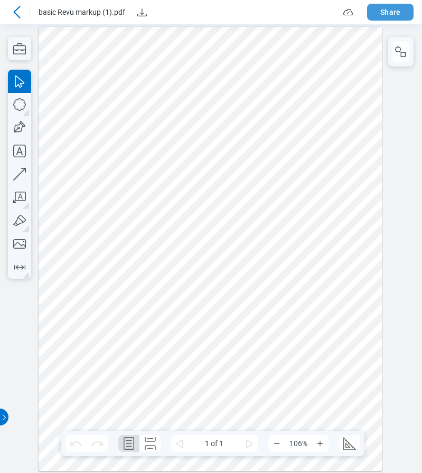
click at [389, 13] on button "Share" at bounding box center [390, 12] width 46 height 17
select select "******"
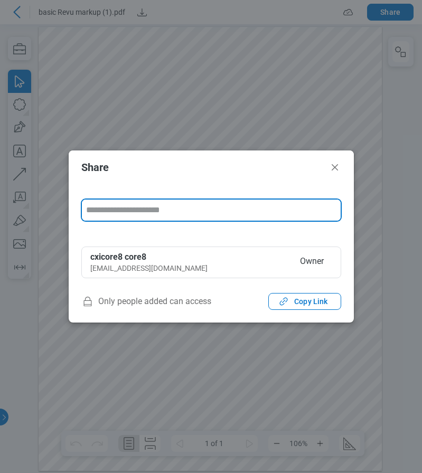
click at [160, 210] on input "form" at bounding box center [211, 210] width 259 height 21
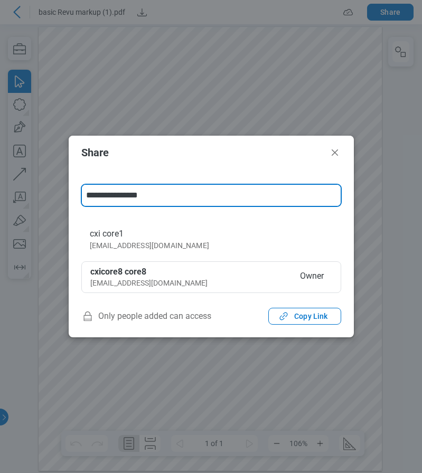
type input "**********"
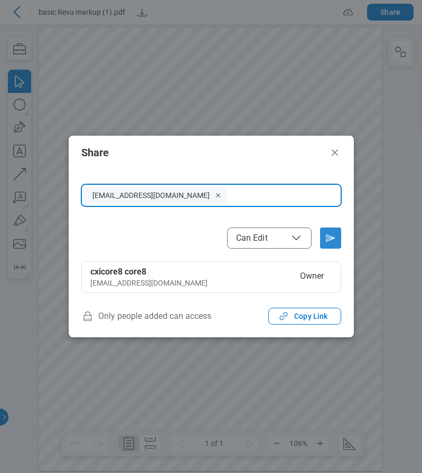
click at [327, 239] on icon "Send email invitation" at bounding box center [330, 238] width 17 height 17
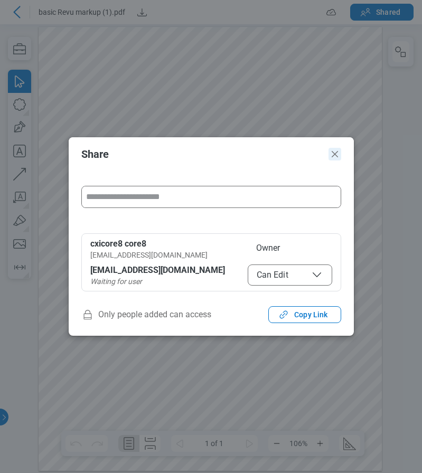
drag, startPoint x: 334, startPoint y: 153, endPoint x: 409, endPoint y: 125, distance: 80.3
click at [334, 153] on icon "Close" at bounding box center [335, 154] width 13 height 13
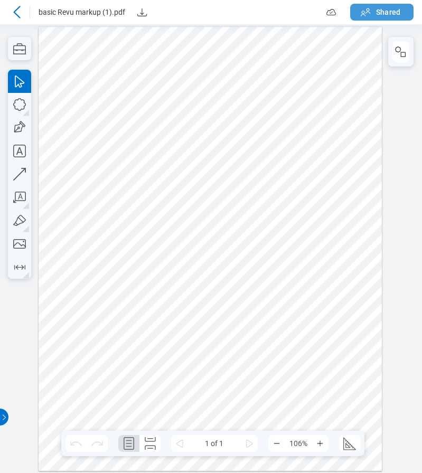
click at [363, 12] on icon "button" at bounding box center [365, 12] width 13 height 13
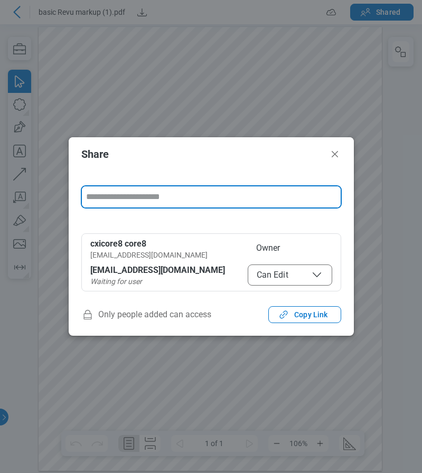
click at [278, 280] on span "Can Edit" at bounding box center [290, 275] width 67 height 13
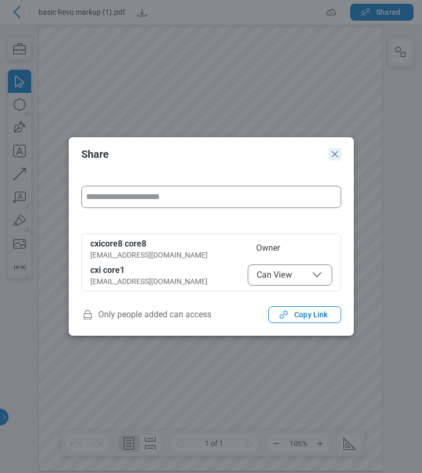
click at [337, 155] on icon "Close" at bounding box center [335, 154] width 13 height 13
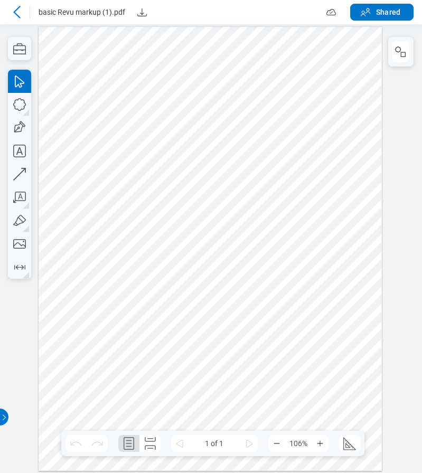
click at [14, 12] on icon at bounding box center [16, 12] width 7 height 12
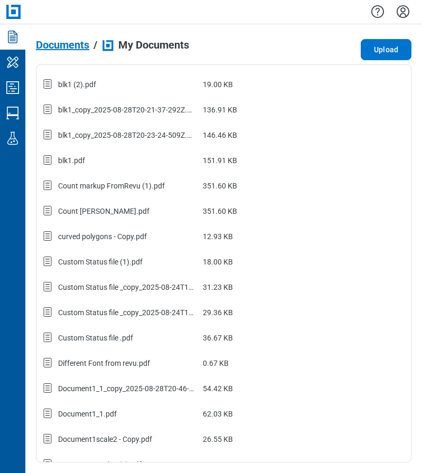
scroll to position [528, 0]
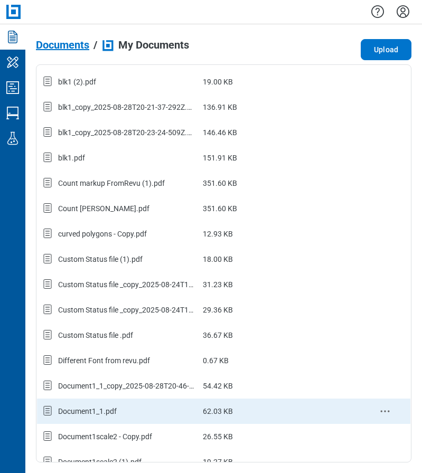
click at [379, 410] on icon "context-menu" at bounding box center [385, 411] width 13 height 13
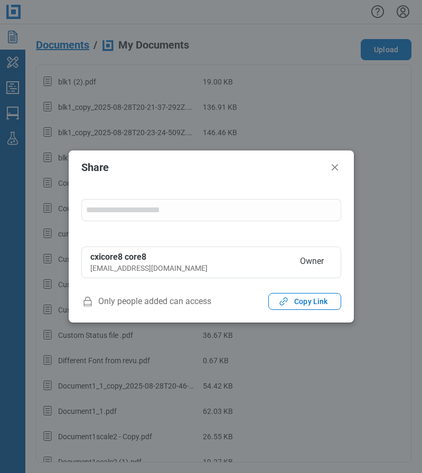
scroll to position [0, 0]
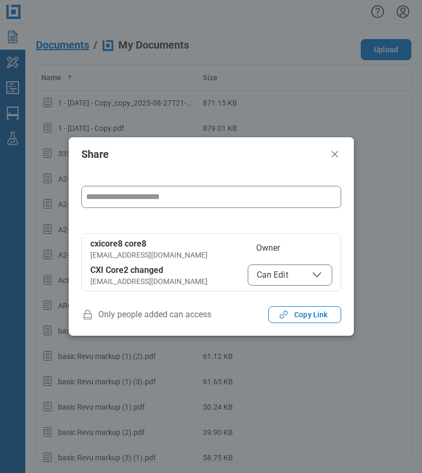
click at [153, 197] on input "form" at bounding box center [211, 196] width 259 height 21
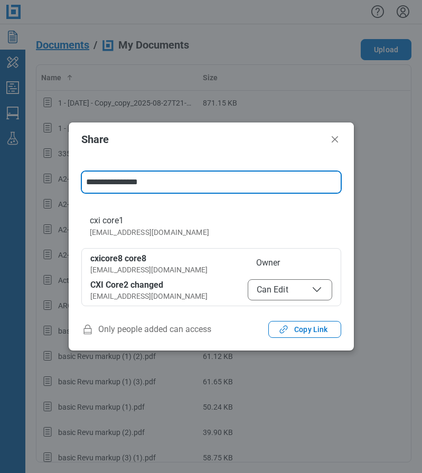
type input "**********"
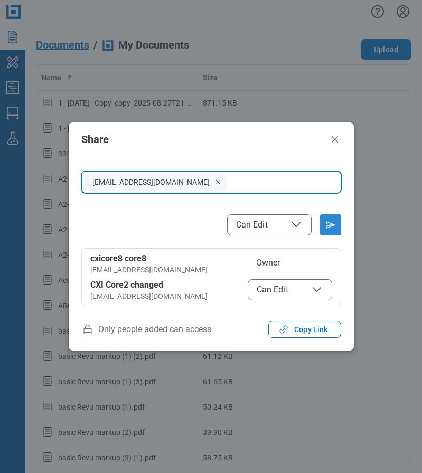
click at [327, 225] on icon "Send email invitation" at bounding box center [330, 225] width 17 height 17
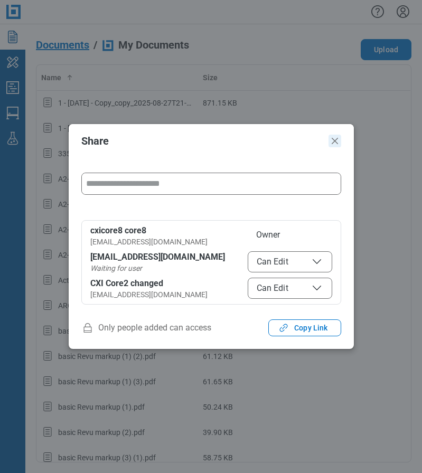
click at [338, 141] on icon "Close" at bounding box center [335, 141] width 13 height 13
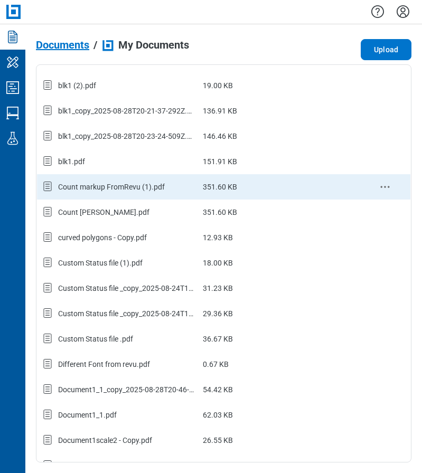
scroll to position [528, 0]
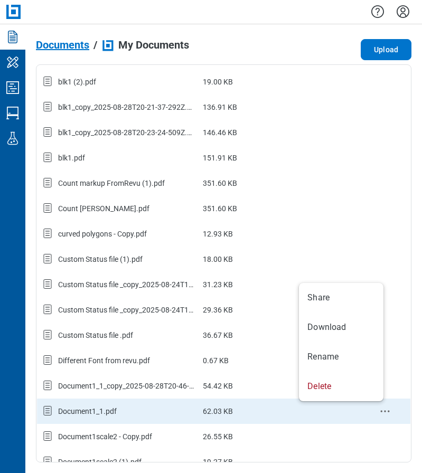
click at [379, 410] on icon "context-menu" at bounding box center [385, 411] width 13 height 13
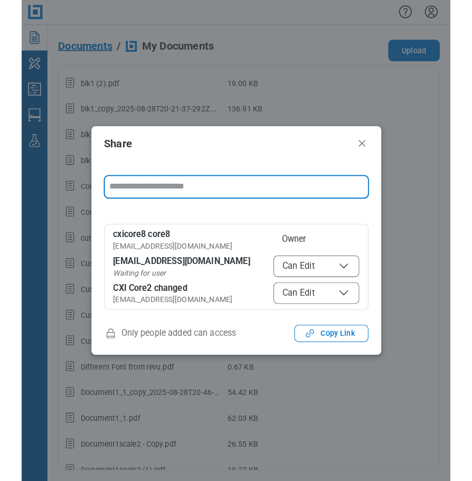
scroll to position [0, 0]
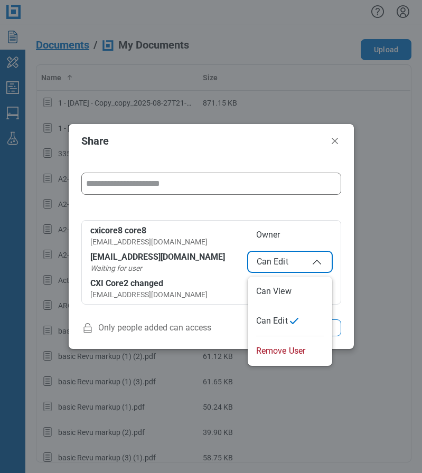
click at [292, 266] on span "Can Edit" at bounding box center [290, 262] width 67 height 13
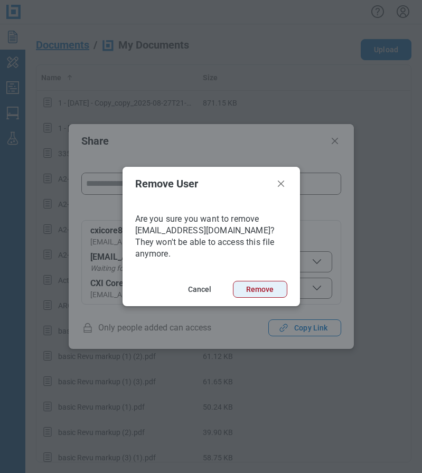
click at [260, 284] on button "Remove" at bounding box center [260, 289] width 54 height 17
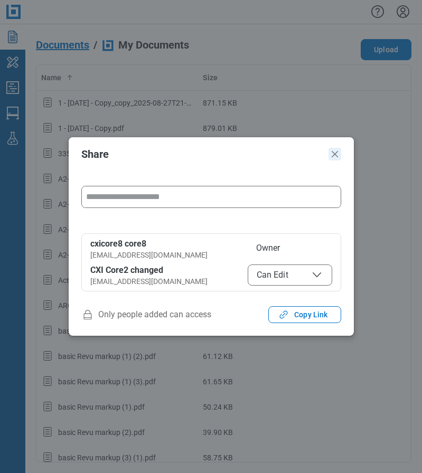
click at [337, 157] on icon "Close" at bounding box center [335, 154] width 6 height 6
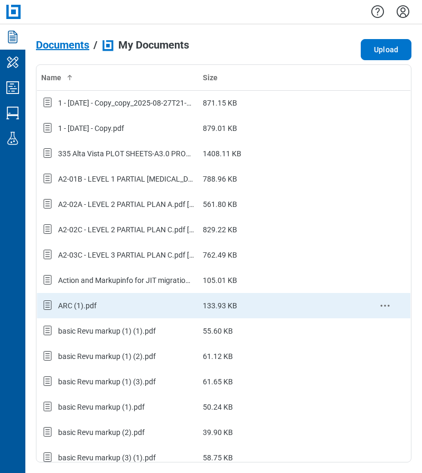
click at [383, 304] on icon "context-menu" at bounding box center [385, 306] width 13 height 13
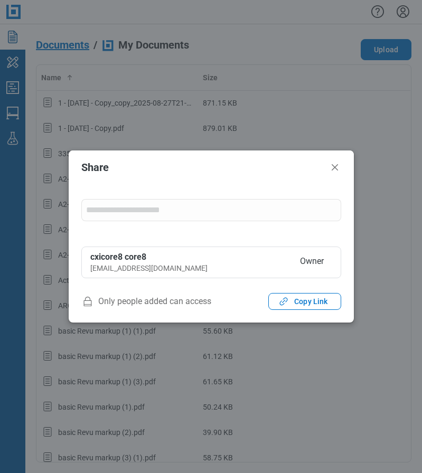
click at [163, 198] on div "******** ******** Can Edit cxicore8 core8 [EMAIL_ADDRESS][DOMAIN_NAME] Owner" at bounding box center [211, 232] width 285 height 96
click at [164, 209] on input "form" at bounding box center [211, 210] width 259 height 21
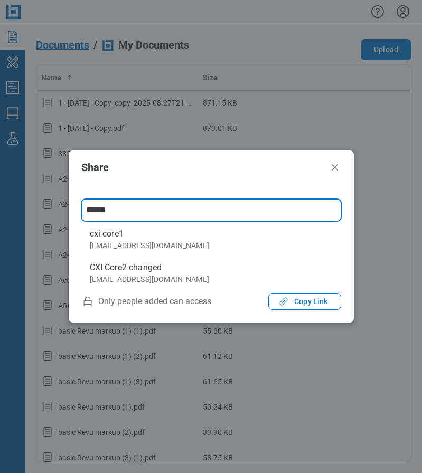
type input "*******"
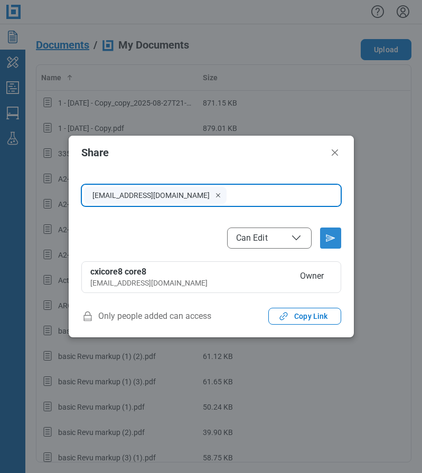
click at [329, 249] on div "[EMAIL_ADDRESS][DOMAIN_NAME] ******** ******** Can Edit cxicore8 core8 [EMAIL_A…" at bounding box center [211, 233] width 285 height 126
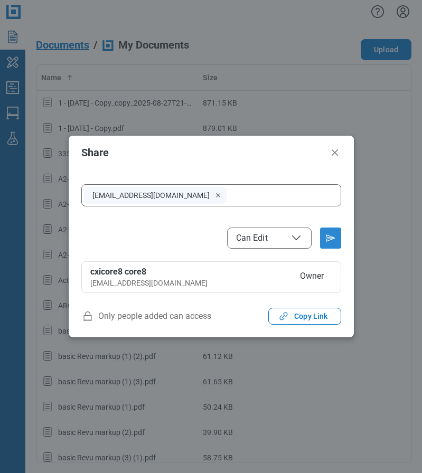
click at [335, 238] on icon "Send email invitation" at bounding box center [330, 238] width 17 height 17
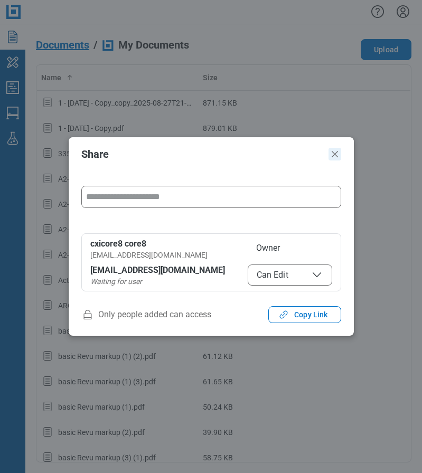
click at [341, 156] on icon "Close" at bounding box center [335, 154] width 13 height 13
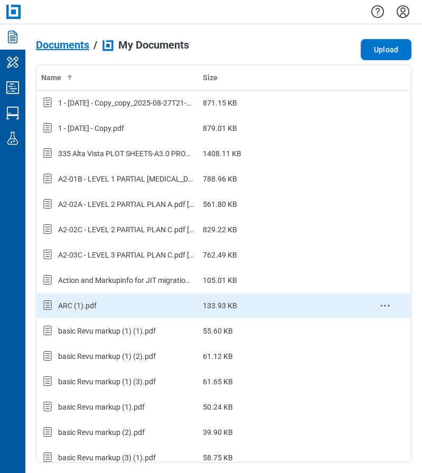
click at [379, 302] on icon "context-menu" at bounding box center [385, 306] width 13 height 13
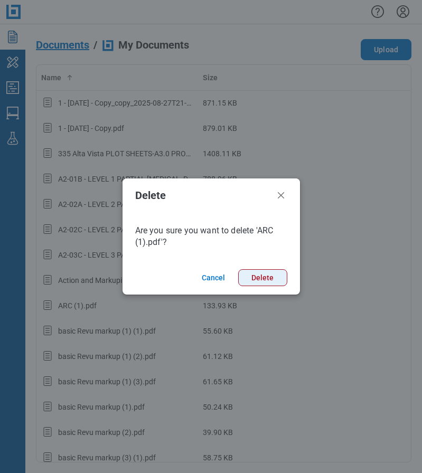
click at [265, 276] on button "Delete" at bounding box center [262, 277] width 49 height 17
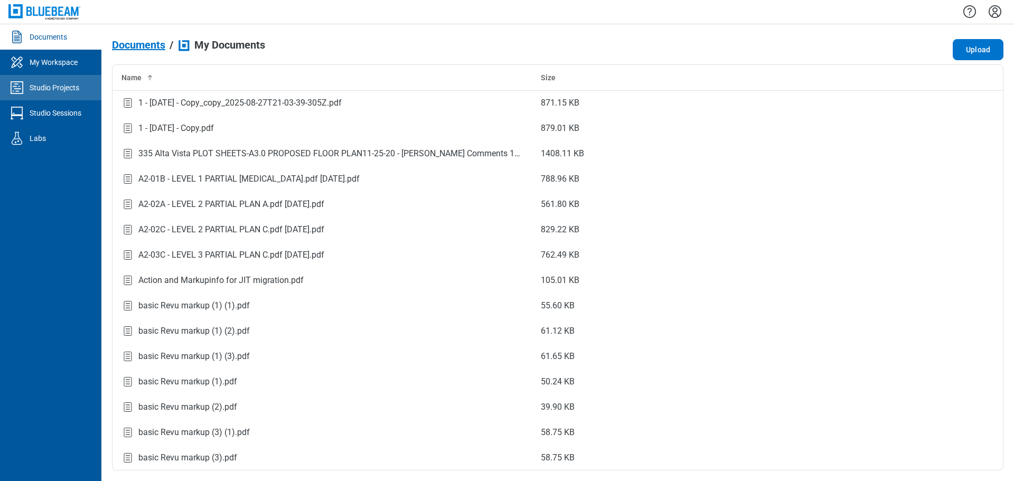
click at [57, 89] on div "Studio Projects" at bounding box center [55, 87] width 50 height 11
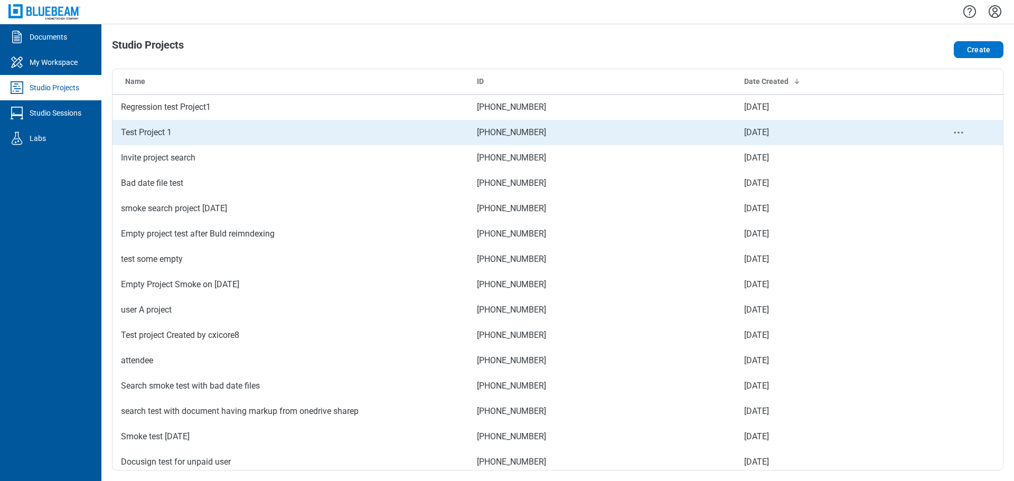
click at [240, 129] on td "Test Project 1" at bounding box center [291, 132] width 356 height 25
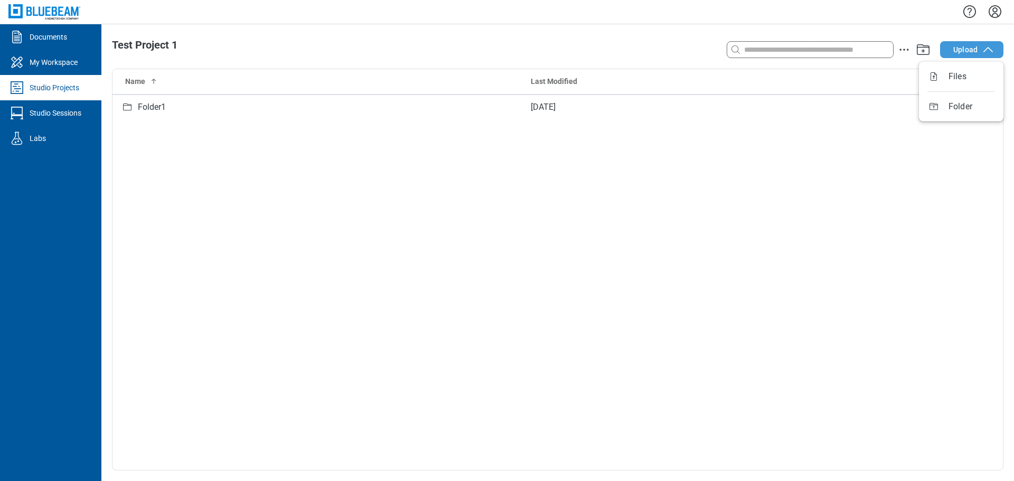
click at [984, 51] on icon "button" at bounding box center [988, 49] width 13 height 13
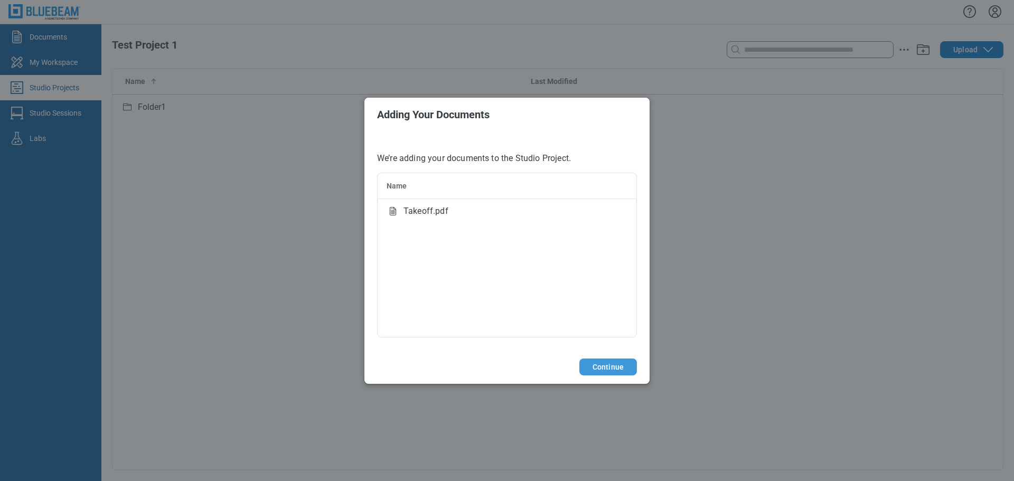
click at [609, 366] on button "Continue" at bounding box center [608, 367] width 58 height 17
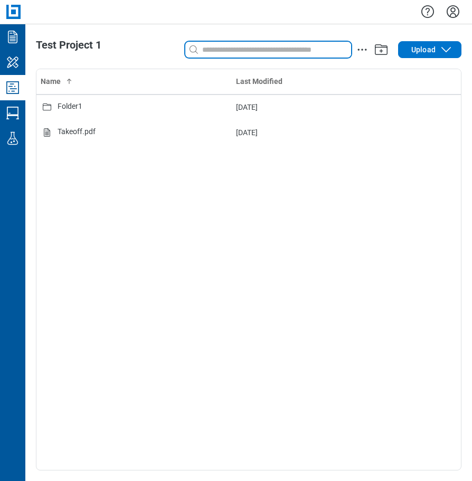
click at [216, 50] on input at bounding box center [275, 50] width 151 height 12
type input "*"
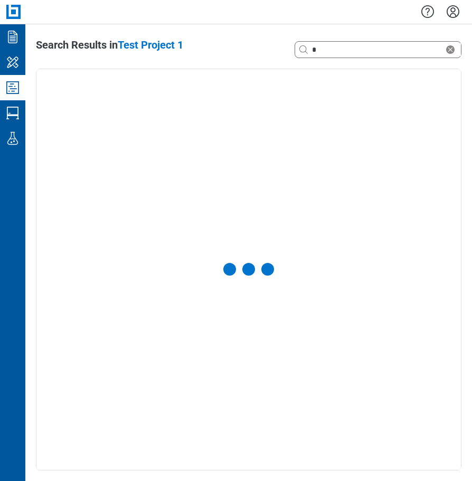
select select "**********"
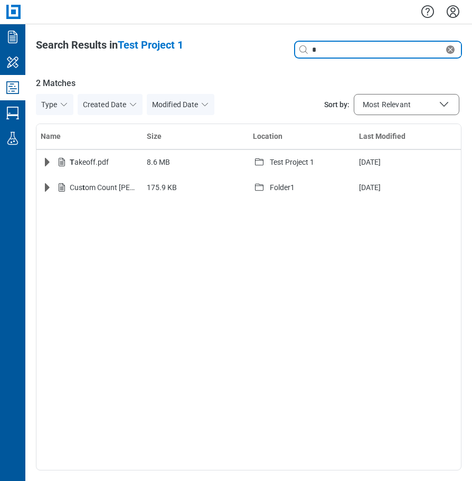
click at [362, 52] on input "*" at bounding box center [377, 50] width 134 height 12
click at [11, 85] on icon "Studio Projects" at bounding box center [12, 87] width 17 height 17
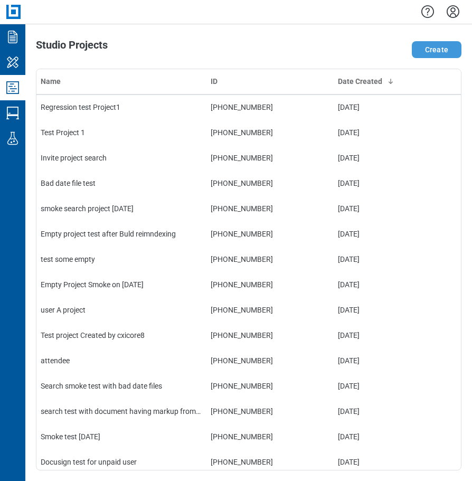
click at [437, 52] on button "Create" at bounding box center [437, 49] width 50 height 17
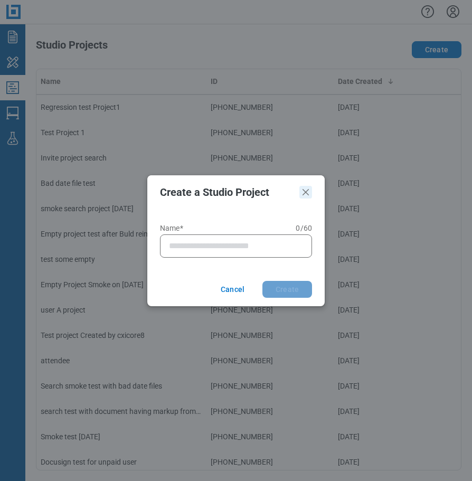
click at [311, 191] on icon "Close" at bounding box center [306, 192] width 13 height 13
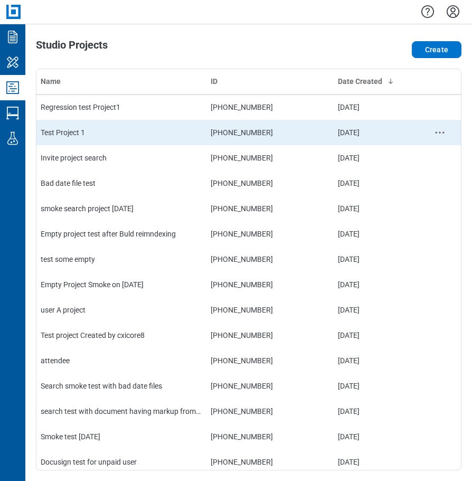
click at [60, 143] on td "Test Project 1" at bounding box center [121, 132] width 170 height 25
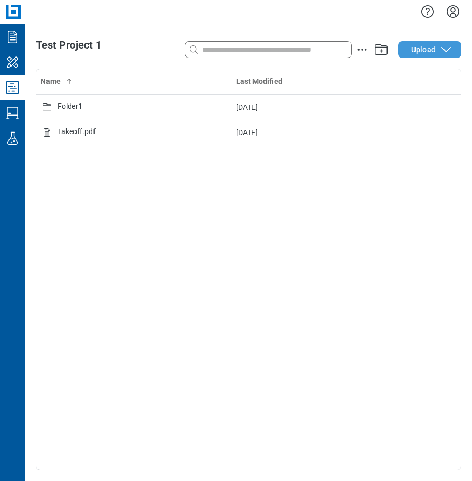
click at [413, 46] on span "Upload" at bounding box center [424, 49] width 24 height 11
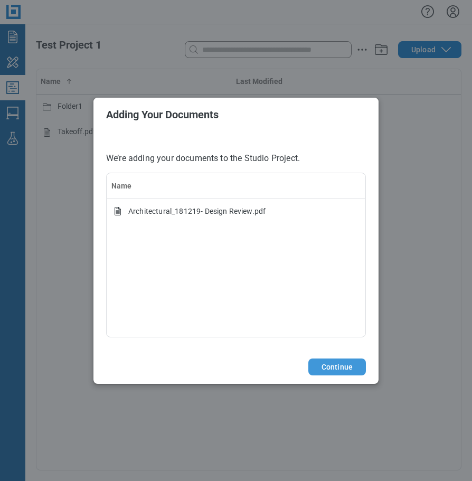
click at [328, 369] on button "Continue" at bounding box center [337, 367] width 58 height 17
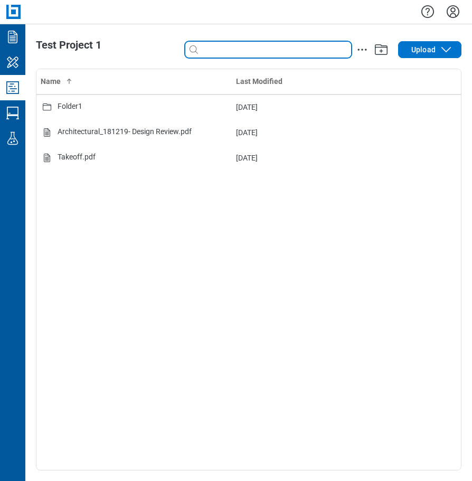
click at [207, 51] on input at bounding box center [275, 50] width 151 height 12
type input "*"
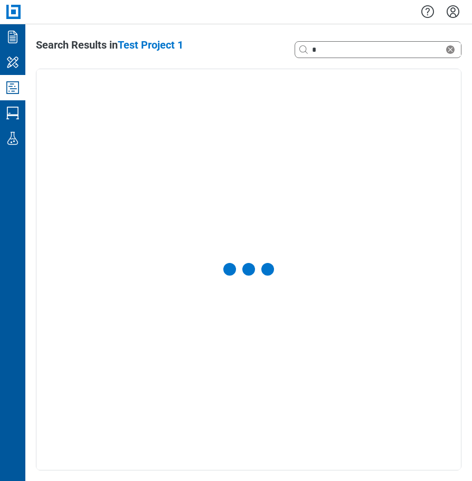
select select "**********"
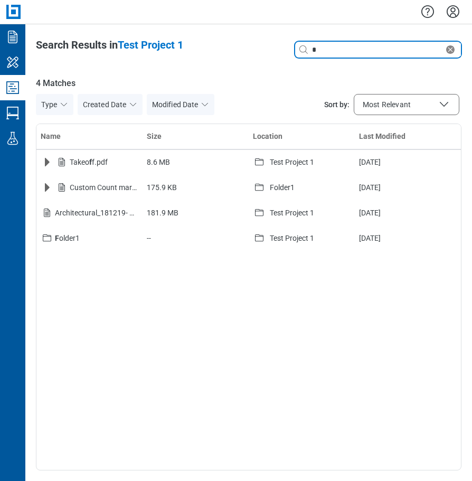
click at [450, 51] on icon "Clear search" at bounding box center [450, 49] width 8 height 8
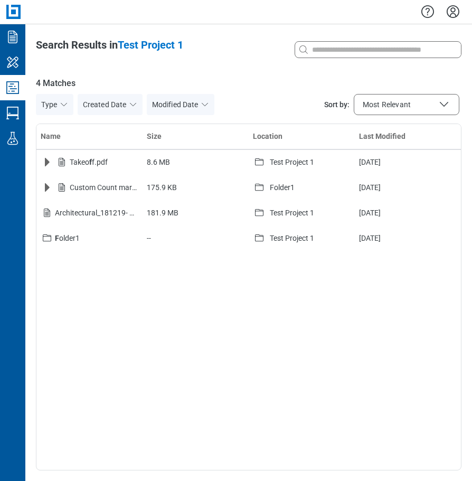
click at [16, 92] on icon "Studio Projects" at bounding box center [12, 87] width 17 height 17
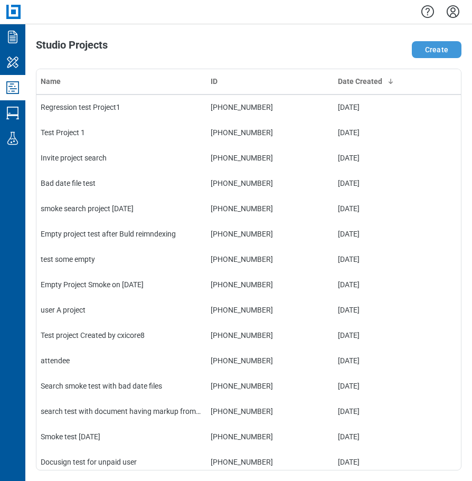
click at [435, 48] on button "Create" at bounding box center [437, 49] width 50 height 17
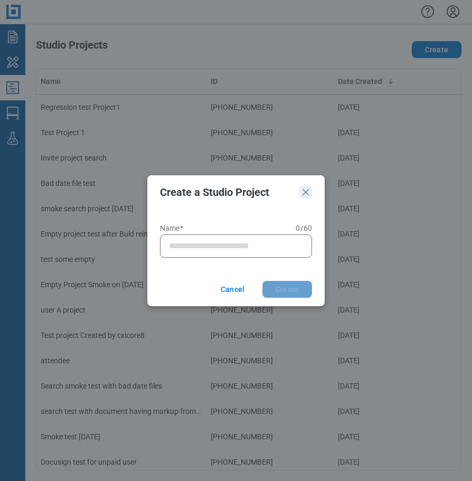
click at [304, 189] on icon "Close" at bounding box center [306, 192] width 13 height 13
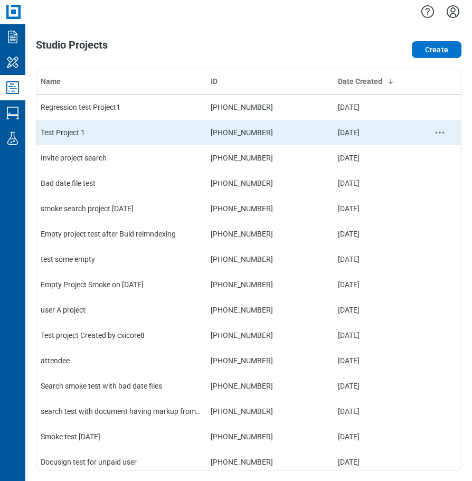
click at [103, 136] on td "Test Project 1" at bounding box center [121, 132] width 170 height 25
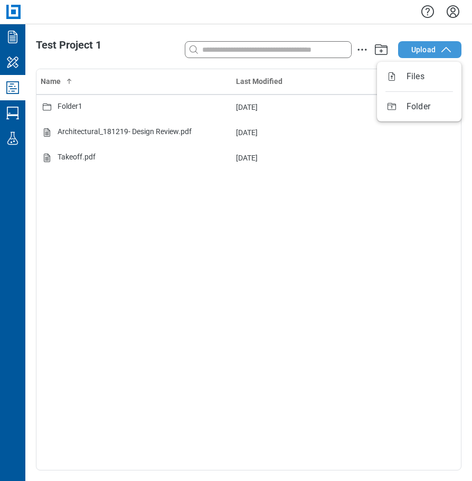
click at [417, 55] on button "Upload" at bounding box center [429, 49] width 63 height 17
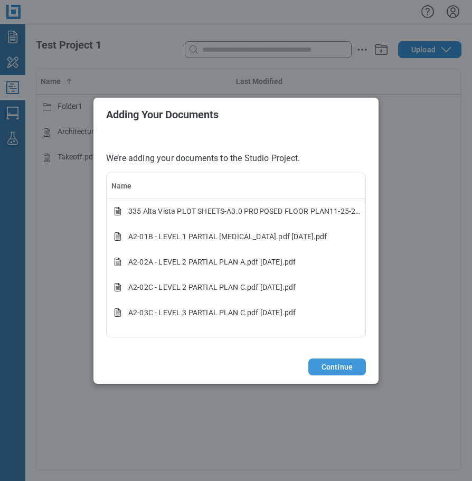
click at [345, 366] on button "Continue" at bounding box center [337, 367] width 58 height 17
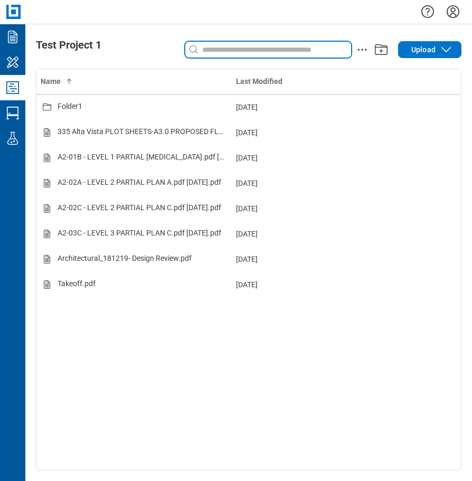
click at [221, 50] on input at bounding box center [275, 50] width 151 height 12
type input "*"
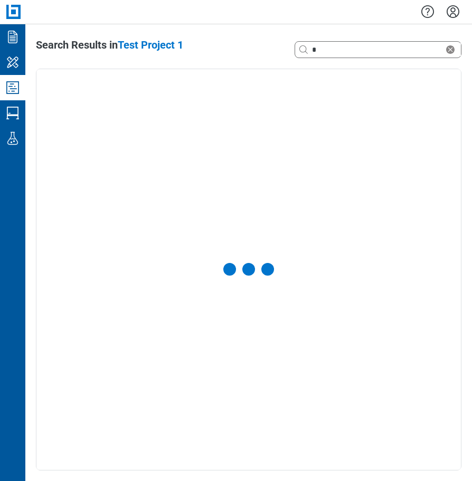
select select "**********"
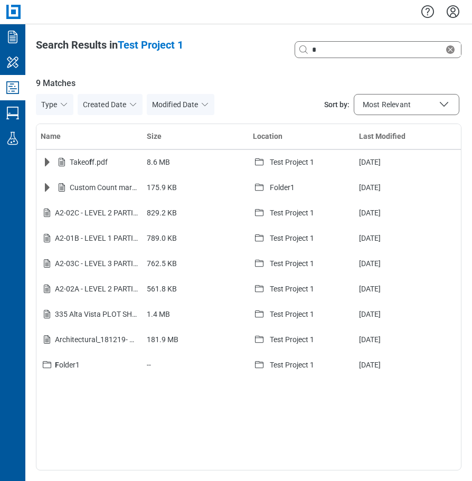
select select "**********"
